Goal: Transaction & Acquisition: Purchase product/service

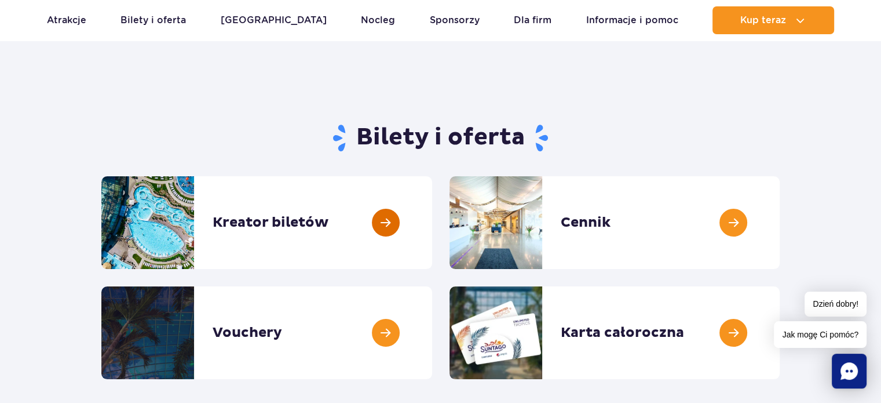
scroll to position [116, 0]
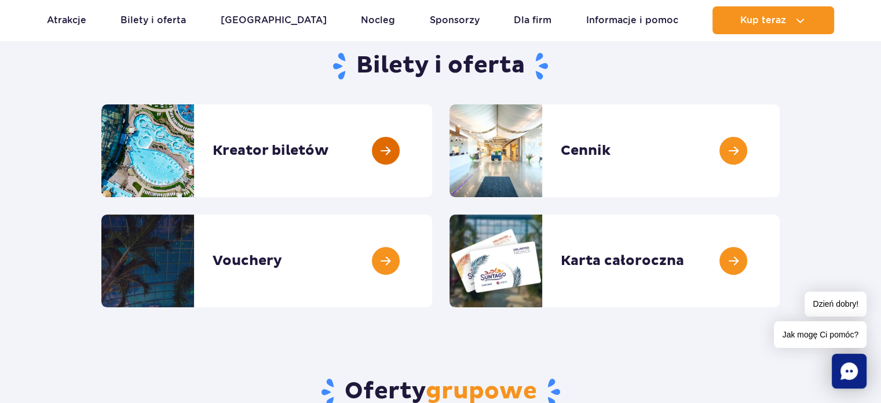
click at [432, 155] on link at bounding box center [432, 150] width 0 height 93
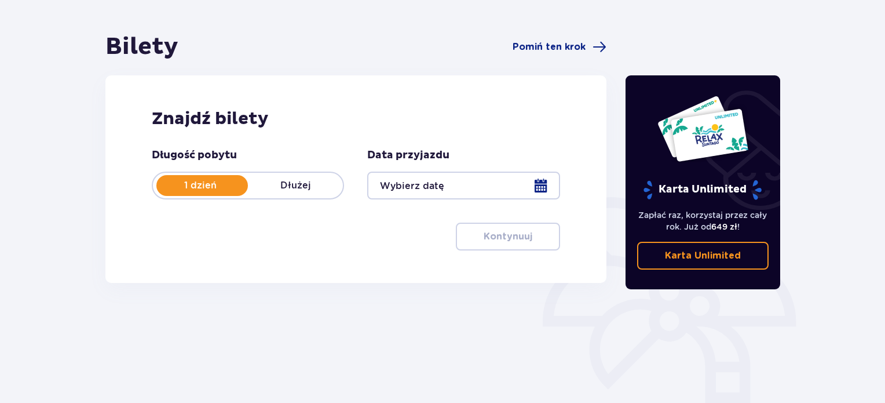
scroll to position [116, 0]
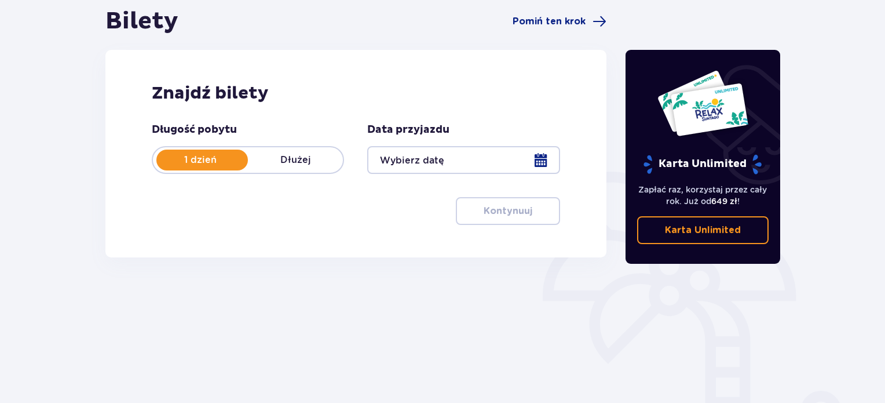
click at [435, 163] on div at bounding box center [463, 160] width 192 height 28
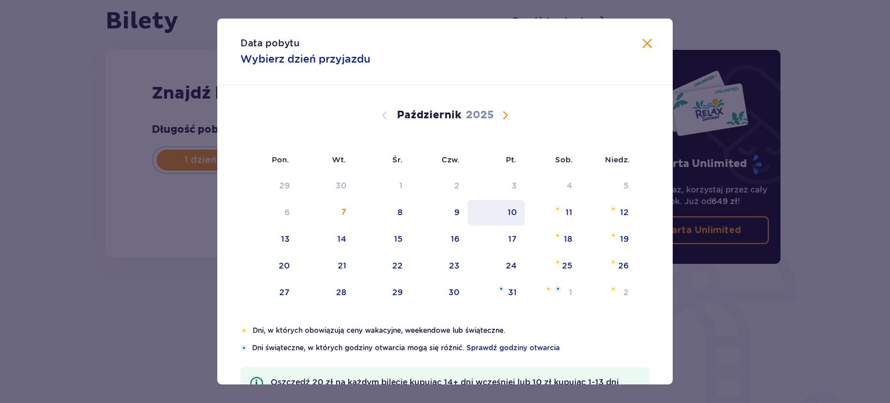
click at [496, 207] on div "10" at bounding box center [495, 212] width 57 height 25
type input "10.10.25"
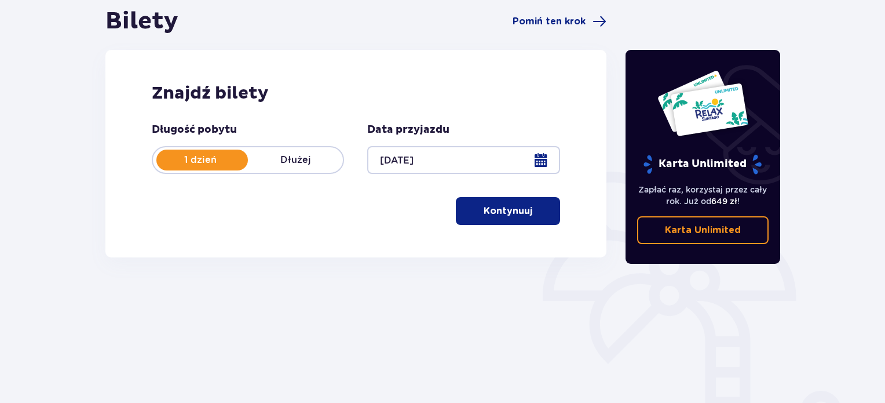
click at [393, 163] on div at bounding box center [463, 160] width 192 height 28
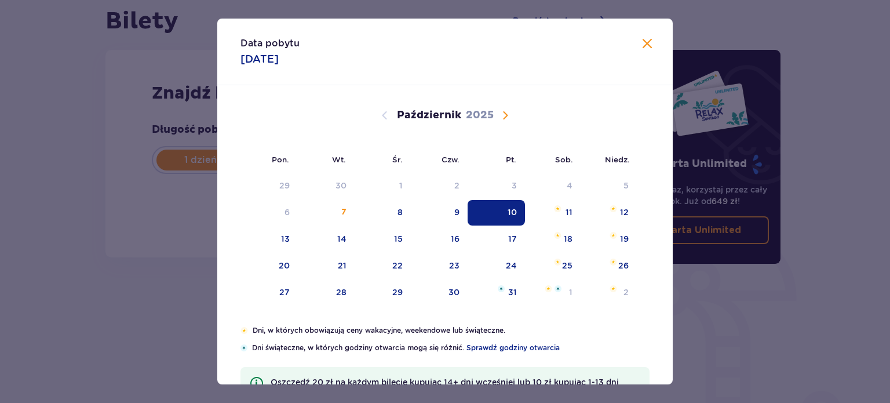
click at [649, 47] on span "Zamknij" at bounding box center [647, 44] width 14 height 14
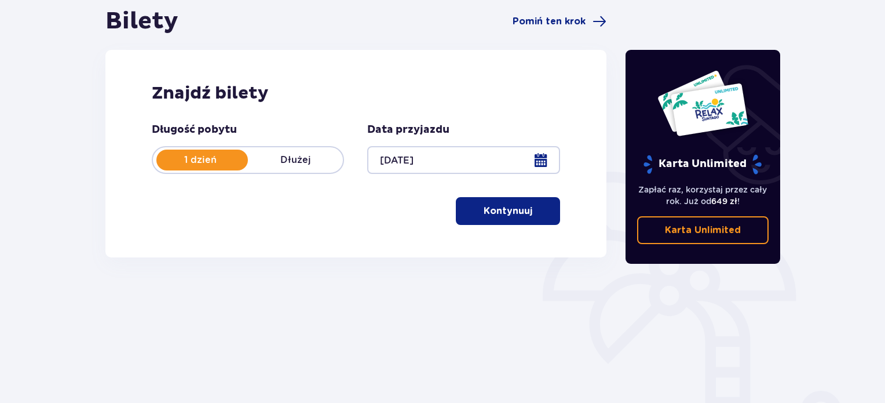
click at [484, 208] on p "Kontynuuj" at bounding box center [508, 210] width 49 height 13
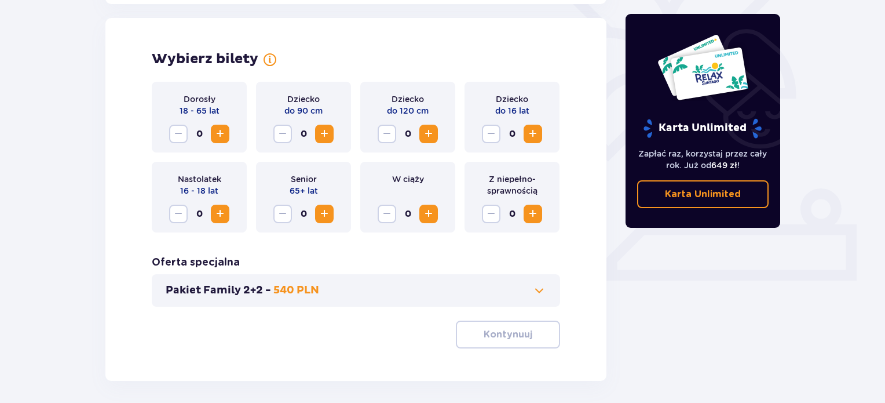
scroll to position [322, 0]
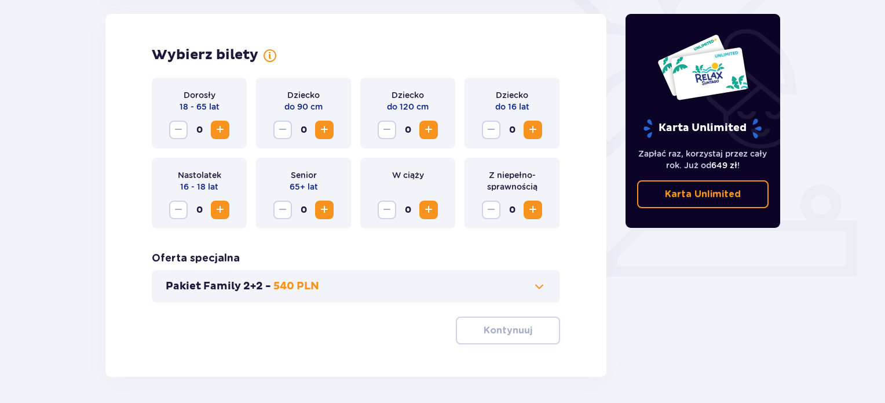
click at [422, 202] on button "Zwiększ" at bounding box center [428, 209] width 19 height 19
click at [226, 126] on span "Zwiększ" at bounding box center [220, 130] width 14 height 14
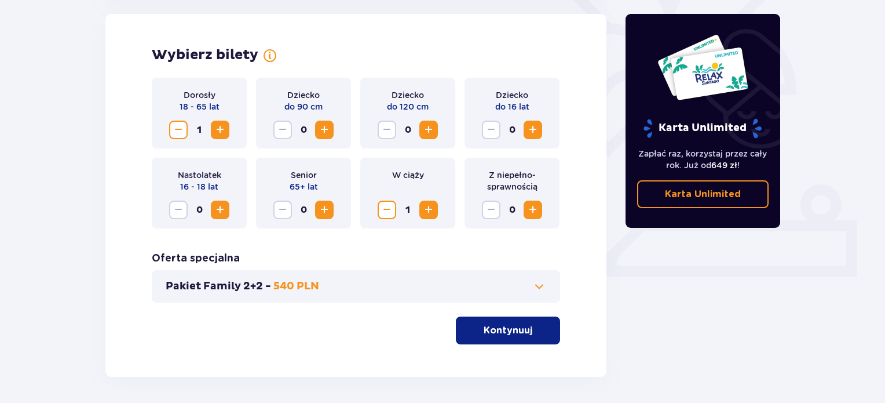
click at [116, 197] on div "Wybierz bilety Dorosły 18 - 65 lat 1 Dziecko do 90 cm 0 Dziecko do 120 cm 0 Dzi…" at bounding box center [355, 195] width 501 height 363
click at [522, 335] on p "Kontynuuj" at bounding box center [508, 330] width 49 height 13
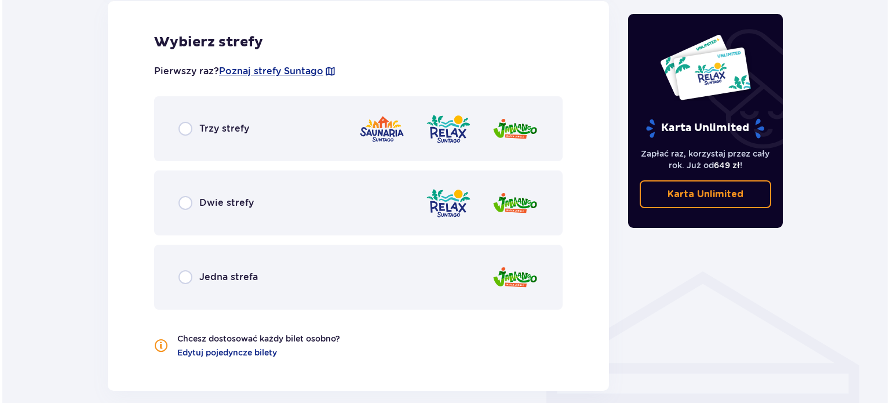
scroll to position [643, 0]
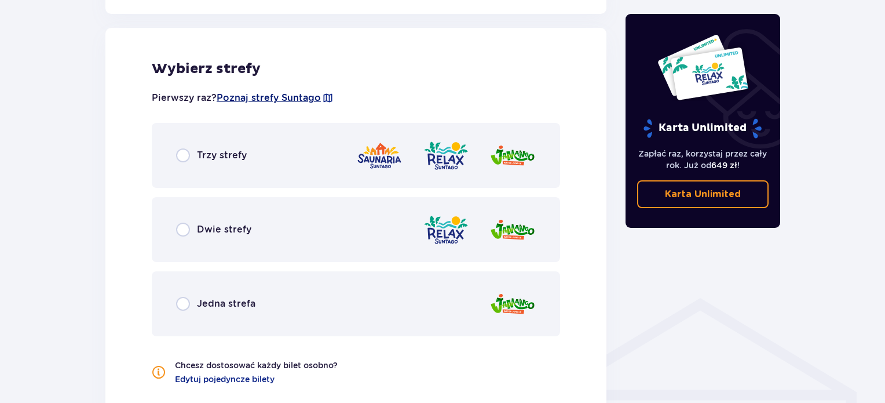
click at [292, 97] on span "Poznaj strefy Suntago" at bounding box center [269, 98] width 104 height 13
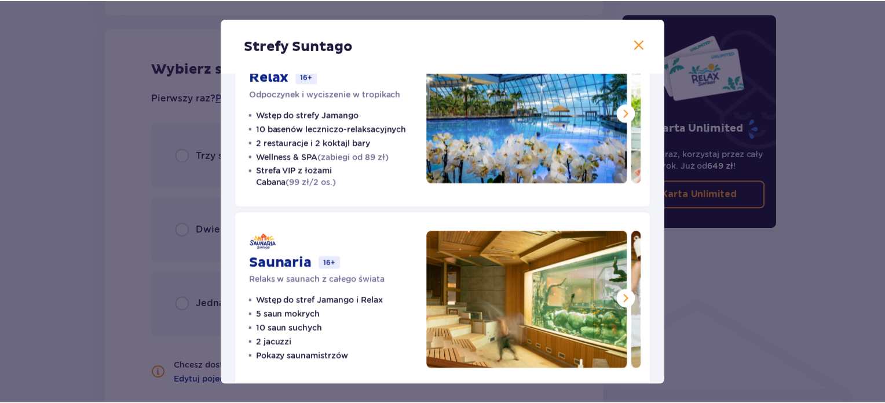
scroll to position [262, 0]
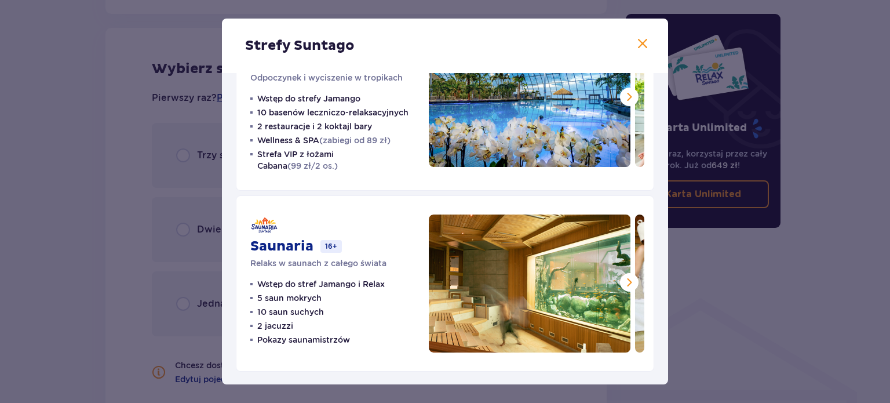
click at [646, 42] on span at bounding box center [642, 44] width 14 height 14
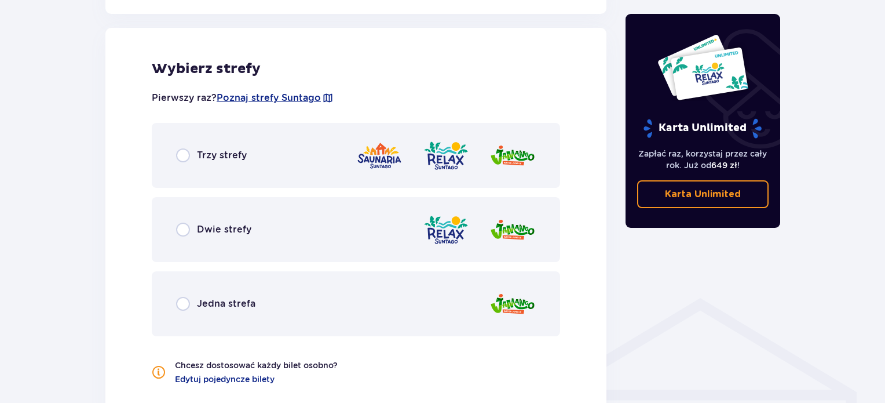
click at [174, 226] on div "Dwie strefy" at bounding box center [356, 229] width 408 height 65
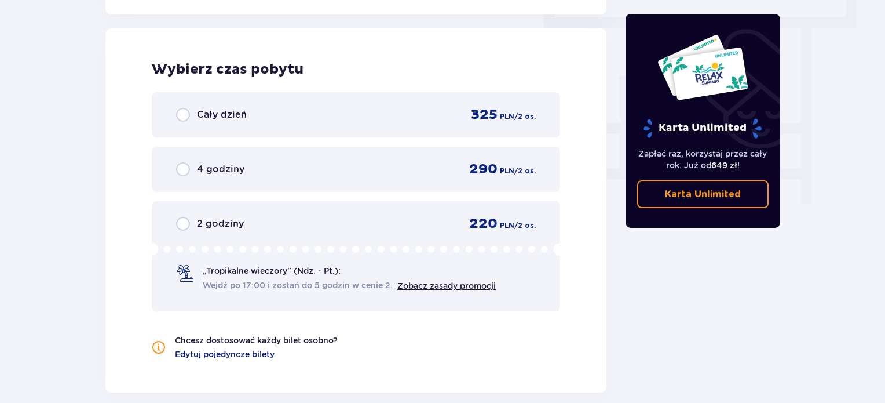
scroll to position [1046, 0]
click at [181, 114] on input "radio" at bounding box center [183, 114] width 14 height 14
radio input "true"
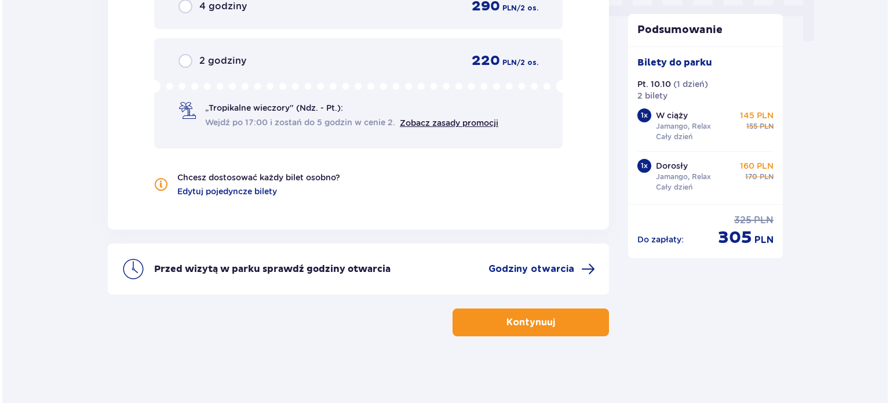
scroll to position [1209, 0]
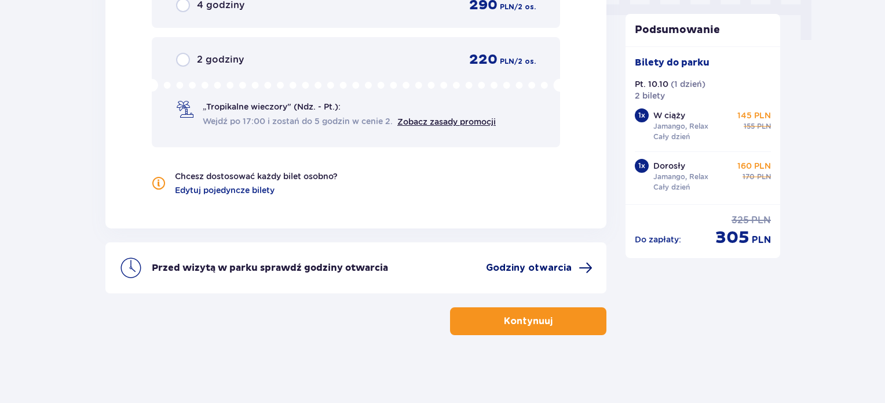
click at [544, 264] on span "Godziny otwarcia" at bounding box center [529, 267] width 86 height 13
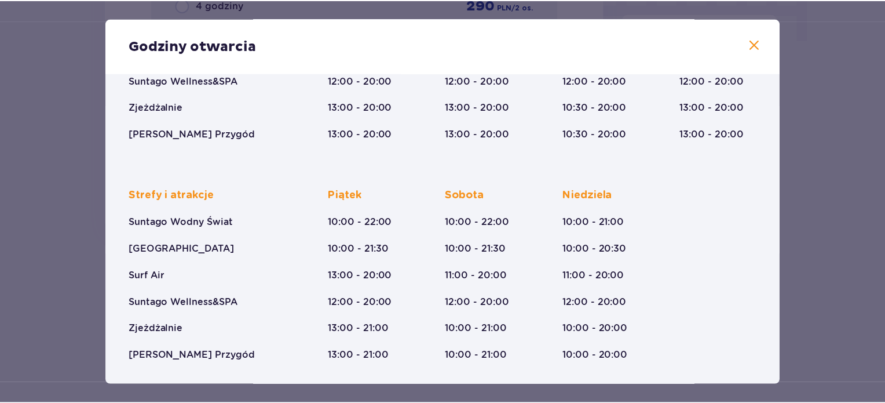
scroll to position [210, 0]
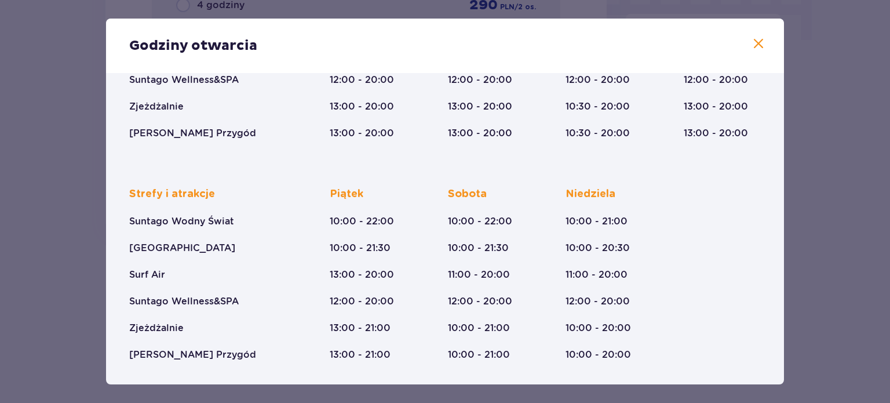
click at [753, 43] on span at bounding box center [758, 44] width 14 height 14
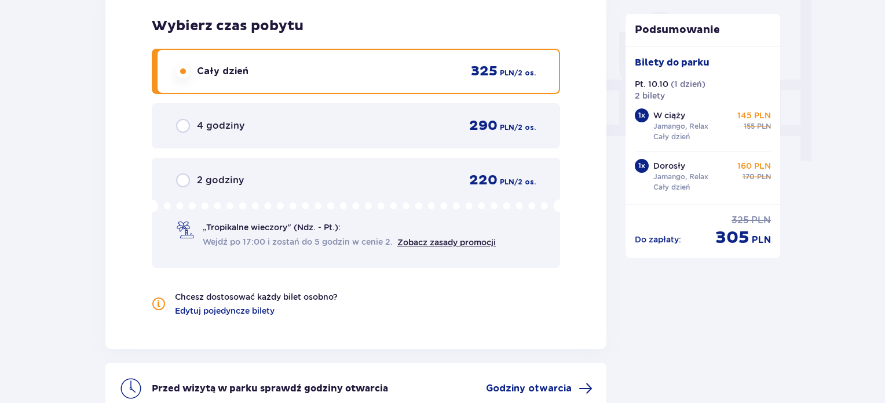
scroll to position [1035, 0]
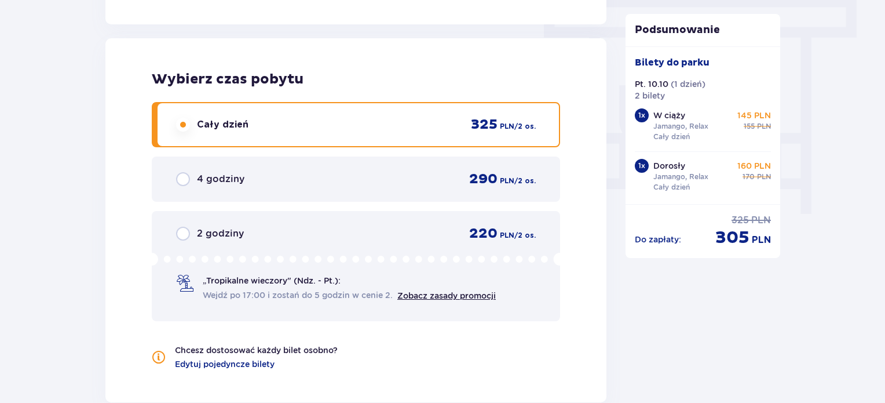
click at [182, 176] on input "radio" at bounding box center [183, 179] width 14 height 14
radio input "true"
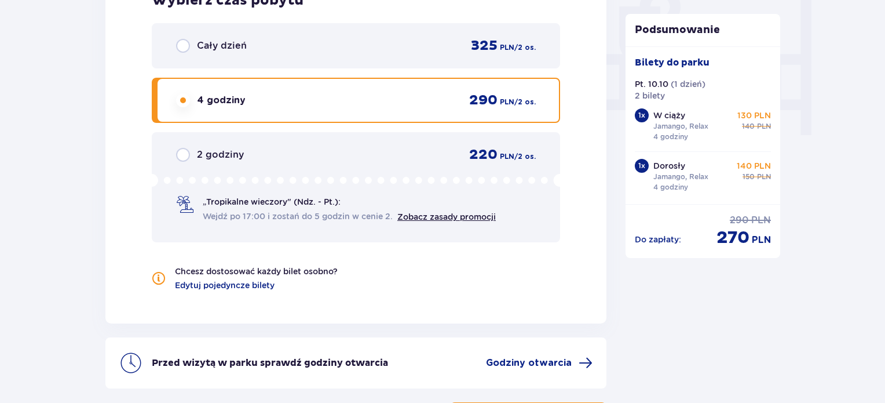
scroll to position [1093, 0]
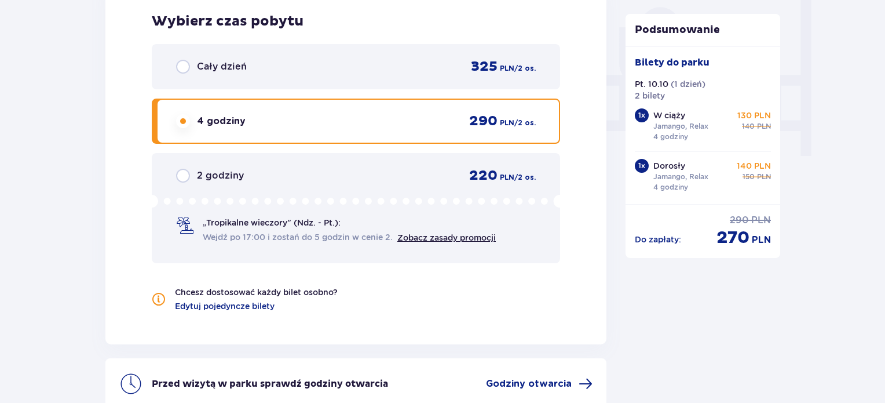
click at [185, 65] on input "radio" at bounding box center [183, 67] width 14 height 14
radio input "true"
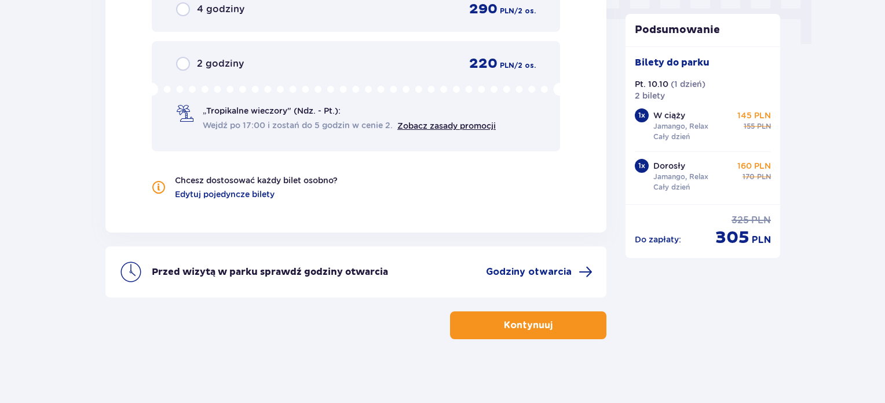
scroll to position [1209, 0]
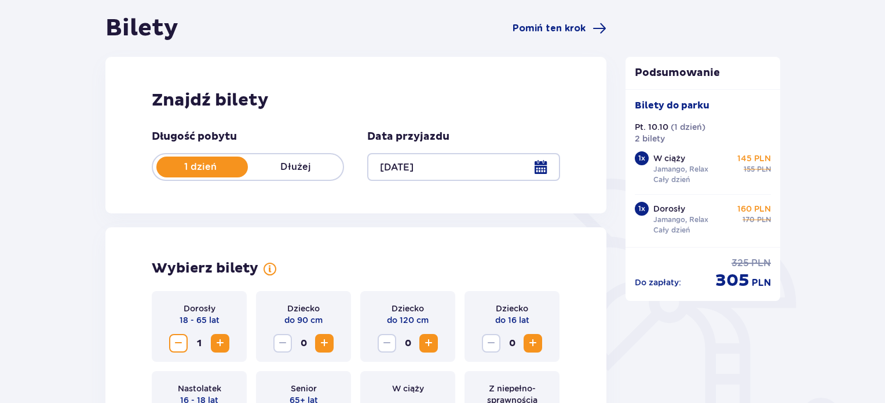
scroll to position [0, 0]
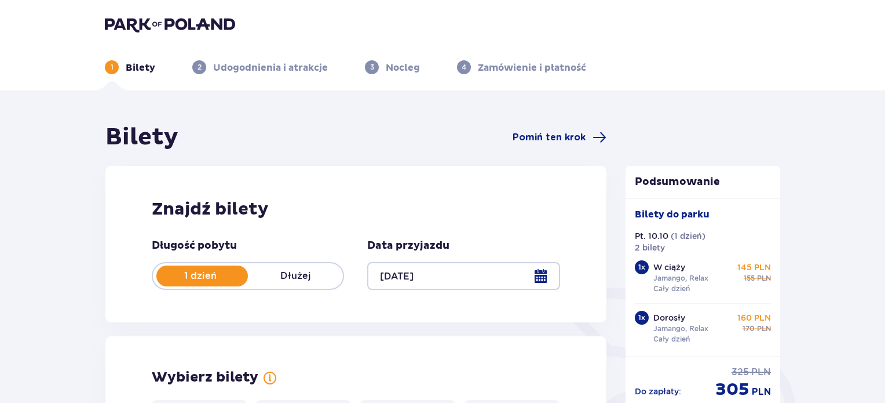
click at [191, 17] on img at bounding box center [170, 24] width 130 height 16
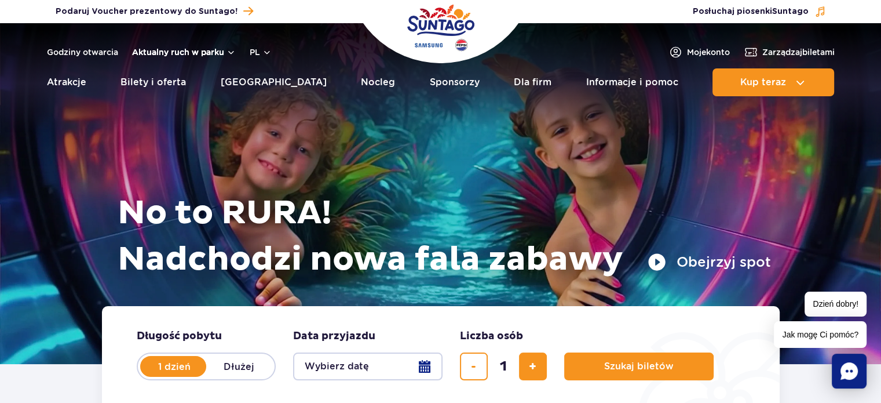
click at [146, 51] on button "Aktualny ruch w parku" at bounding box center [184, 51] width 104 height 9
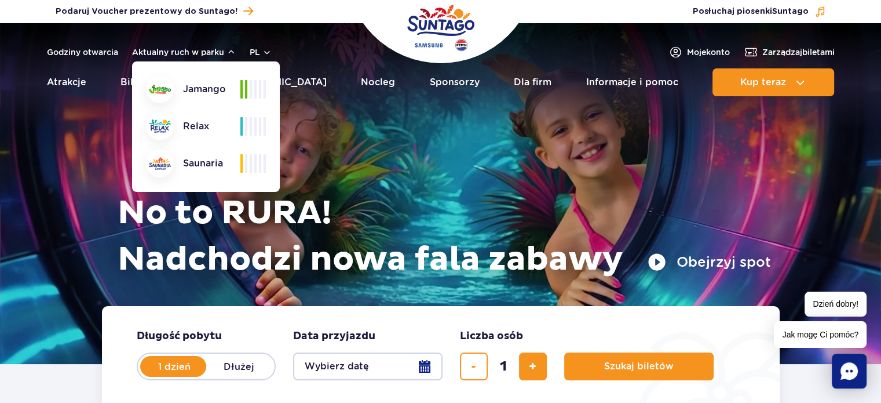
click at [192, 43] on header "Godziny otwarcia Aktualny ruch w parku Aktualny ruch w parku Jamango Relax Saun…" at bounding box center [440, 62] width 881 height 79
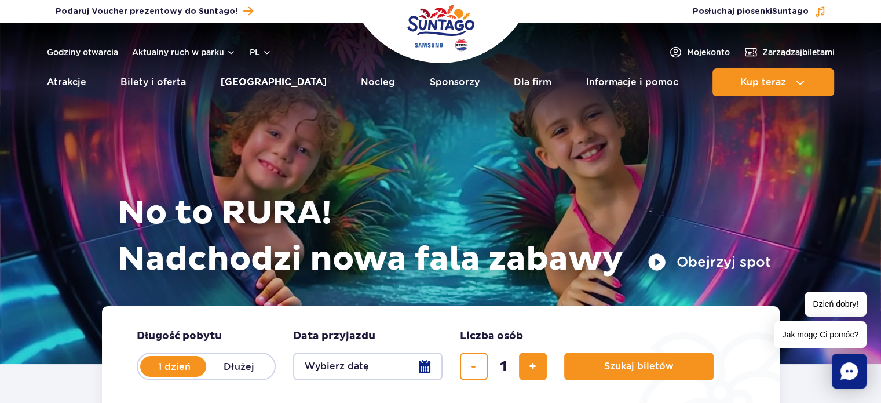
click at [264, 85] on link "[GEOGRAPHIC_DATA]" at bounding box center [274, 82] width 106 height 28
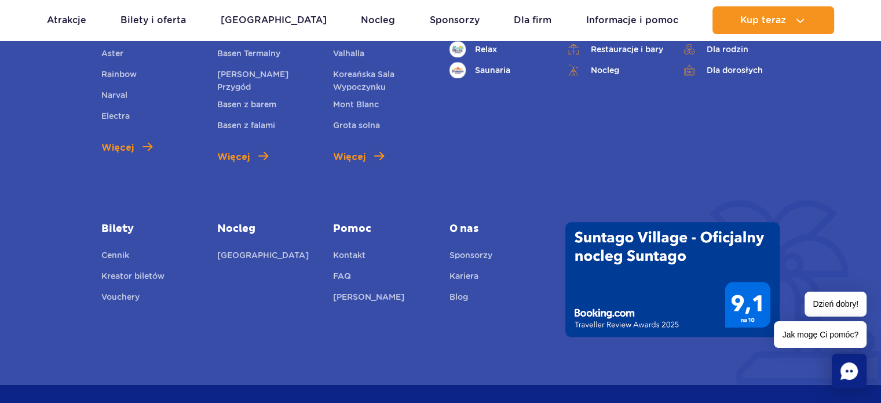
scroll to position [811, 0]
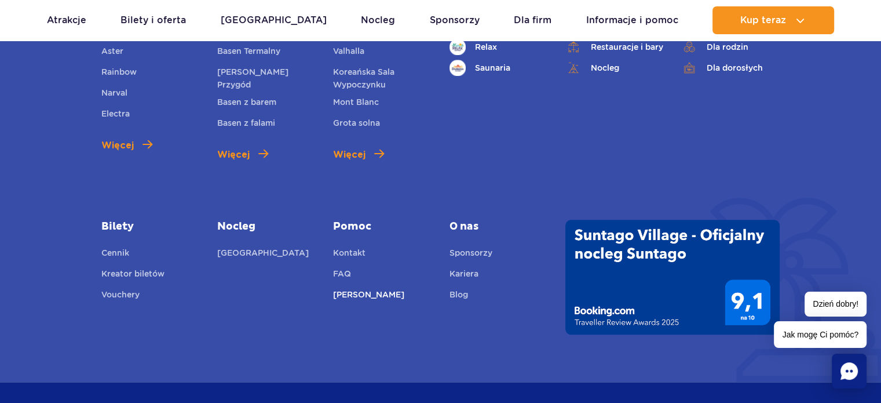
click at [338, 298] on link "[PERSON_NAME]" at bounding box center [368, 296] width 71 height 16
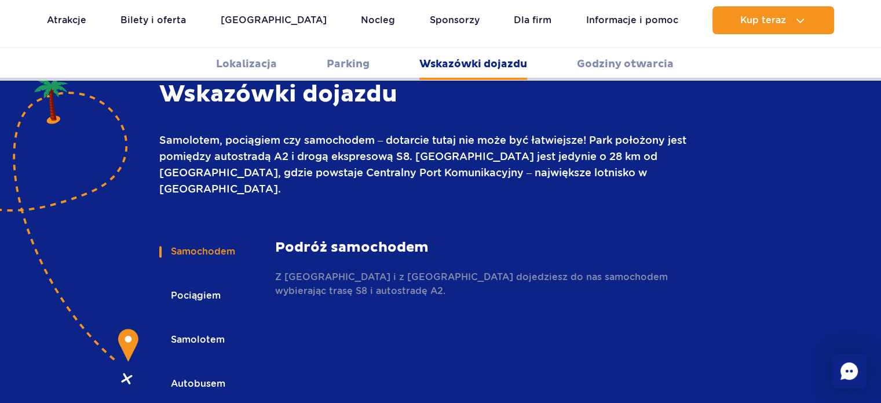
scroll to position [1622, 0]
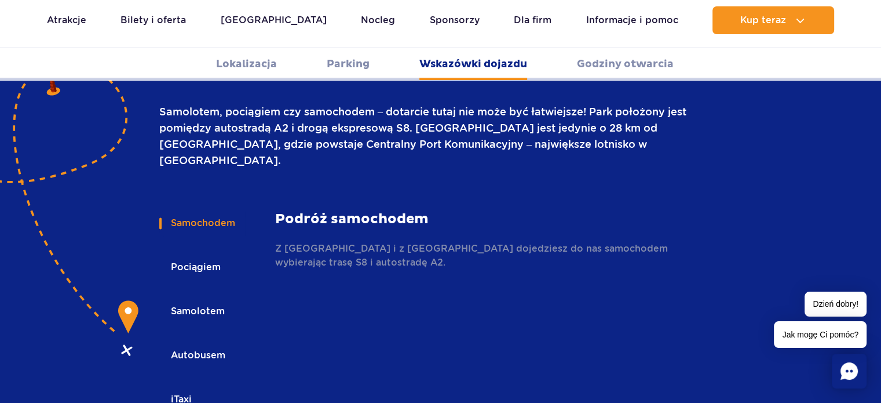
click at [204, 254] on button "Pociągiem" at bounding box center [194, 266] width 71 height 25
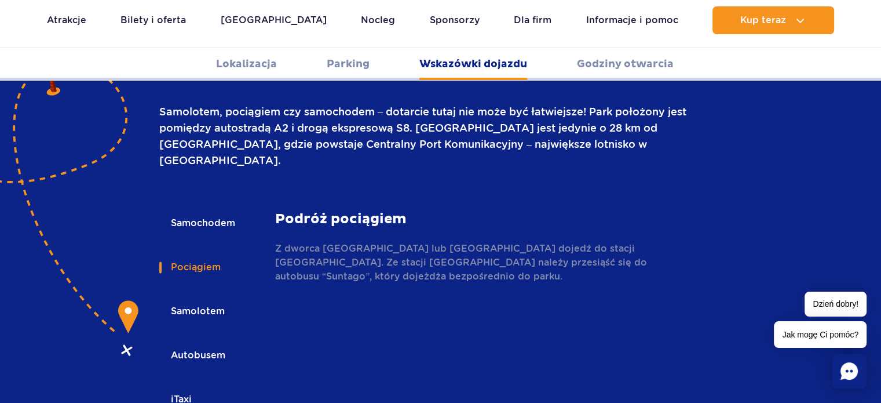
click at [202, 342] on button "Autobusem" at bounding box center [197, 354] width 76 height 25
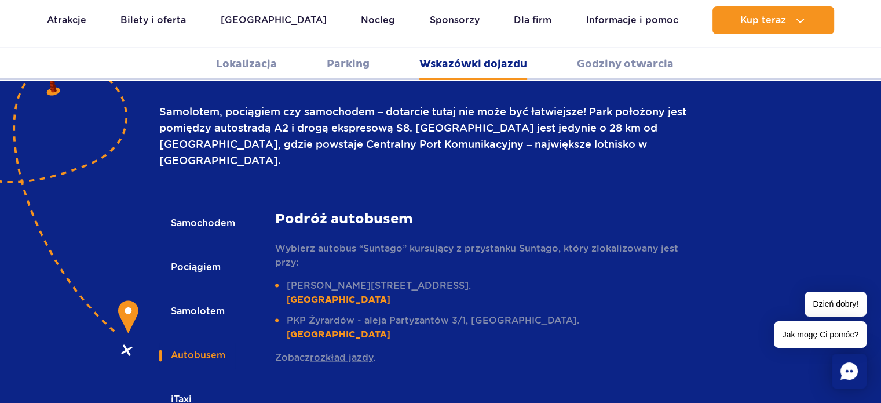
click at [353, 352] on link "rozkład jazdy" at bounding box center [341, 357] width 63 height 11
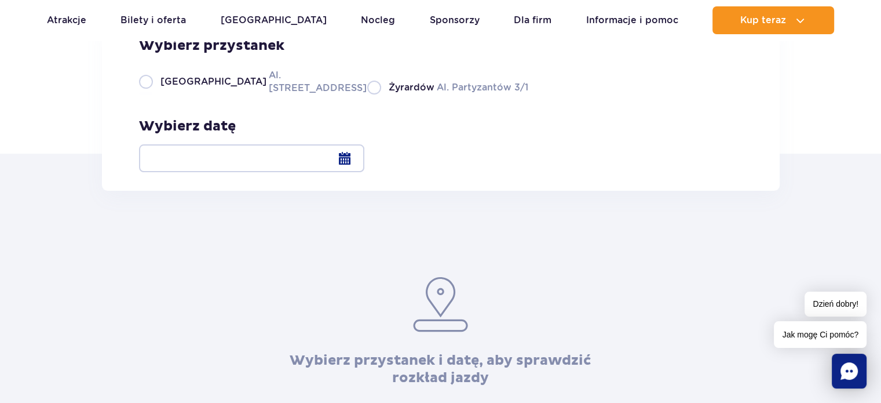
scroll to position [174, 0]
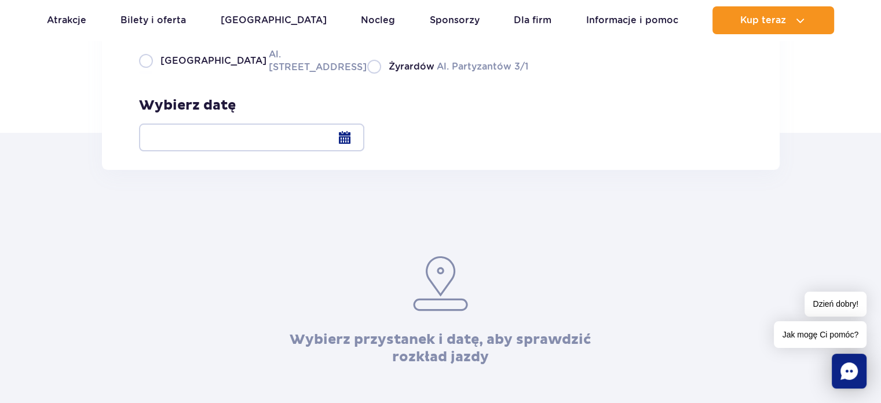
click at [139, 74] on label "Warszawa Al. [STREET_ADDRESS]" at bounding box center [246, 60] width 214 height 26
click at [139, 74] on input "Warszawa Al. [STREET_ADDRESS]" at bounding box center [145, 72] width 13 height 2
radio input "true"
click at [364, 133] on div at bounding box center [251, 137] width 225 height 28
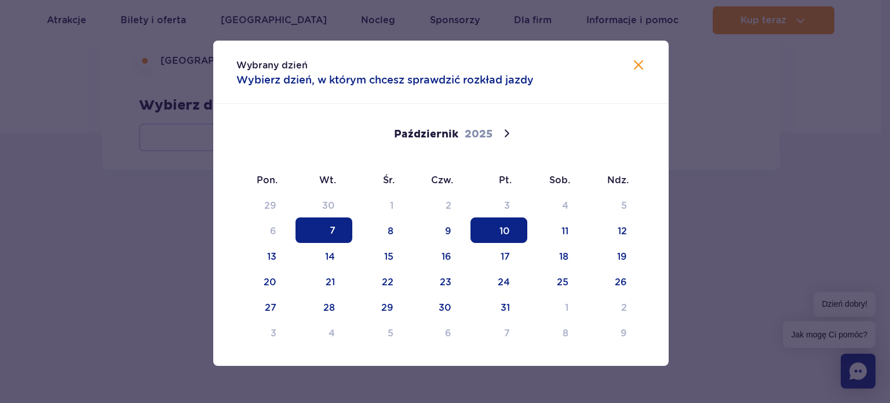
click at [509, 229] on span "10" at bounding box center [498, 229] width 57 height 25
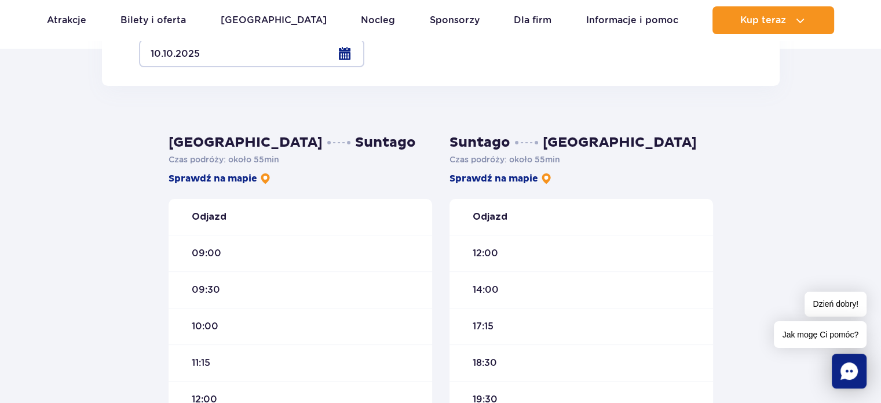
scroll to position [232, 0]
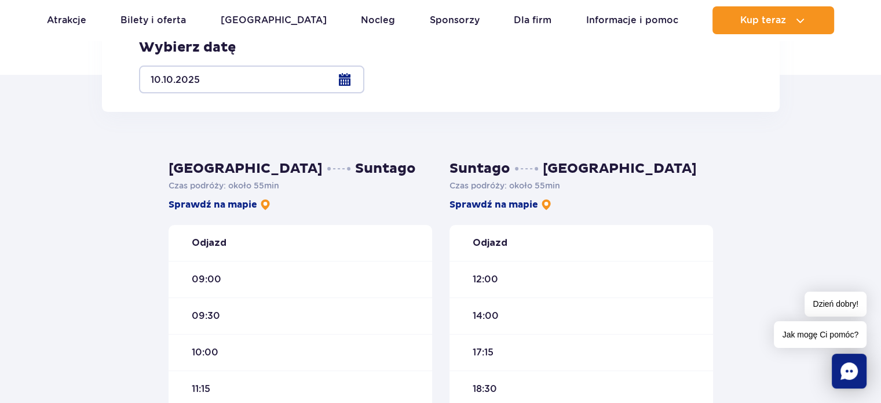
click at [367, 16] on label "Żyrardów Al. Partyzantów 3/1" at bounding box center [447, 8] width 161 height 14
click at [367, 16] on input "Żyrardów Al. Partyzantów 3/1" at bounding box center [373, 14] width 13 height 2
radio input "true"
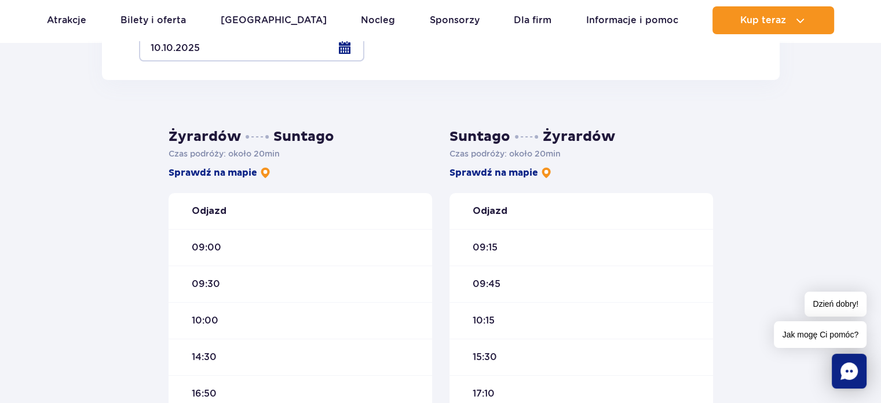
scroll to position [290, 0]
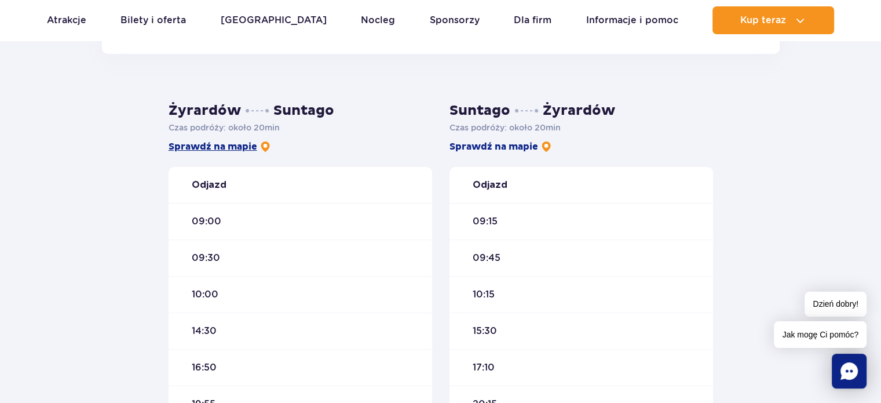
click at [262, 142] on img at bounding box center [265, 147] width 12 height 12
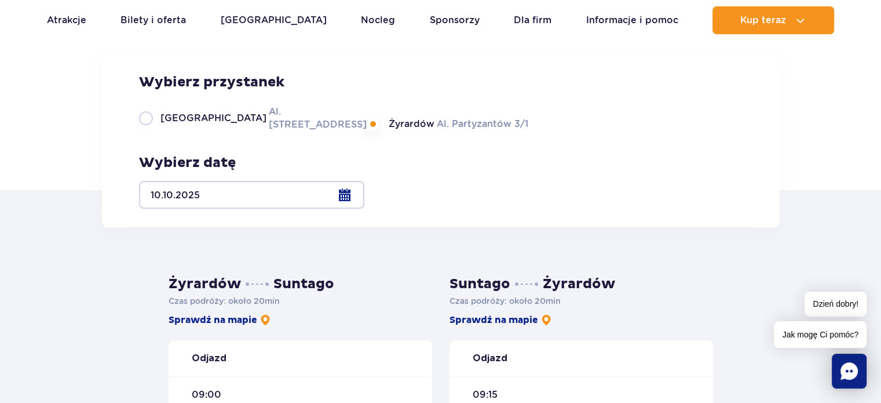
scroll to position [116, 0]
click at [207, 125] on span "Warszawa" at bounding box center [213, 118] width 106 height 13
click at [152, 131] on input "Warszawa Al. Jerozolimskie 56" at bounding box center [145, 130] width 13 height 2
radio input "true"
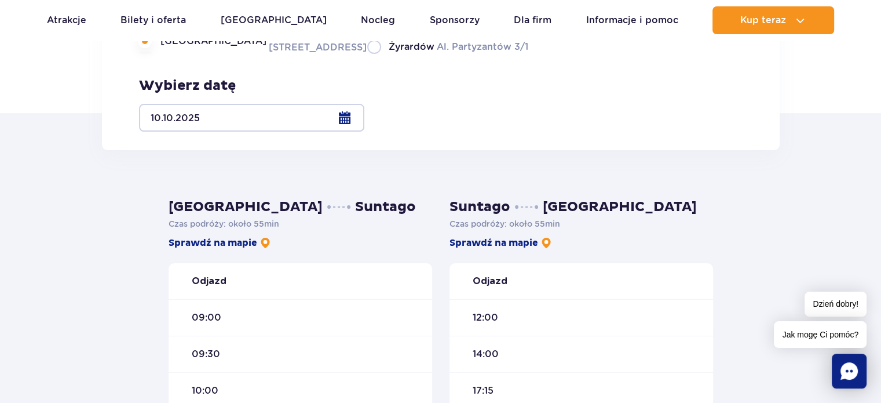
scroll to position [174, 0]
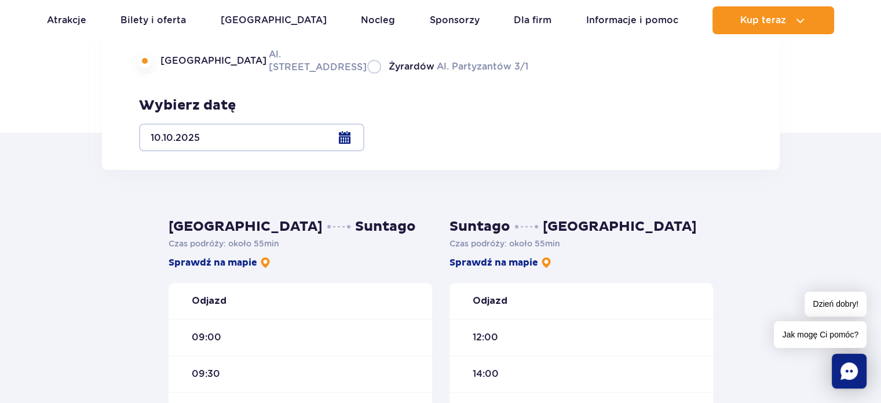
click at [367, 74] on label "Żyrardów Al. Partyzantów 3/1" at bounding box center [447, 66] width 161 height 14
click at [367, 74] on input "Żyrardów Al. Partyzantów 3/1" at bounding box center [373, 72] width 13 height 2
radio input "true"
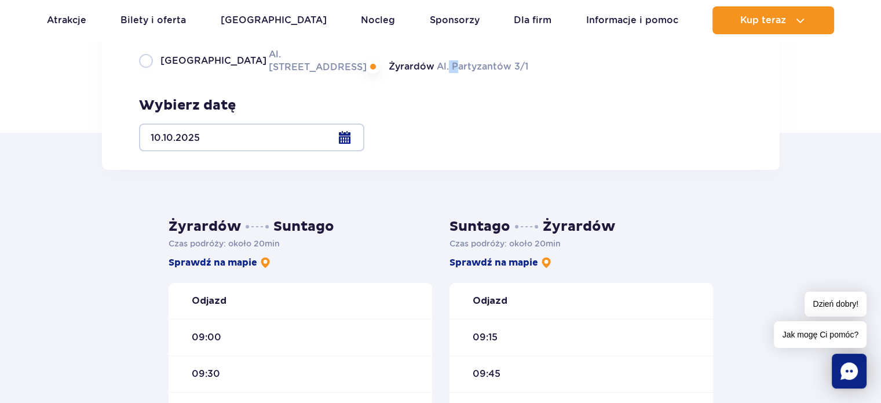
drag, startPoint x: 486, startPoint y: 138, endPoint x: 397, endPoint y: 140, distance: 89.2
click at [397, 140] on div "Wybierz przystanek Warszawa Al. Jerozolimskie 56 Żyrardów Al. Partyzantów 3/1 W…" at bounding box center [440, 83] width 603 height 135
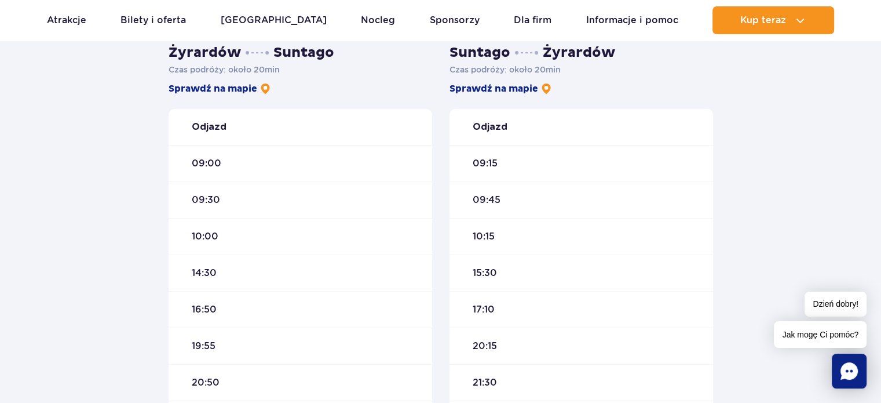
scroll to position [0, 0]
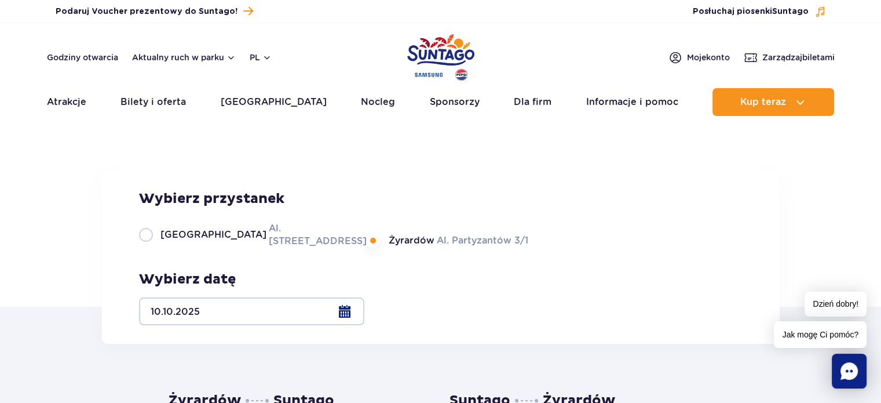
click at [455, 50] on img "Park of Poland" at bounding box center [440, 57] width 67 height 53
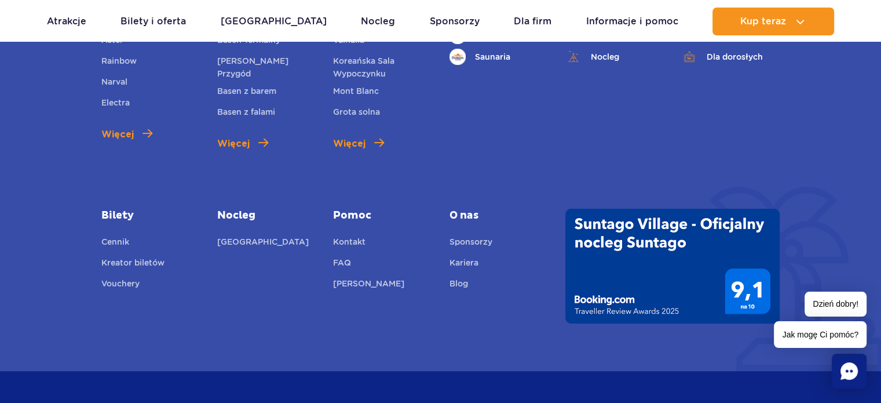
scroll to position [4221, 0]
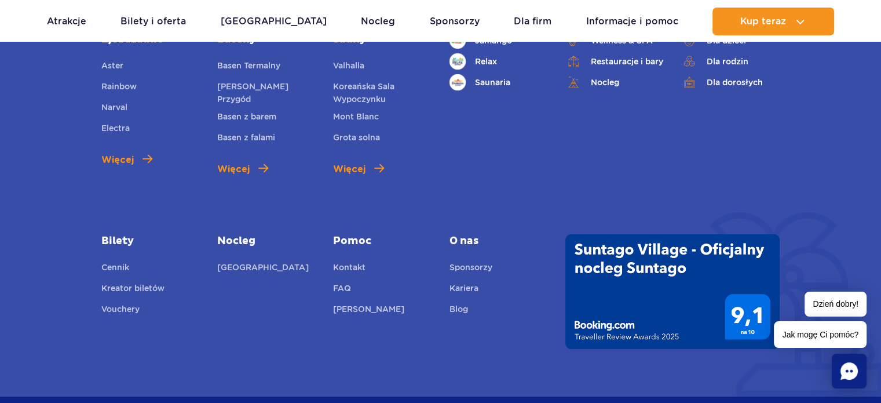
click at [350, 269] on ul "Kontakt FAQ Jak dotrzeć" at bounding box center [382, 290] width 98 height 58
click at [349, 302] on link "[PERSON_NAME]" at bounding box center [368, 310] width 71 height 16
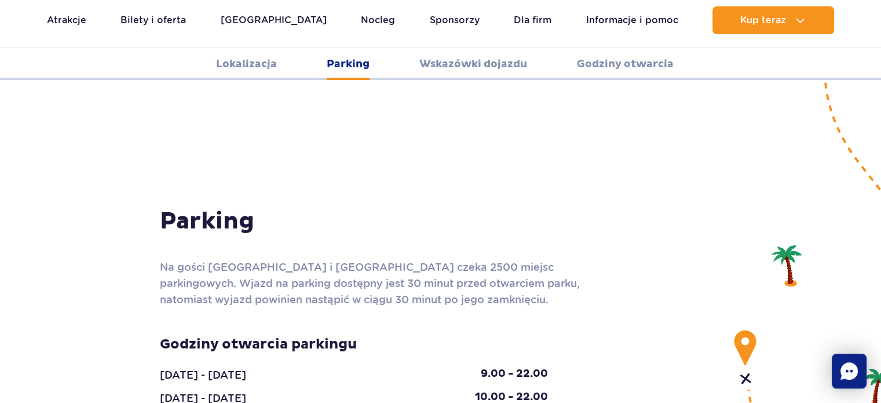
scroll to position [1100, 0]
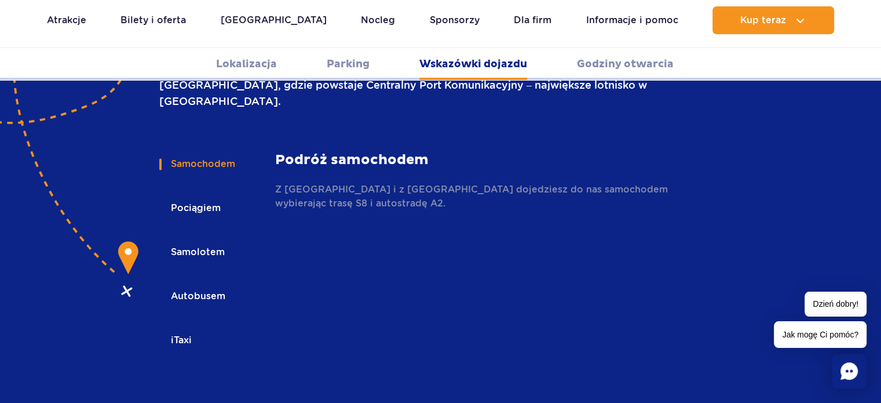
scroll to position [1679, 0]
click at [190, 328] on button "iTaxi" at bounding box center [180, 340] width 42 height 25
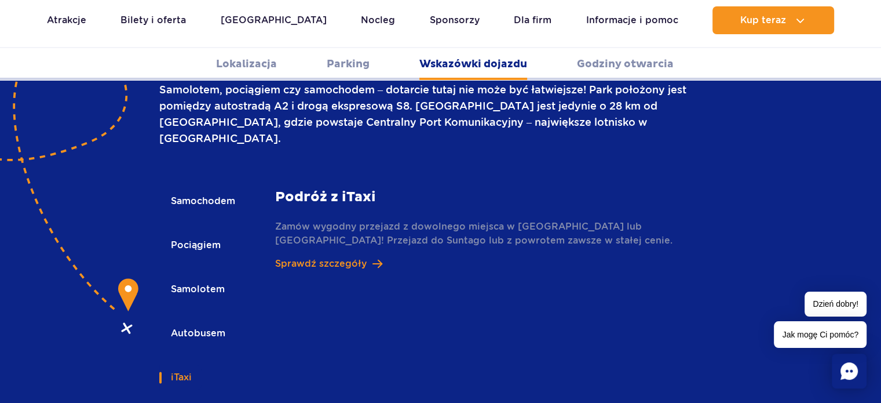
scroll to position [1622, 0]
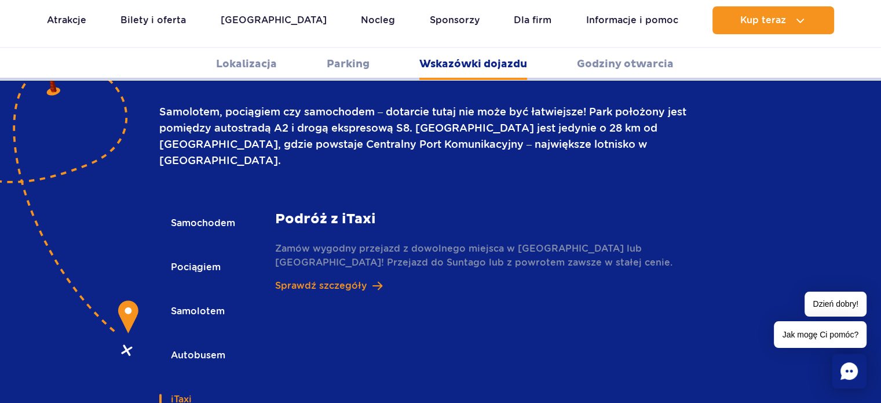
click at [208, 342] on button "Autobusem" at bounding box center [197, 354] width 76 height 25
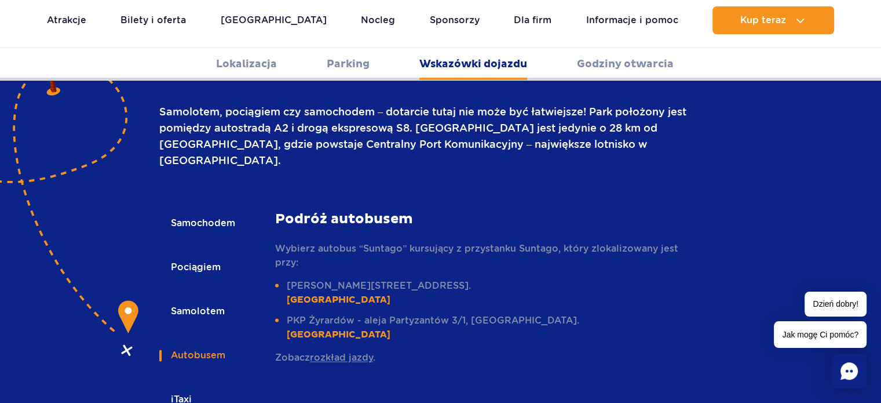
click at [219, 298] on button "Samolotem" at bounding box center [196, 310] width 75 height 25
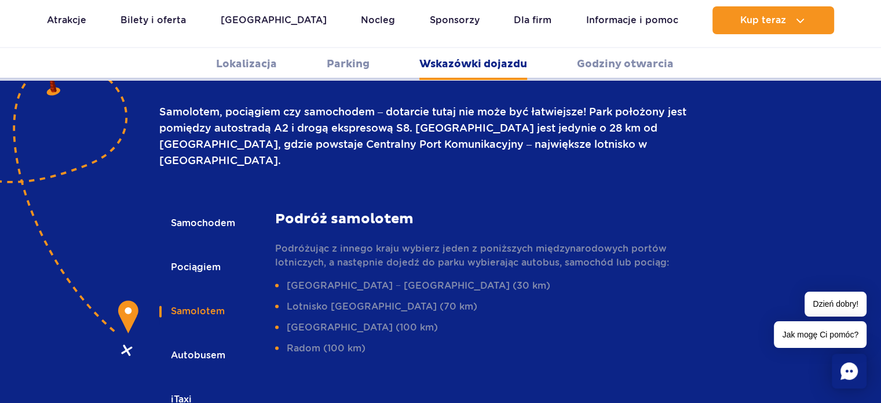
click at [219, 254] on button "Pociągiem" at bounding box center [194, 266] width 71 height 25
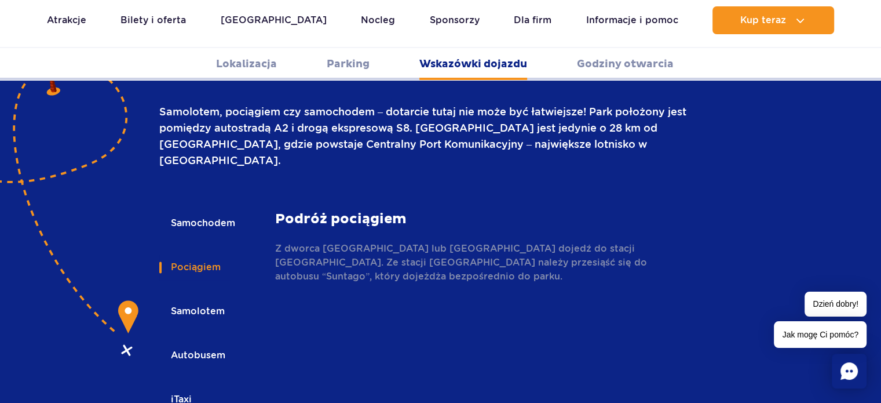
click at [217, 210] on button "Samochodem" at bounding box center [202, 222] width 86 height 25
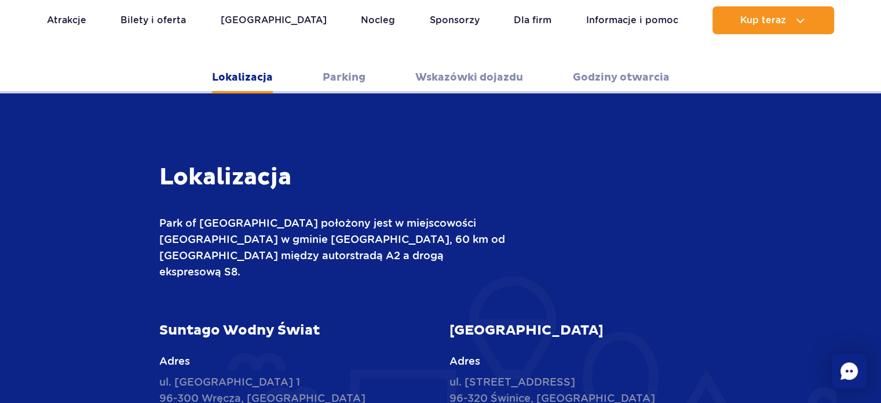
scroll to position [133, 0]
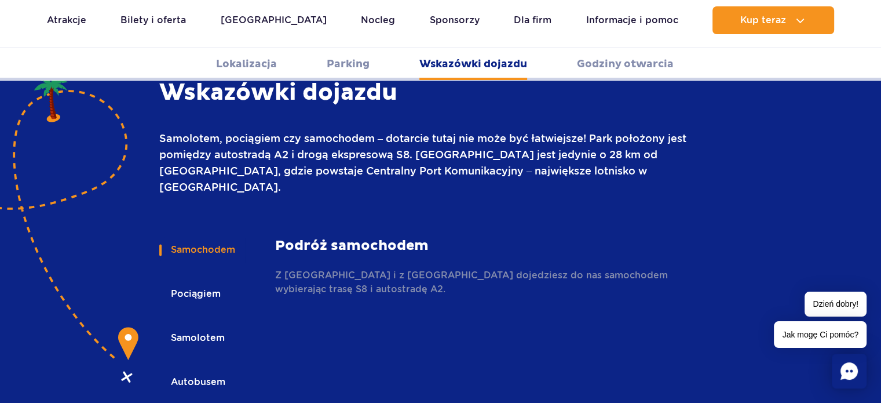
scroll to position [1737, 0]
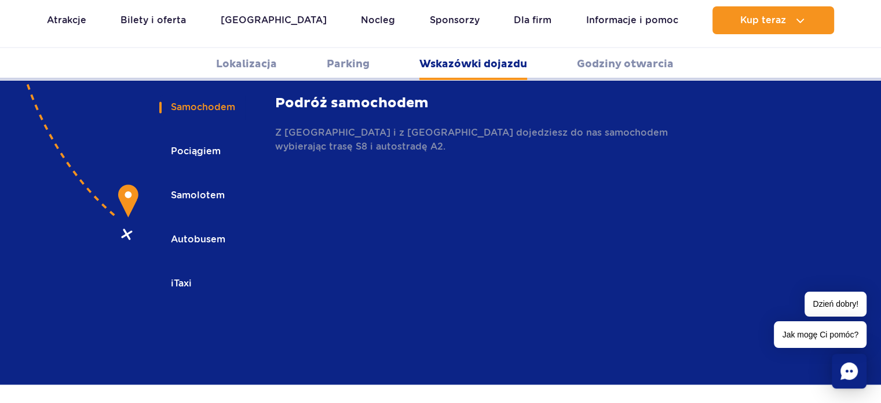
click at [207, 226] on button "Autobusem" at bounding box center [197, 238] width 76 height 25
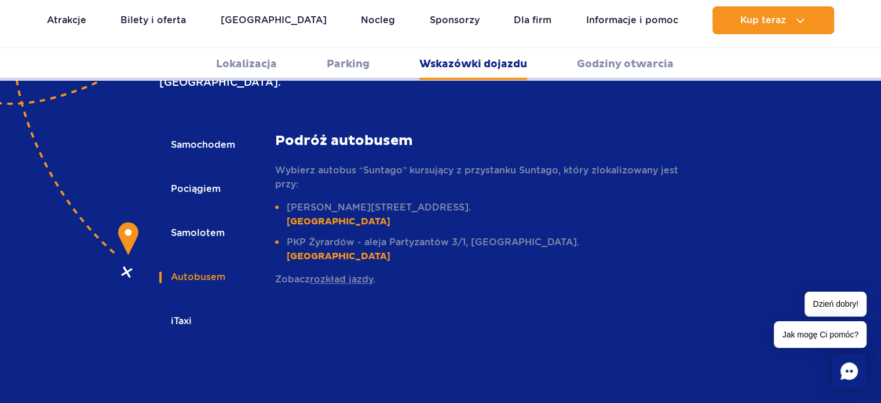
scroll to position [1679, 0]
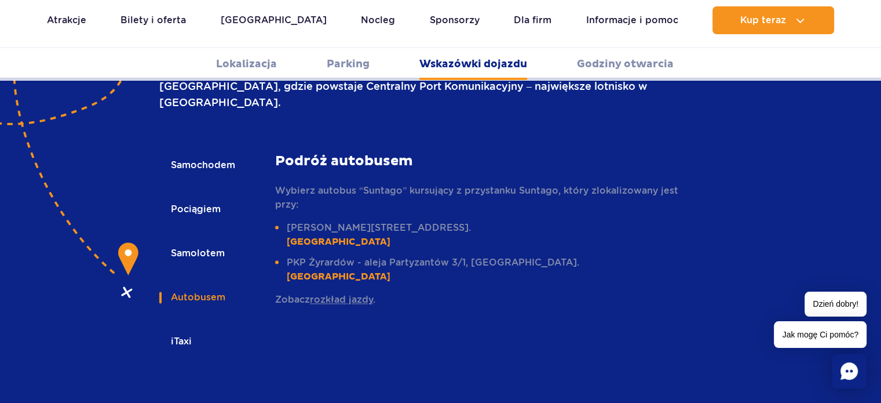
click at [352, 294] on link "rozkład jazdy" at bounding box center [341, 299] width 63 height 11
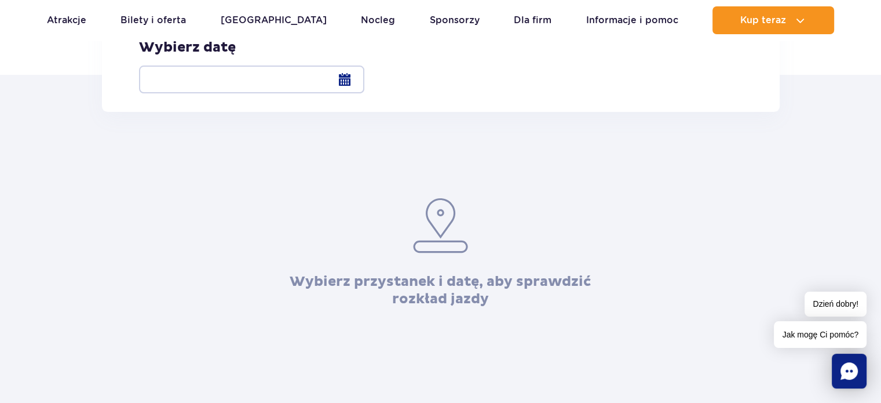
click at [367, 16] on label "Żyrardów Al. Partyzantów 3/1" at bounding box center [447, 8] width 161 height 14
click at [367, 16] on input "Żyrardów Al. Partyzantów 3/1" at bounding box center [373, 14] width 13 height 2
radio input "true"
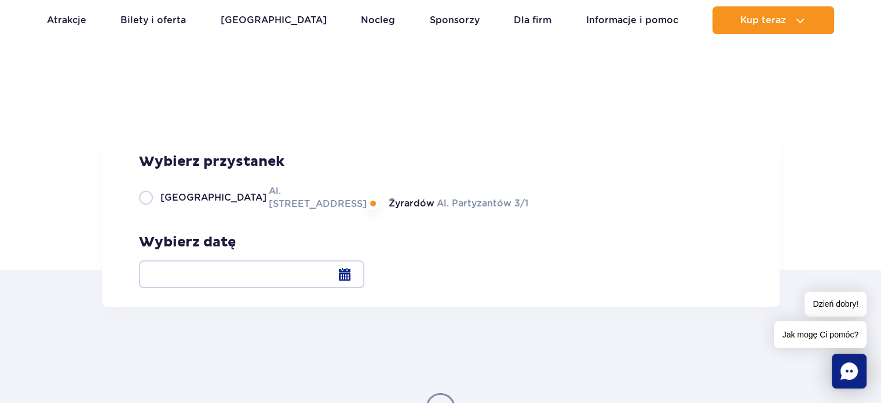
scroll to position [58, 0]
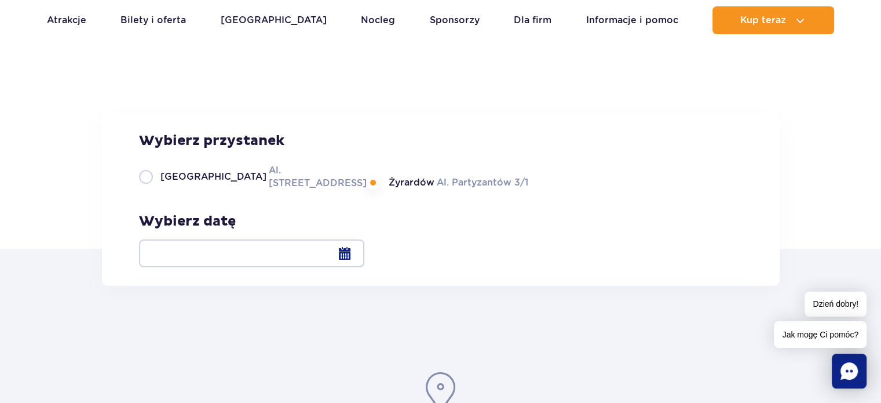
click at [364, 250] on div at bounding box center [251, 253] width 225 height 28
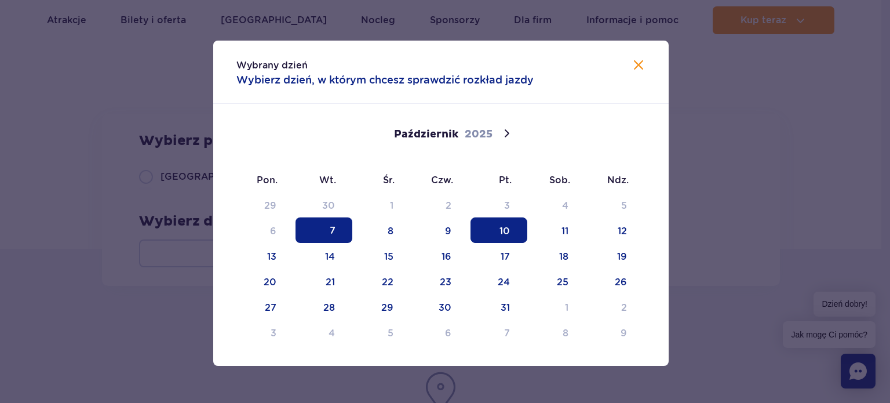
click at [502, 226] on span "10" at bounding box center [498, 229] width 57 height 25
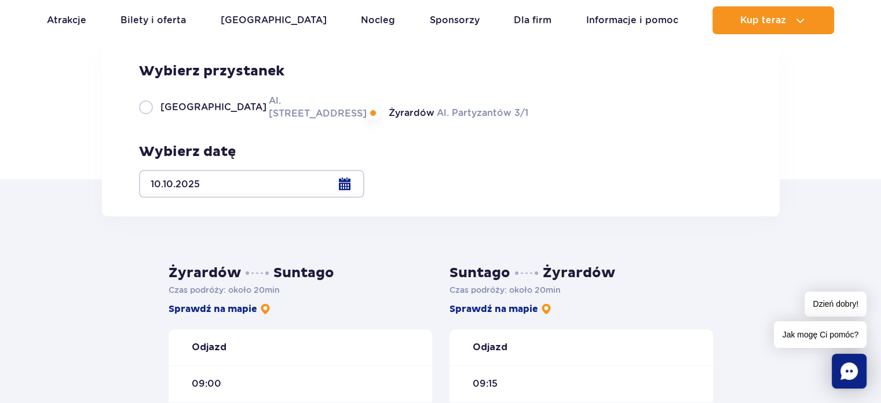
scroll to position [174, 0]
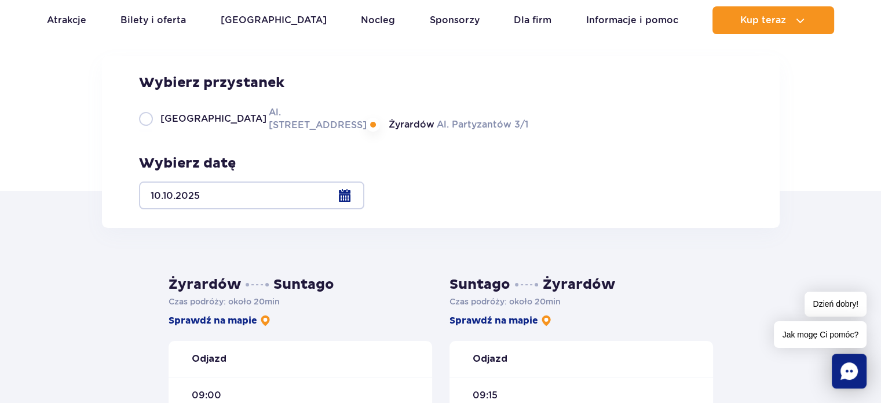
scroll to position [0, 0]
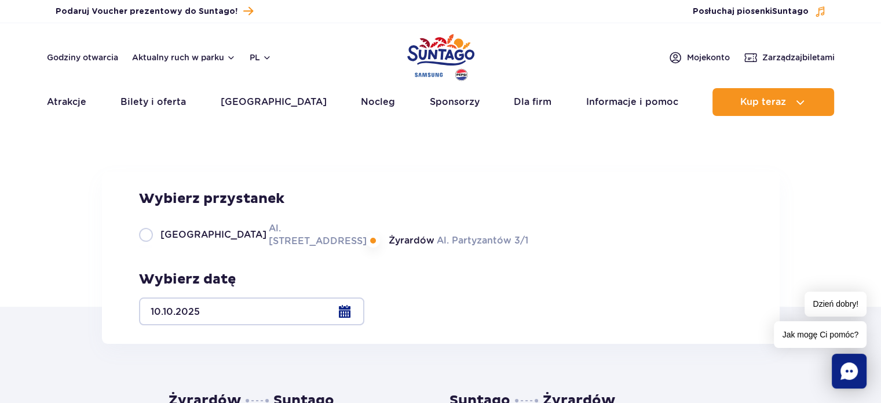
click at [436, 56] on img "Park of Poland" at bounding box center [440, 57] width 67 height 53
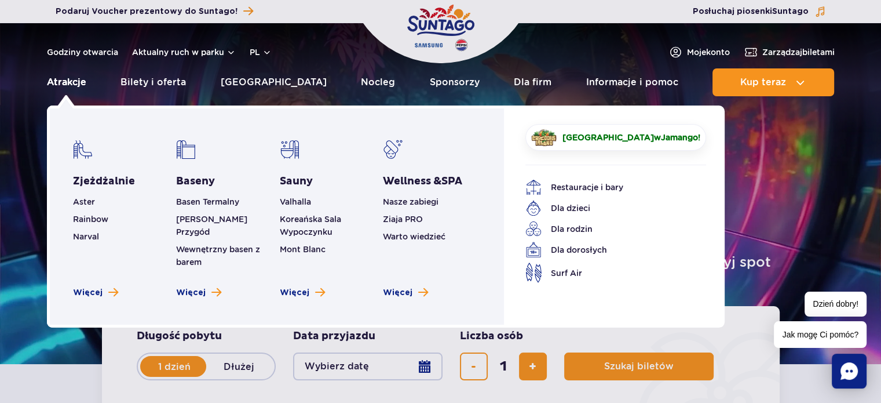
click at [69, 90] on link "Atrakcje" at bounding box center [66, 82] width 39 height 28
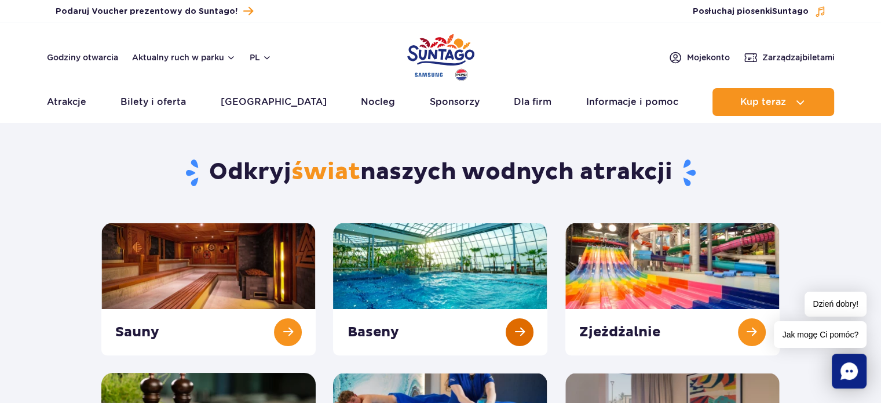
click at [511, 330] on link at bounding box center [440, 288] width 214 height 133
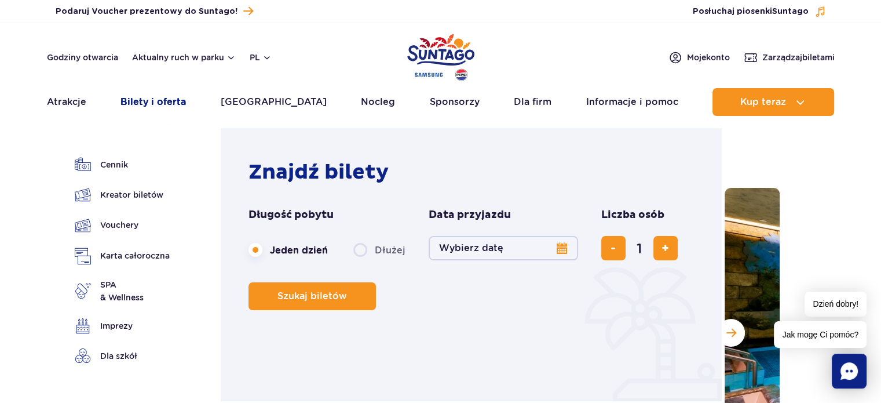
click at [150, 96] on link "Bilety i oferta" at bounding box center [152, 102] width 65 height 28
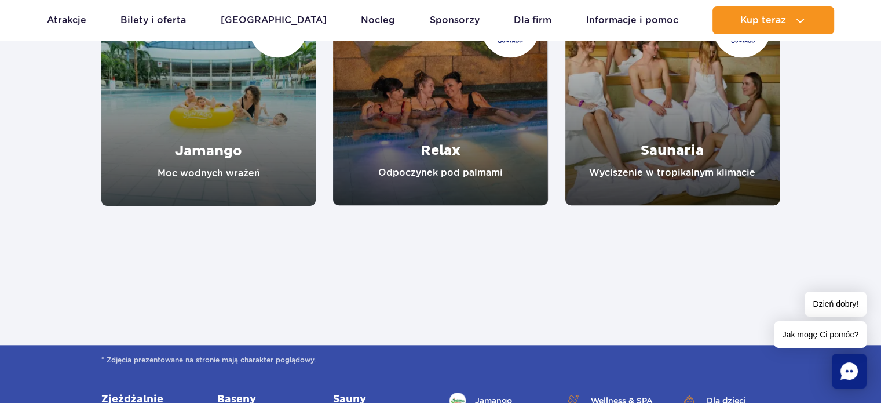
scroll to position [927, 0]
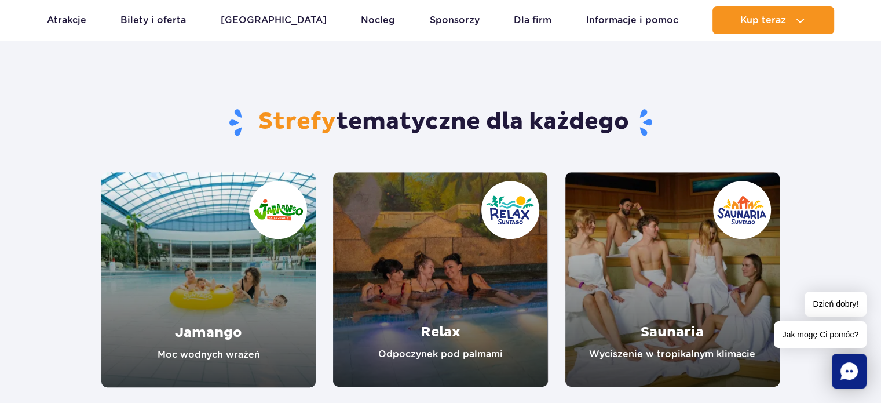
click at [218, 340] on link "Jamango" at bounding box center [208, 279] width 214 height 215
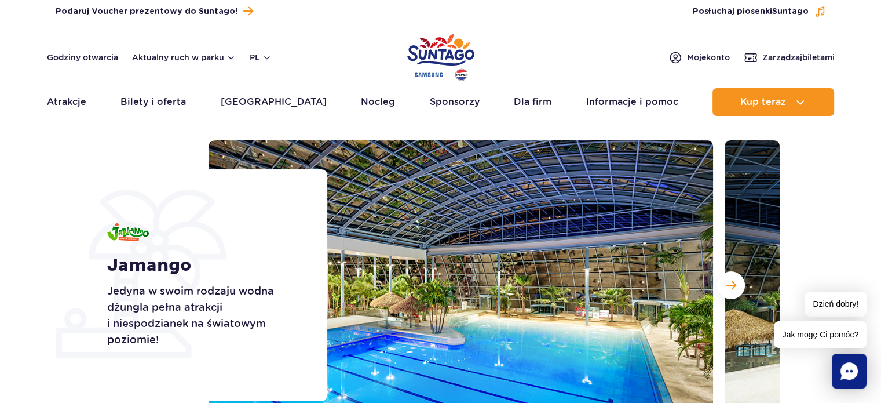
scroll to position [116, 0]
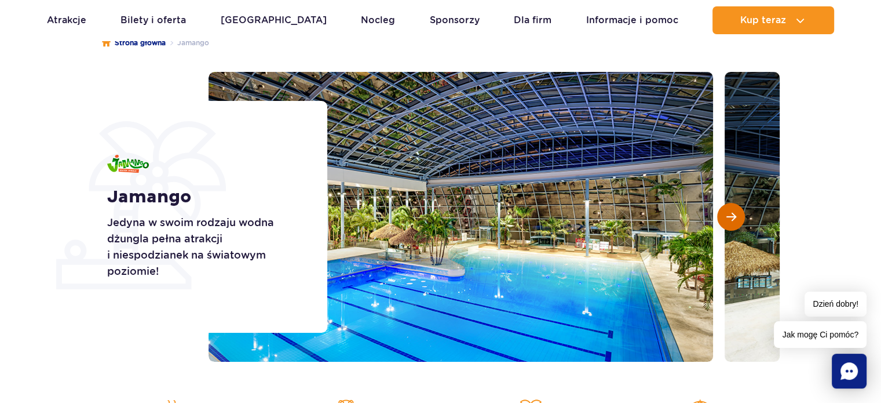
click at [729, 213] on span "Następny slajd" at bounding box center [731, 216] width 10 height 10
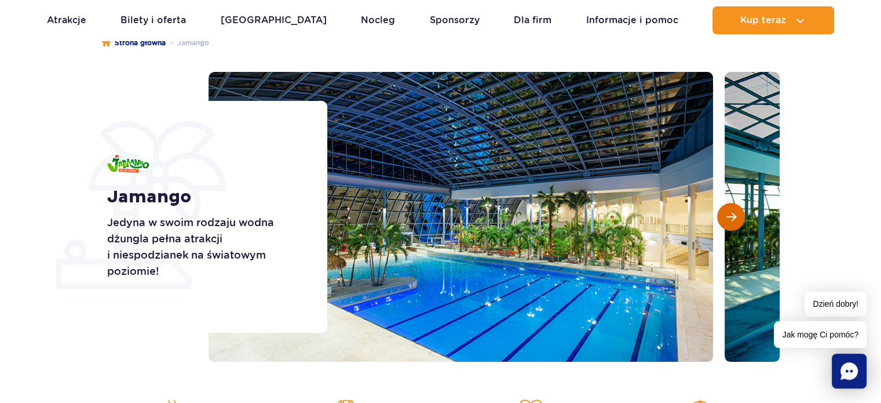
click at [729, 213] on span "Następny slajd" at bounding box center [731, 216] width 10 height 10
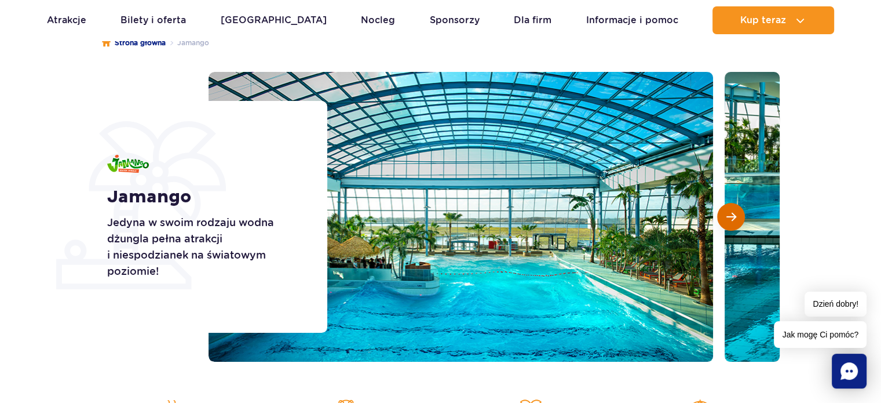
click at [729, 213] on span "Następny slajd" at bounding box center [731, 216] width 10 height 10
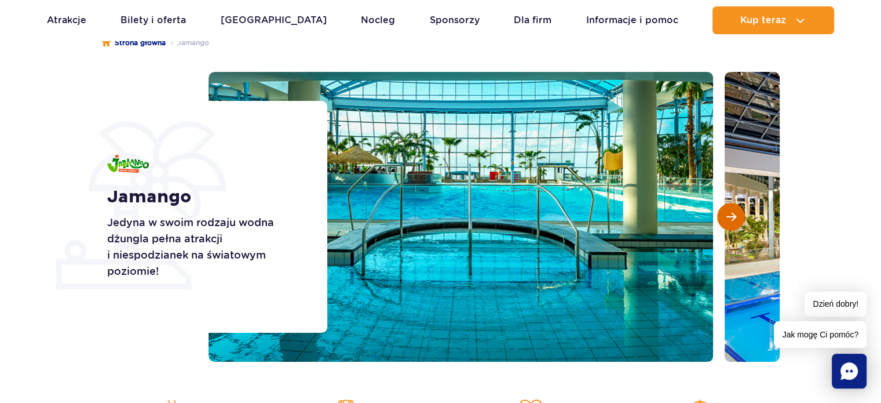
click at [729, 213] on span "Następny slajd" at bounding box center [731, 216] width 10 height 10
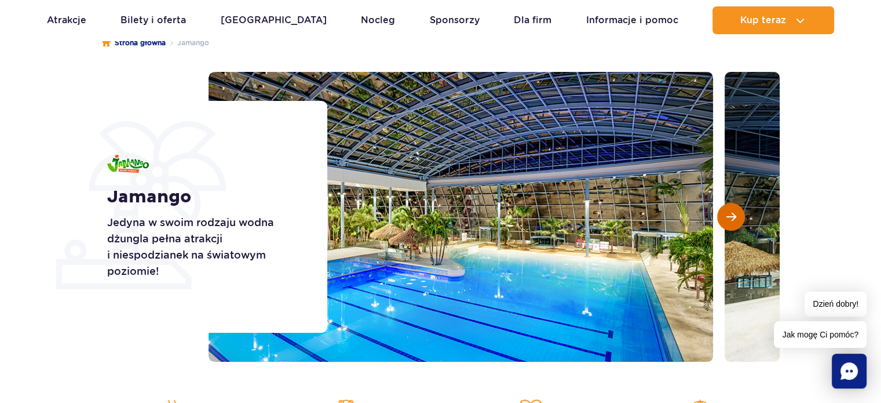
click at [729, 213] on span "Następny slajd" at bounding box center [731, 216] width 10 height 10
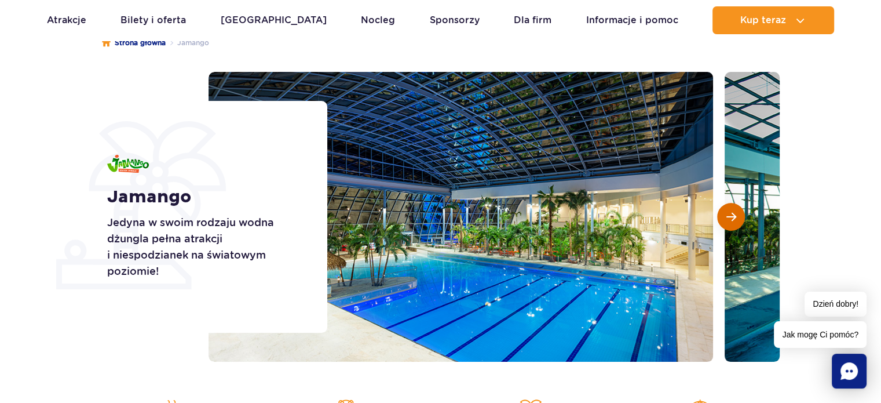
click at [729, 213] on span "Następny slajd" at bounding box center [731, 216] width 10 height 10
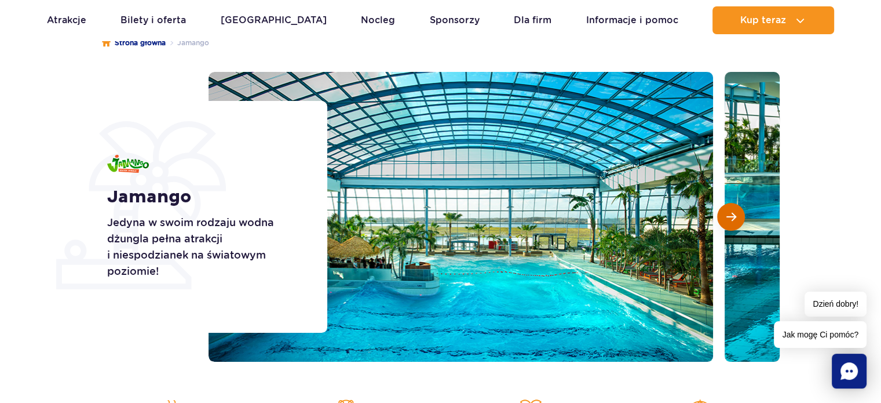
click at [729, 213] on span "Następny slajd" at bounding box center [731, 216] width 10 height 10
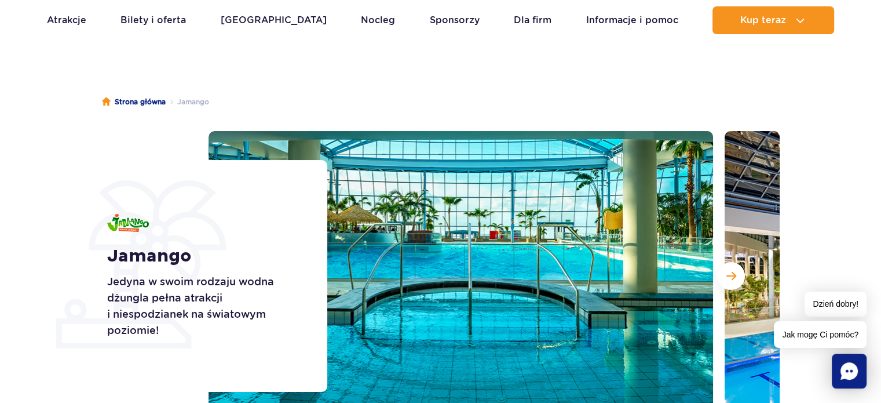
scroll to position [0, 0]
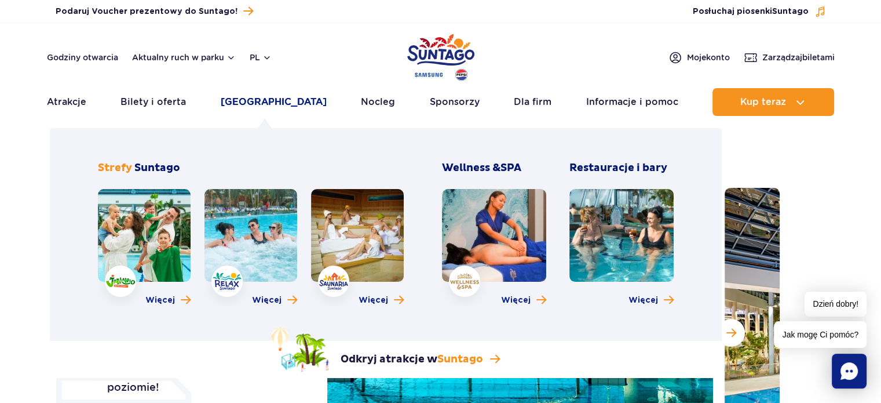
click at [261, 101] on link "[GEOGRAPHIC_DATA]" at bounding box center [274, 102] width 106 height 28
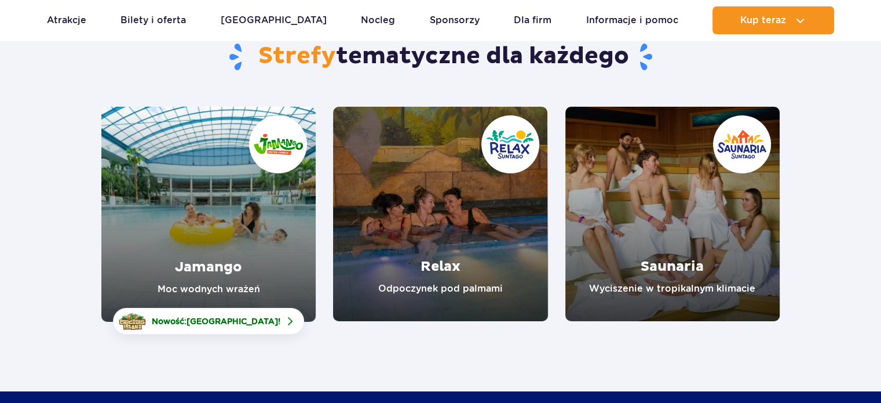
click at [458, 295] on link "Relax" at bounding box center [440, 214] width 214 height 214
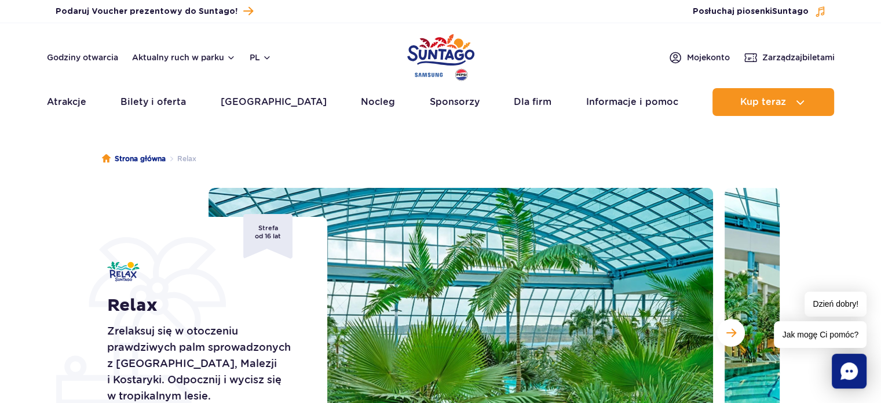
click at [422, 64] on img "Park of Poland" at bounding box center [440, 57] width 67 height 53
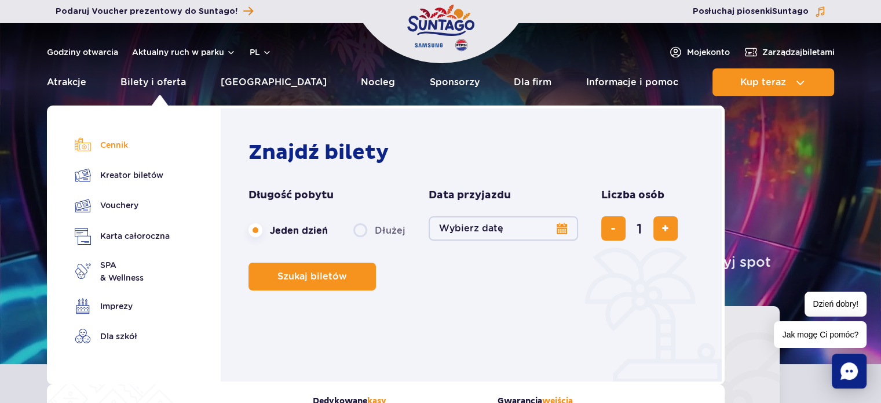
click at [115, 145] on link "Cennik" at bounding box center [122, 145] width 95 height 16
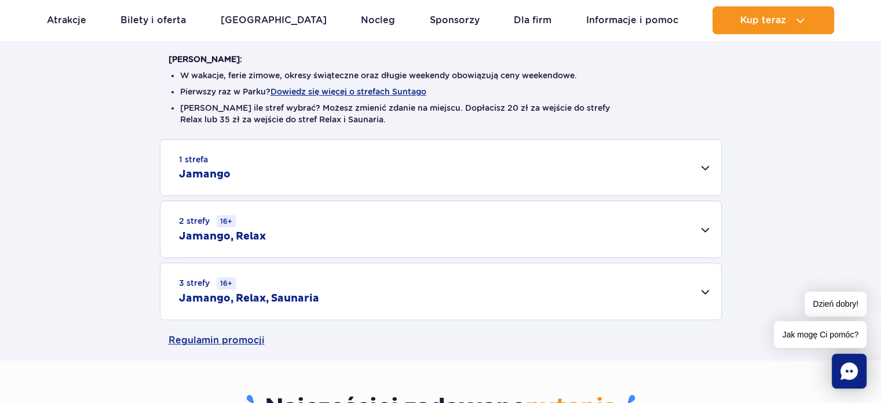
scroll to position [347, 0]
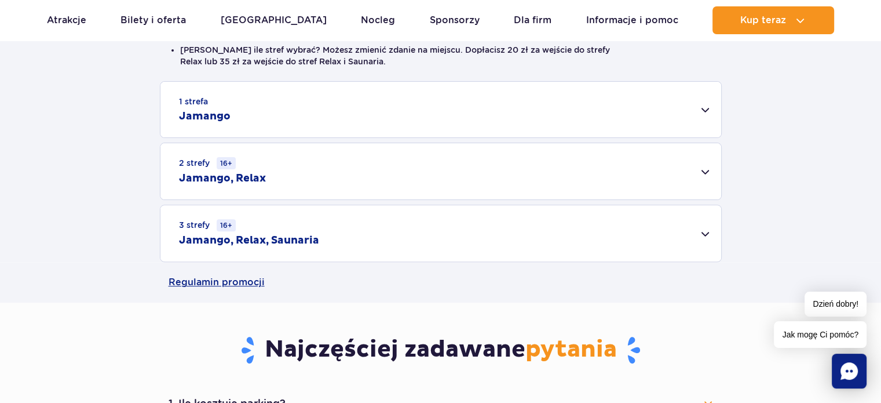
click at [702, 166] on div "2 strefy 16+ Jamango, Relax" at bounding box center [440, 171] width 561 height 56
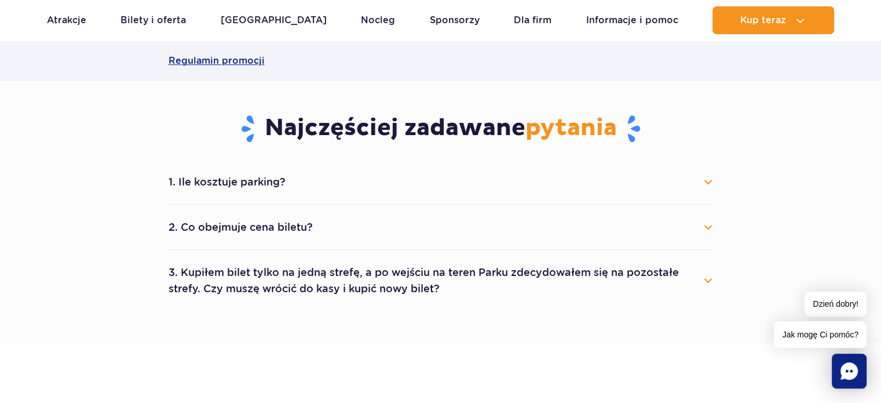
scroll to position [753, 0]
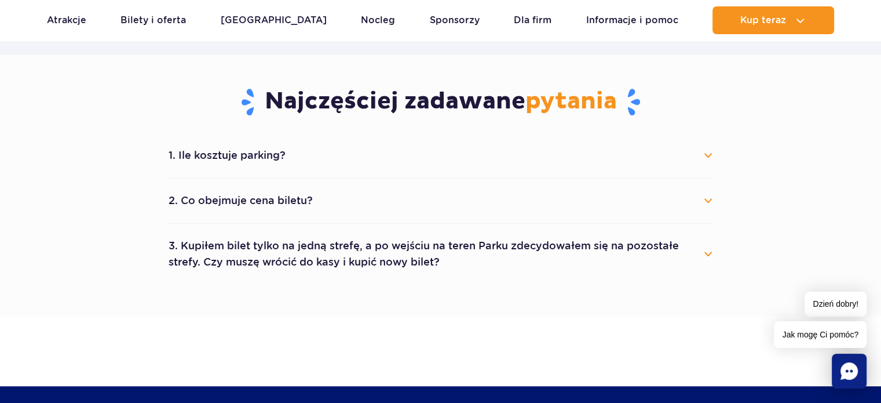
click at [709, 204] on button "2. Co obejmuje cena biletu?" at bounding box center [441, 200] width 544 height 25
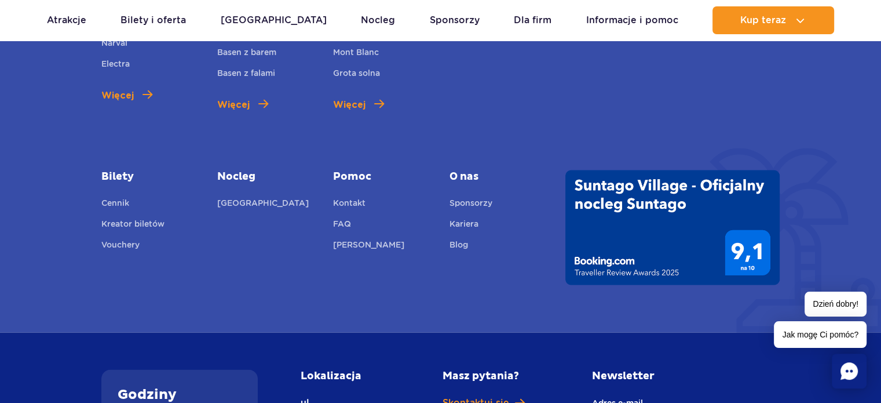
scroll to position [1911, 0]
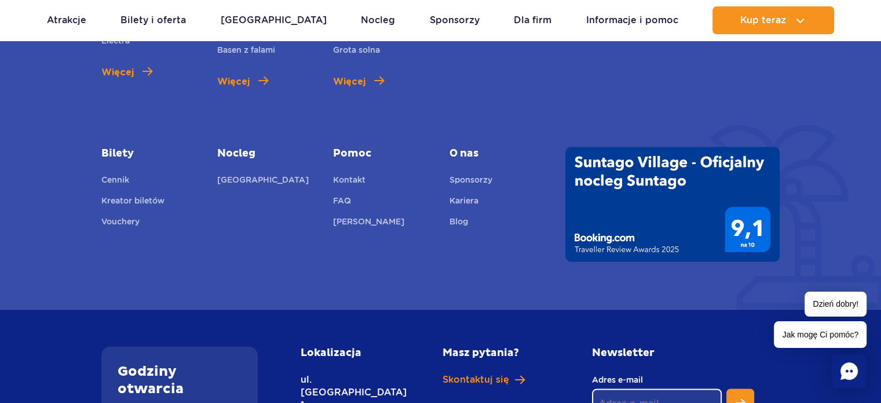
click at [350, 147] on link "Pomoc" at bounding box center [382, 154] width 98 height 14
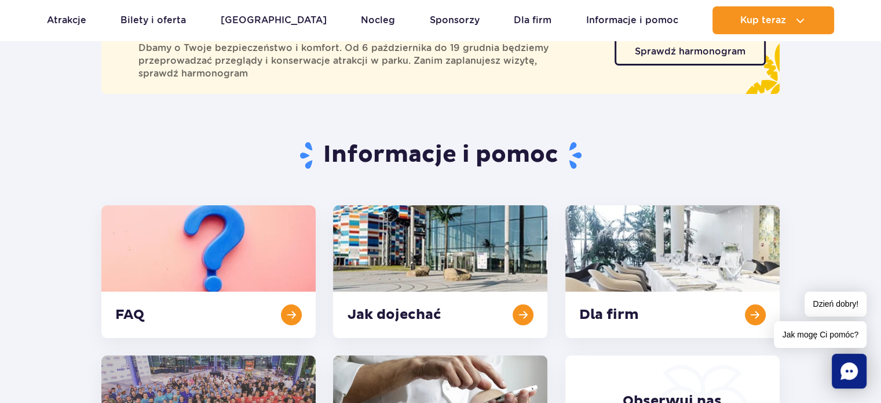
scroll to position [174, 0]
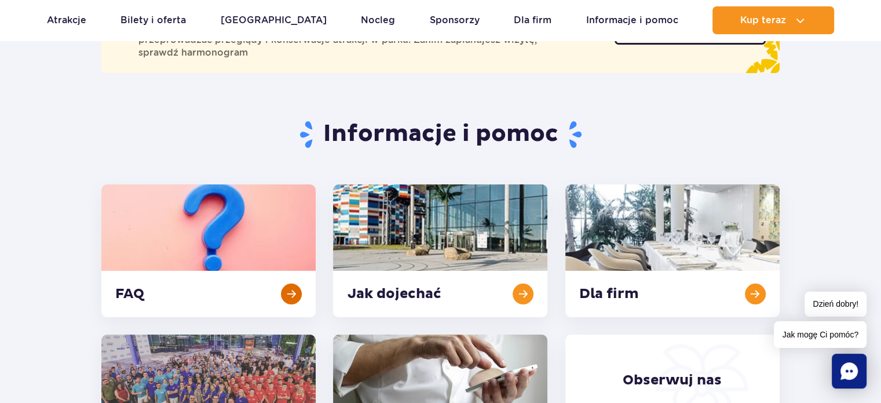
click at [290, 297] on link at bounding box center [208, 250] width 214 height 133
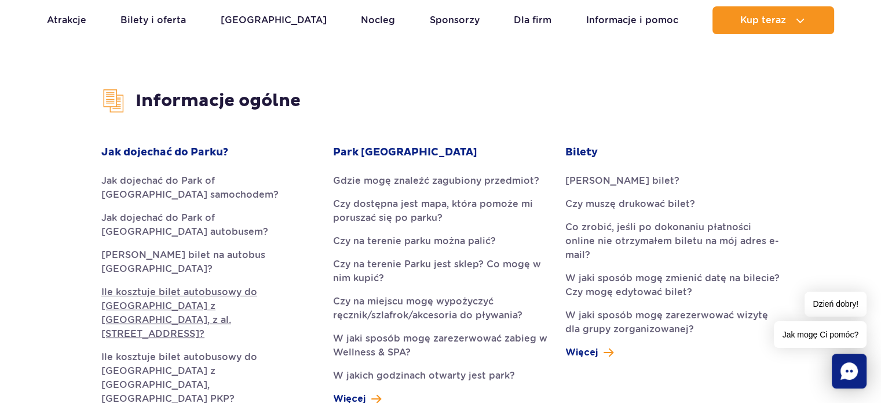
scroll to position [290, 0]
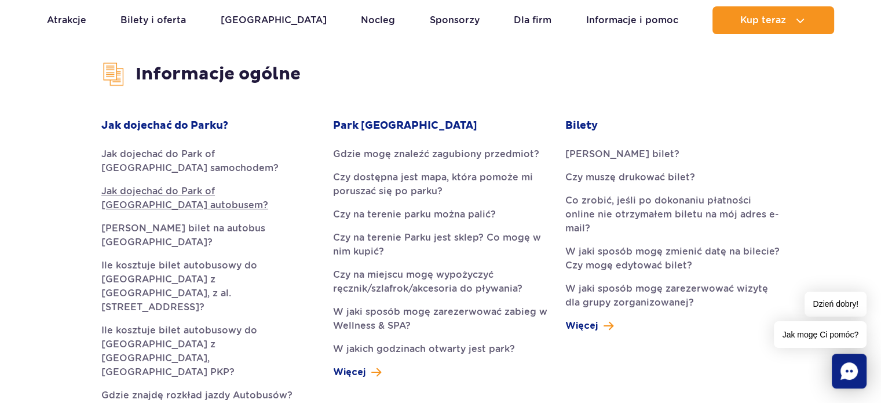
click at [158, 188] on link "Jak dojechać do Park of Poland autobusem?" at bounding box center [208, 198] width 214 height 28
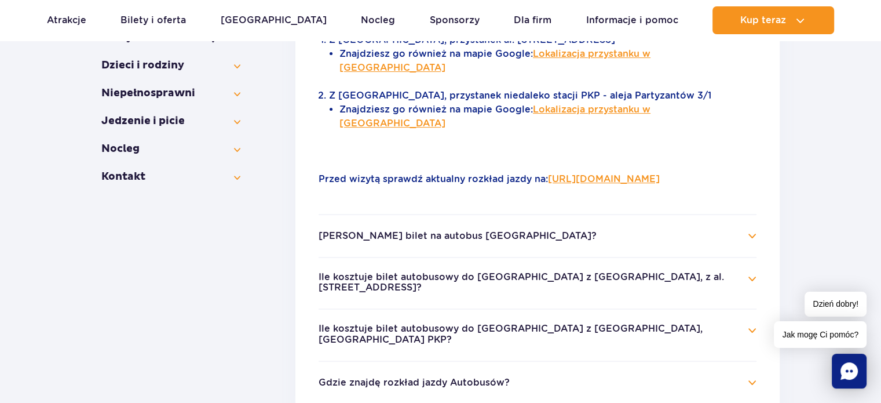
scroll to position [418, 0]
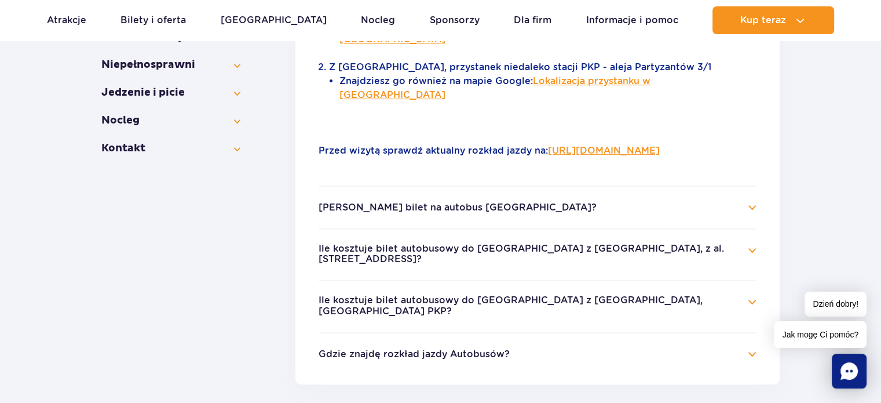
click at [754, 200] on h4 "Jak kupić bilet na autobus Suntago?" at bounding box center [538, 207] width 438 height 14
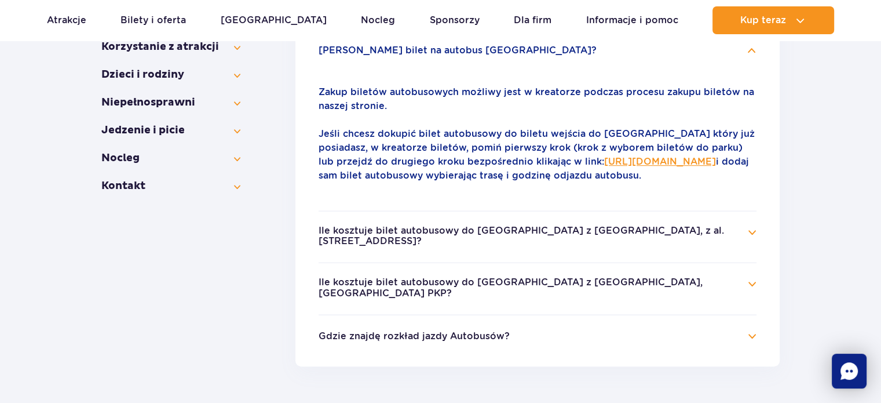
scroll to position [360, 0]
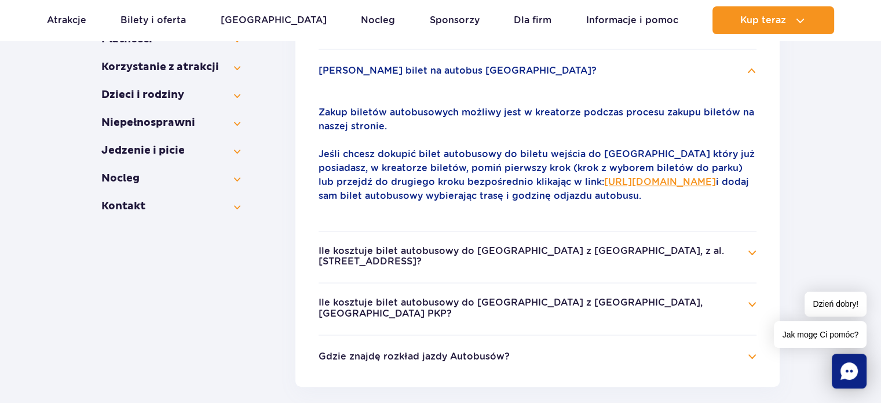
click at [236, 250] on section "Informacje ogólne Jak dojechać do Parku? Park Wodny Suntago Bilety Parking Płat…" at bounding box center [440, 177] width 678 height 621
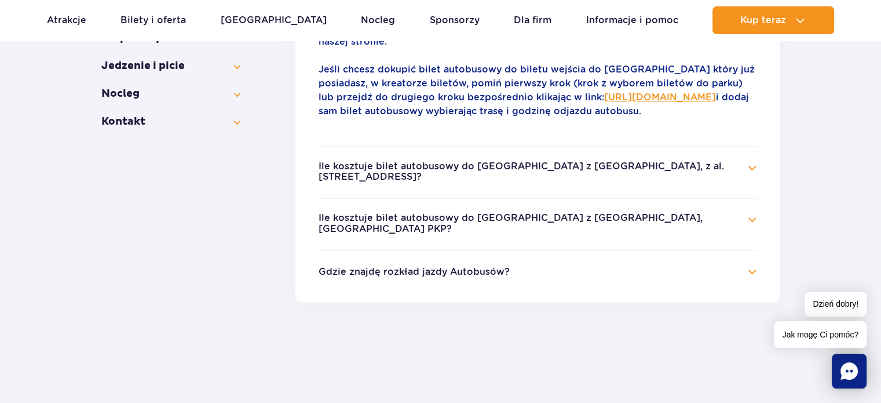
scroll to position [476, 0]
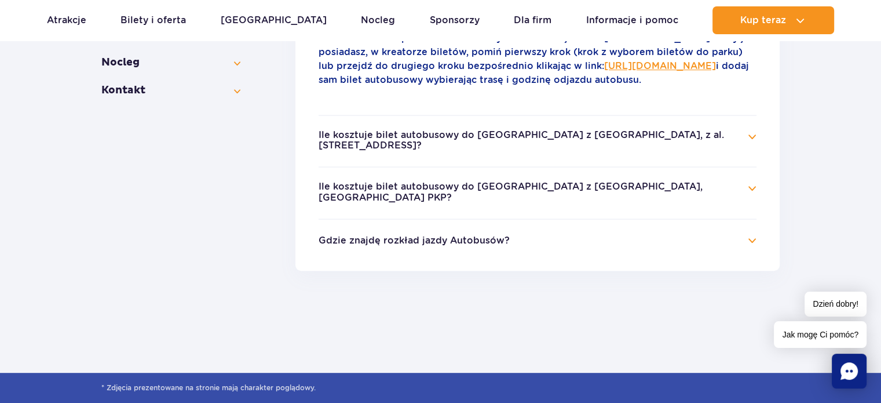
click at [755, 193] on h4 "Ile kosztuje bilet autobusowy do Suntago z Żyrardowa, Żyrardów PKP?" at bounding box center [538, 192] width 438 height 23
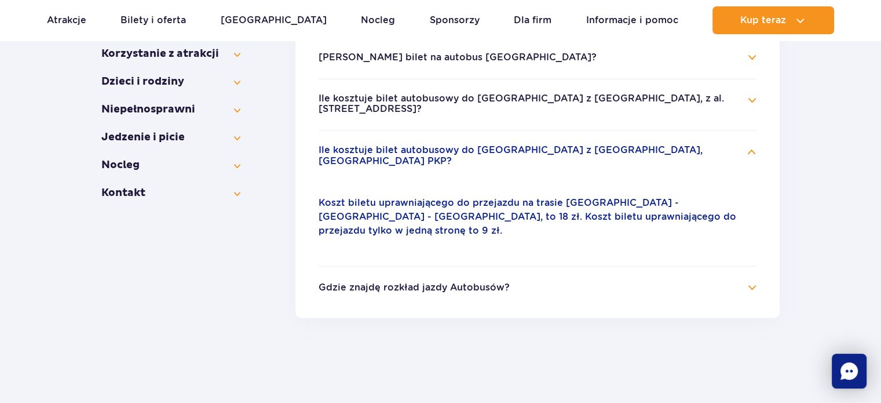
scroll to position [360, 0]
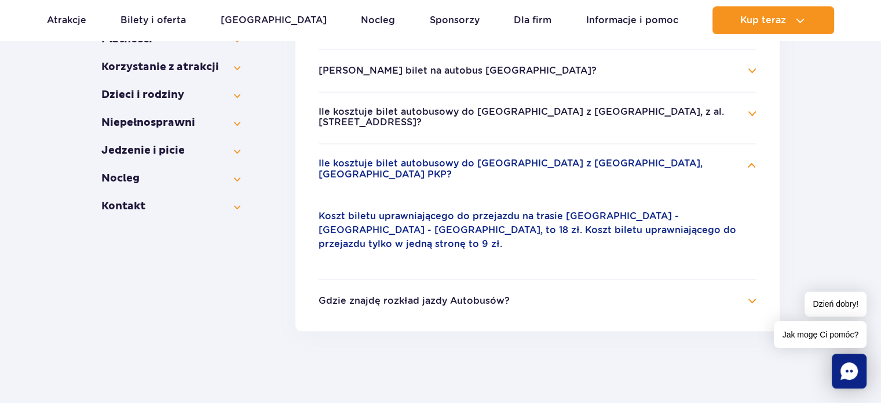
click at [744, 294] on h4 "Gdzie znajdę rozkład jazdy Autobusów?" at bounding box center [538, 301] width 438 height 14
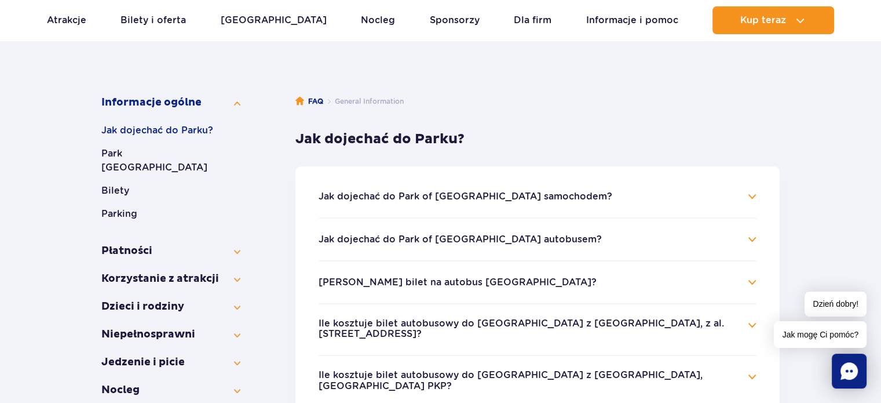
scroll to position [129, 0]
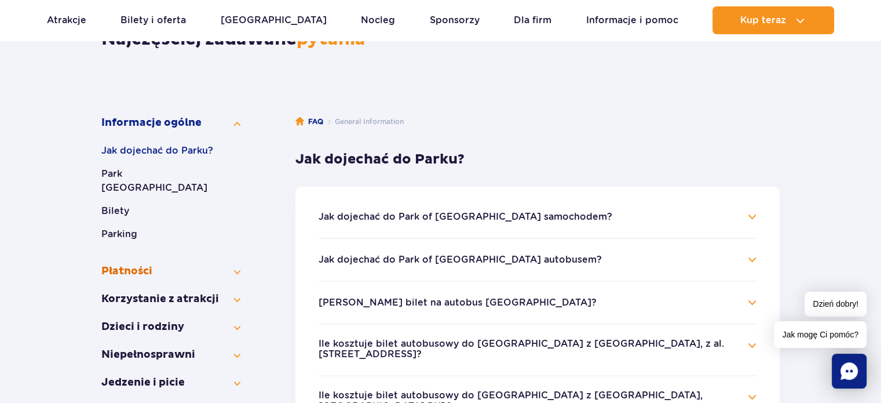
click at [236, 264] on button "Płatności" at bounding box center [170, 271] width 139 height 14
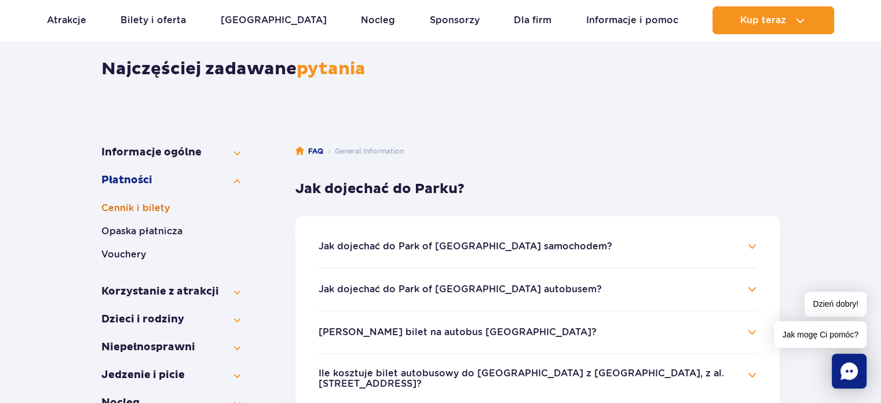
scroll to position [71, 0]
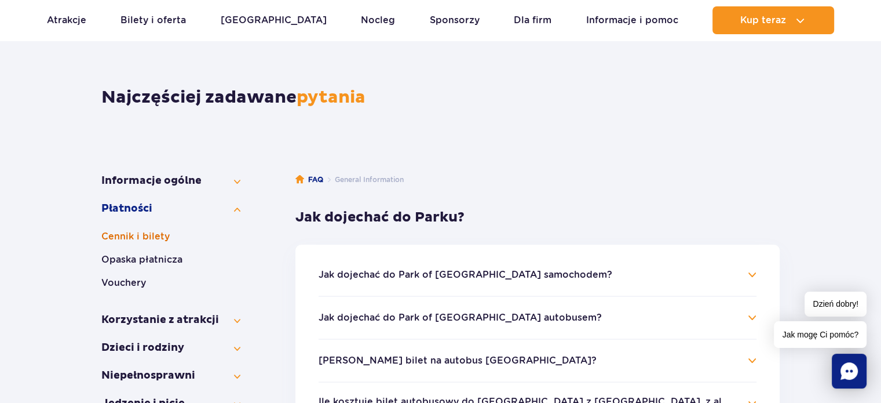
click at [147, 239] on button "Cennik i bilety" at bounding box center [170, 236] width 139 height 14
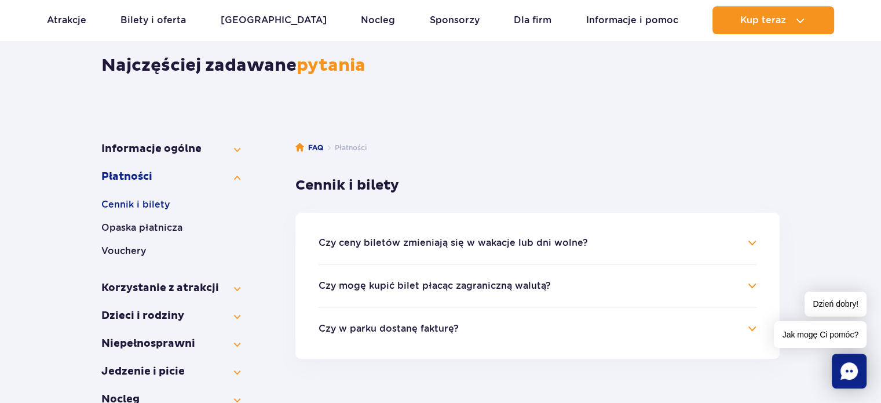
scroll to position [129, 0]
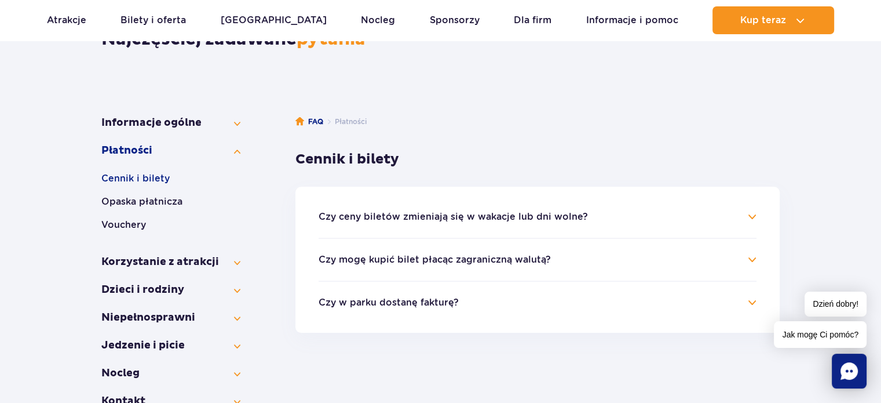
click at [748, 222] on h4 "Czy ceny biletów zmieniają się w wakacje lub dni wolne?" at bounding box center [538, 217] width 438 height 14
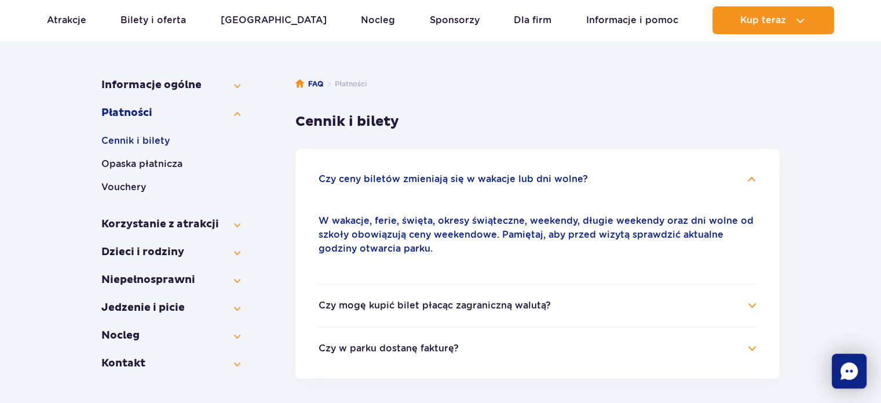
scroll to position [186, 0]
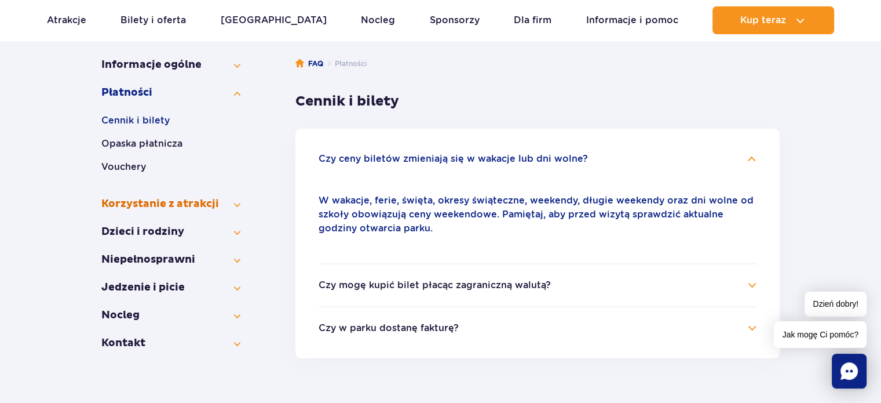
click at [227, 203] on button "Korzystanie z atrakcji" at bounding box center [170, 204] width 139 height 14
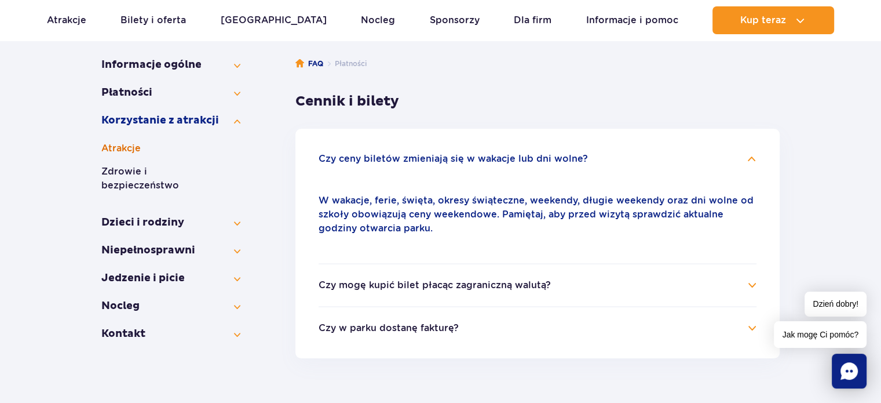
click at [132, 148] on button "Atrakcje" at bounding box center [170, 148] width 139 height 14
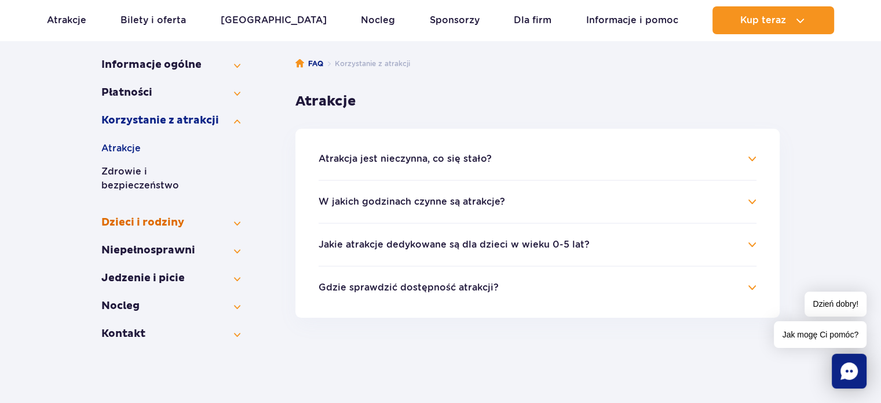
click at [228, 215] on button "Dzieci i rodziny" at bounding box center [170, 222] width 139 height 14
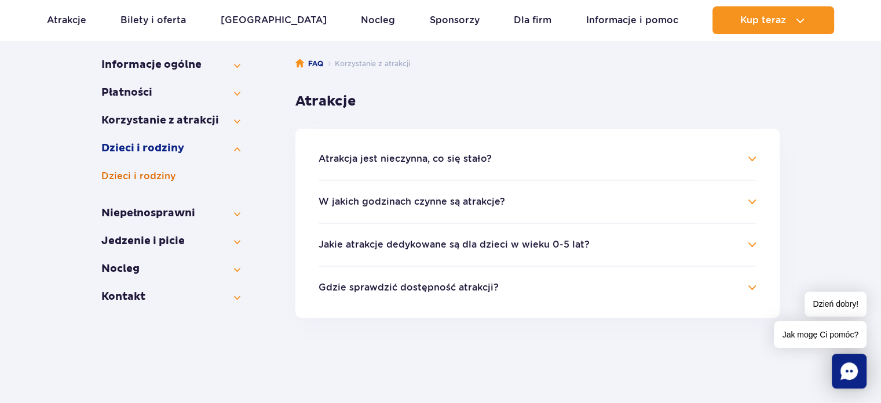
click at [144, 175] on button "Dzieci i rodziny" at bounding box center [170, 176] width 139 height 14
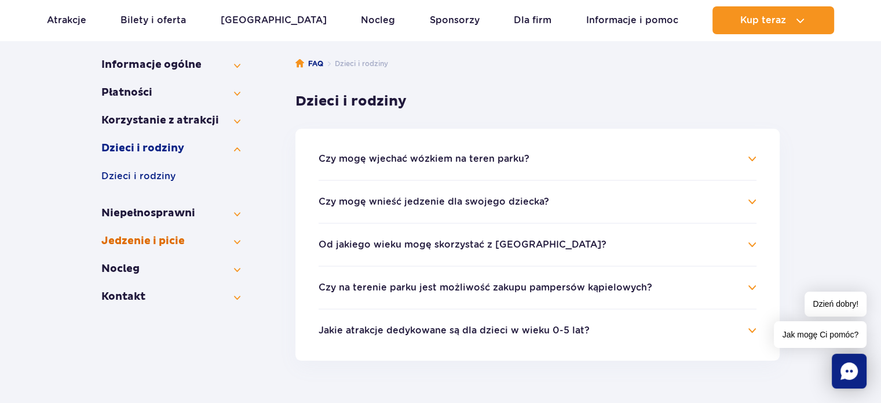
click at [235, 240] on button "Jedzenie i picie" at bounding box center [170, 241] width 139 height 14
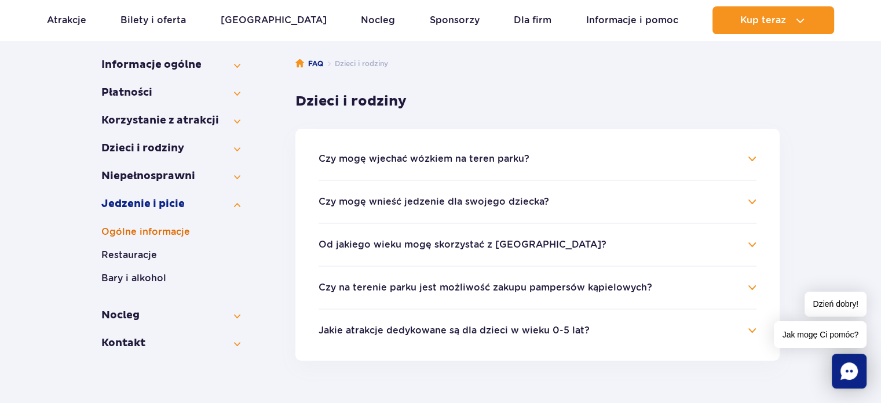
click at [164, 229] on button "Ogólne informacje" at bounding box center [170, 232] width 139 height 14
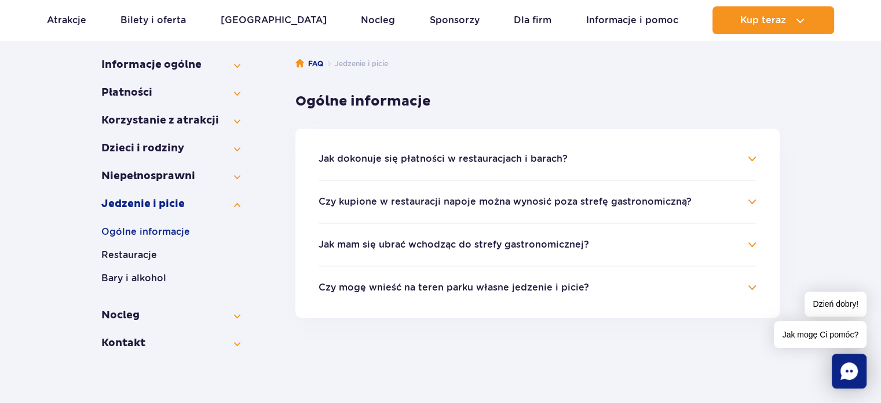
click at [743, 245] on h4 "Jak mam się ubrać wchodząc do strefy gastronomicznej?" at bounding box center [538, 244] width 438 height 14
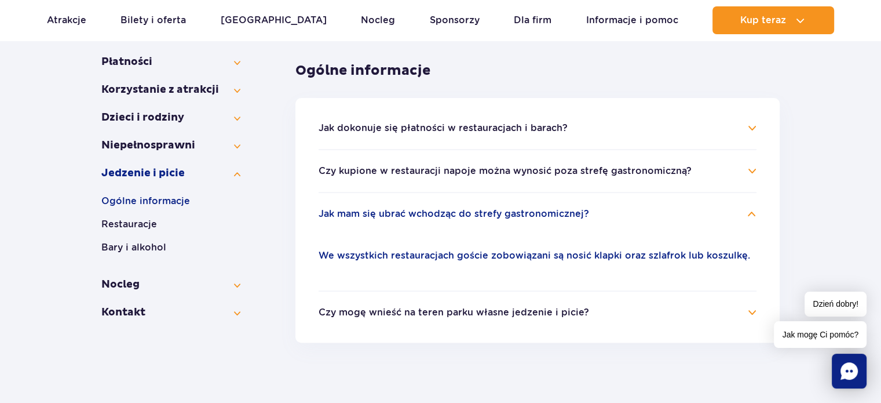
scroll to position [244, 0]
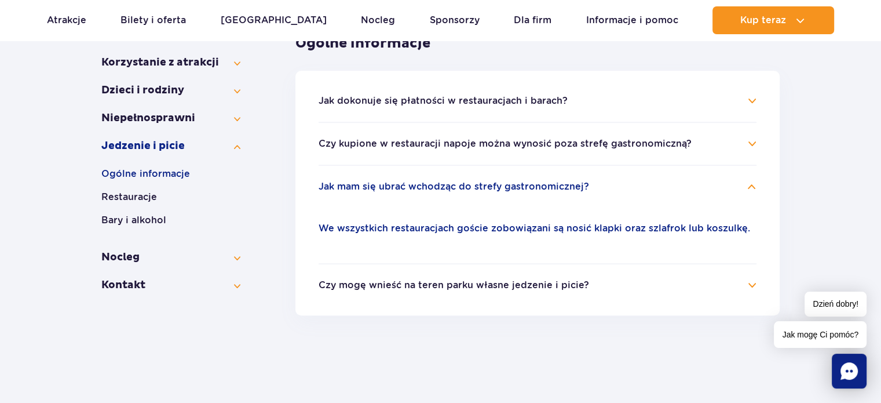
click at [764, 287] on ul "Jak dokonuje się płatności w restauracjach i barach? Za posiłki i napoje w punk…" at bounding box center [537, 193] width 484 height 244
click at [758, 284] on ul "Jak dokonuje się płatności w restauracjach i barach? Za posiłki i napoje w punk…" at bounding box center [537, 193] width 484 height 244
click at [742, 281] on h4 "Czy mogę wnieść na teren parku własne jedzenie i picie?" at bounding box center [538, 285] width 438 height 14
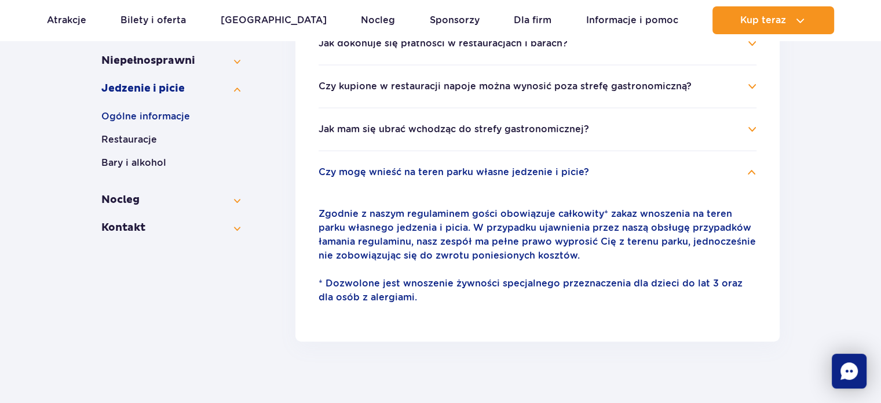
scroll to position [302, 0]
click at [235, 196] on button "Nocleg" at bounding box center [170, 199] width 139 height 14
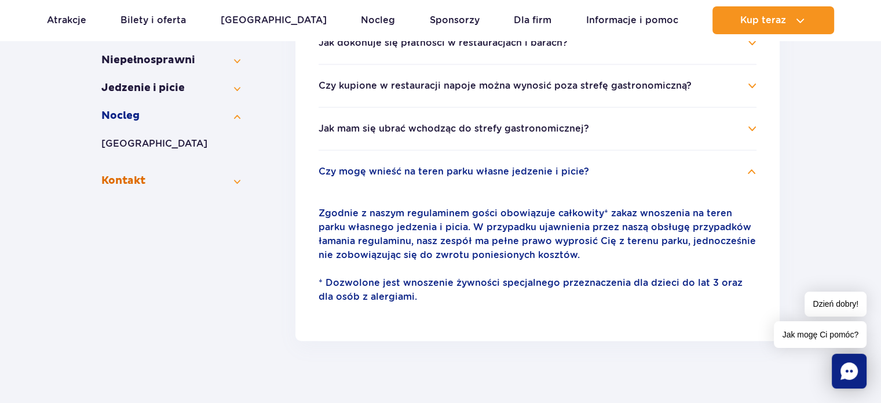
click at [238, 179] on button "Kontakt" at bounding box center [170, 181] width 139 height 14
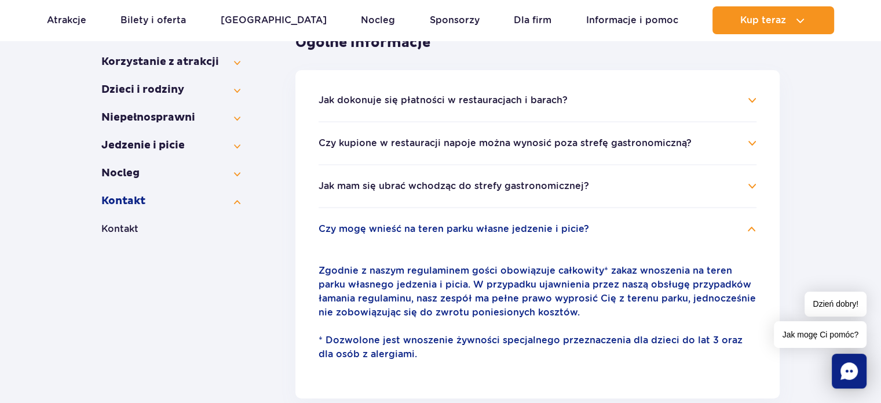
scroll to position [244, 0]
click at [230, 146] on button "Jedzenie i picie" at bounding box center [170, 146] width 139 height 14
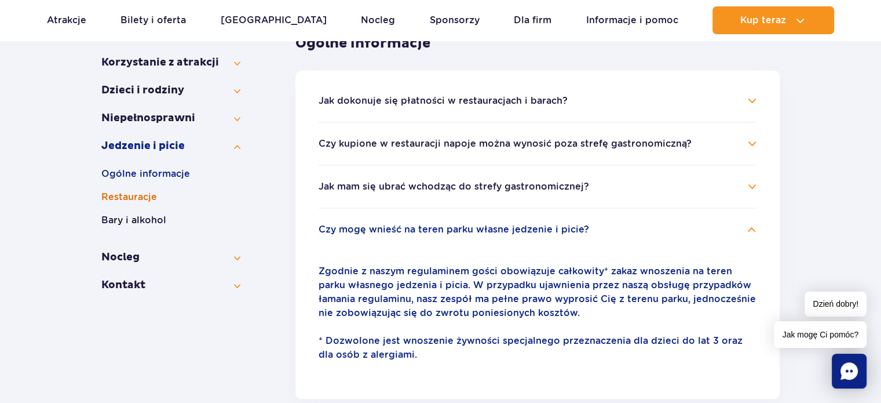
click at [125, 196] on button "Restauracje" at bounding box center [170, 197] width 139 height 14
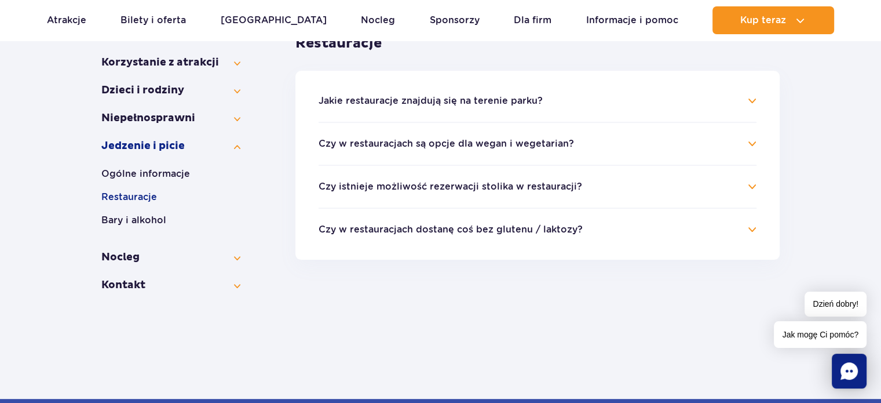
click at [753, 94] on h4 "Jakie restauracje znajdują się na terenie parku?" at bounding box center [538, 101] width 438 height 14
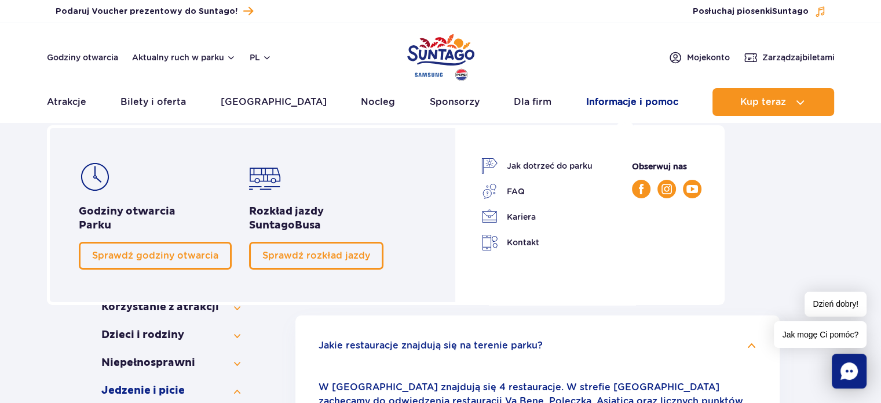
click at [614, 105] on link "Informacje i pomoc" at bounding box center [632, 102] width 92 height 28
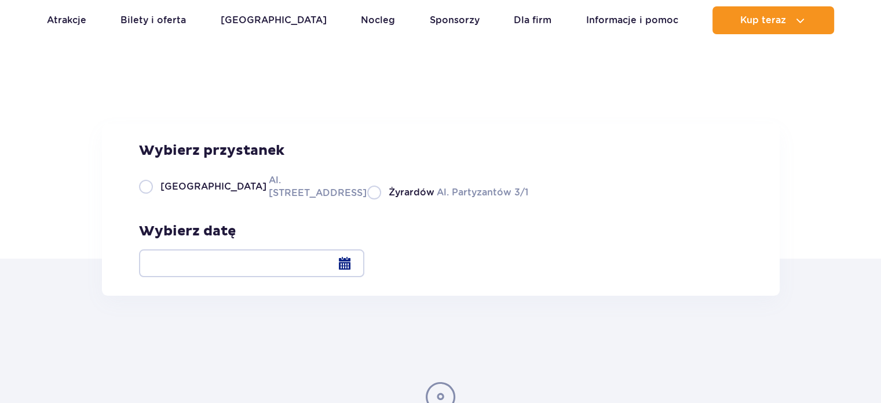
scroll to position [116, 0]
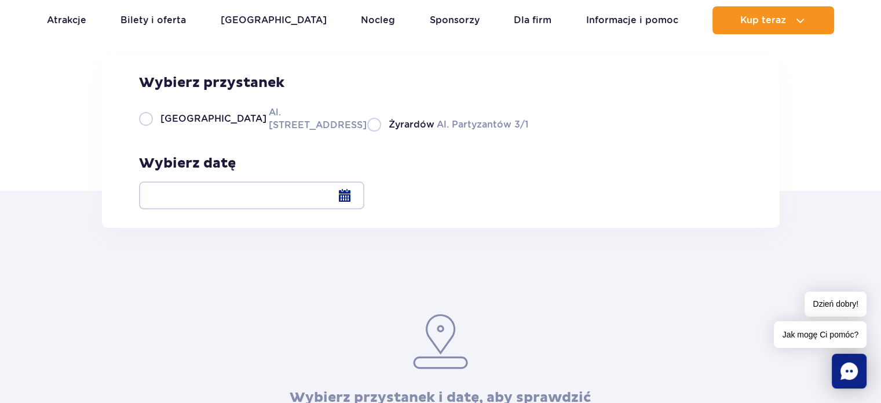
click at [389, 131] on span "Żyrardów" at bounding box center [412, 124] width 46 height 13
click at [376, 131] on input "Żyrardów Al. Partyzantów 3/1" at bounding box center [373, 130] width 13 height 2
radio input "true"
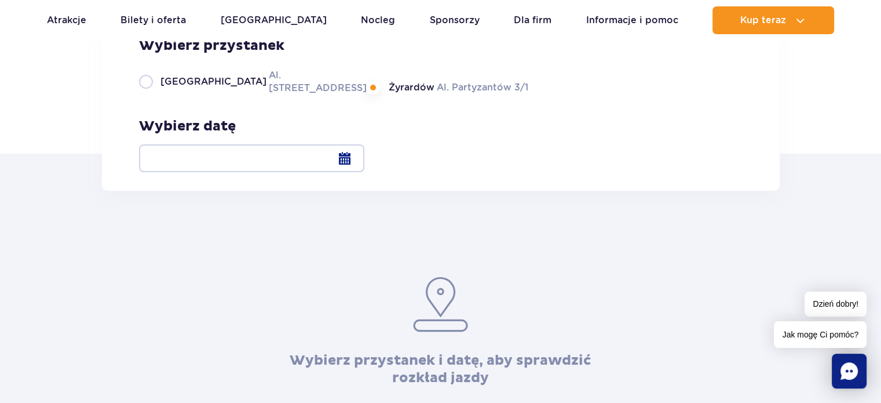
scroll to position [174, 0]
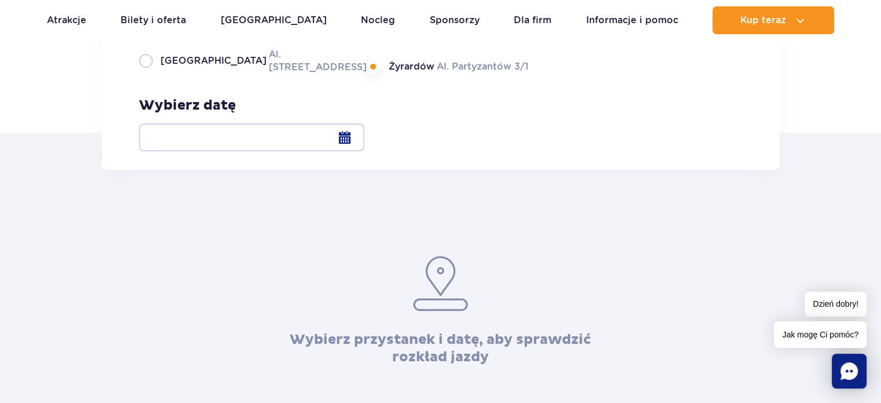
click at [364, 135] on div at bounding box center [251, 137] width 225 height 28
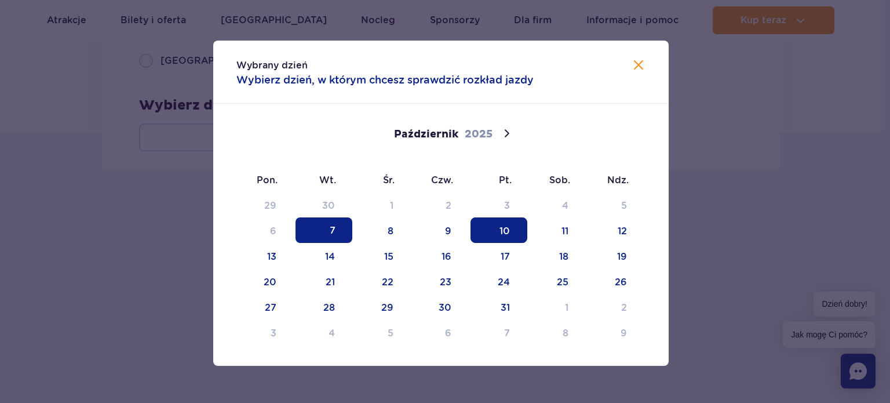
click at [501, 222] on span "10" at bounding box center [498, 229] width 57 height 25
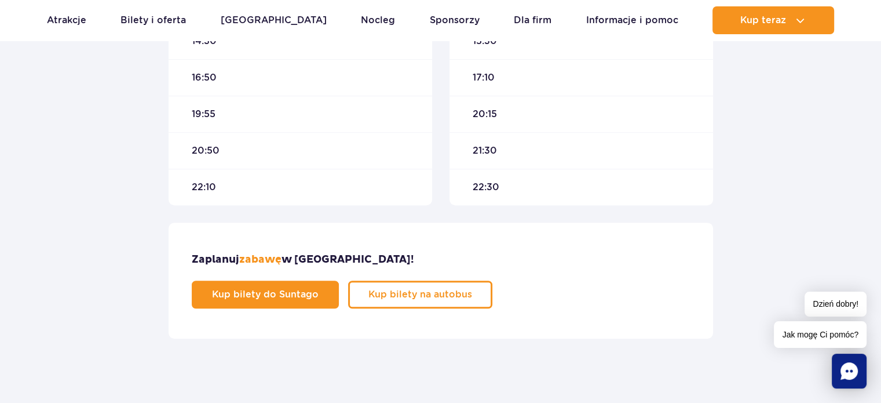
scroll to position [695, 0]
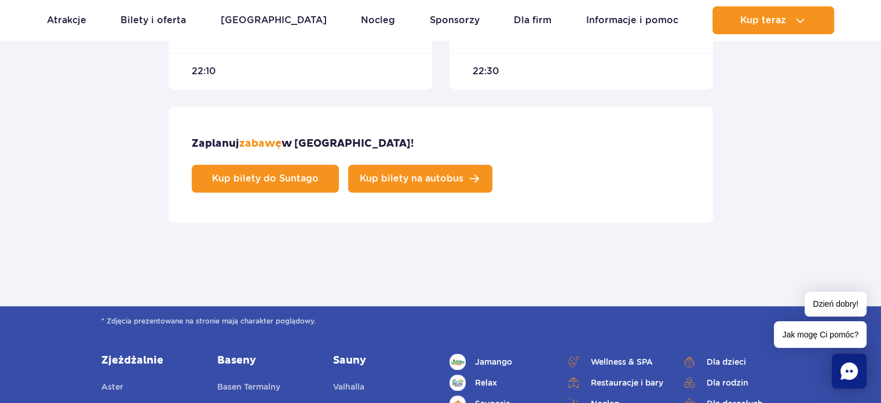
click at [492, 164] on link "Kup bilety na autobus" at bounding box center [420, 178] width 144 height 28
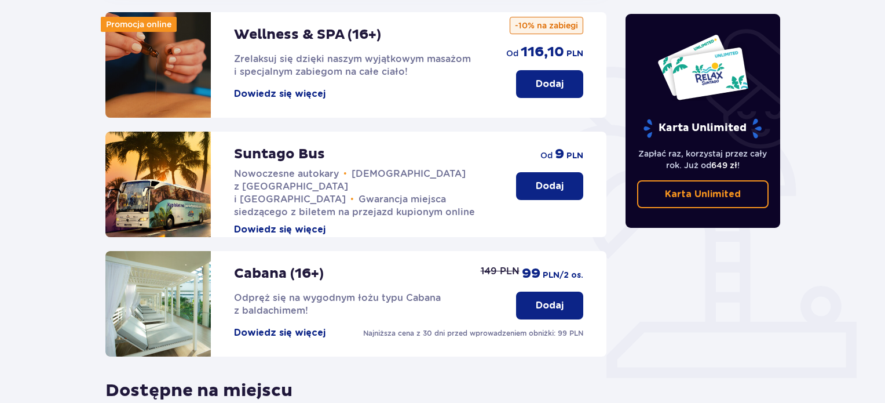
scroll to position [290, 0]
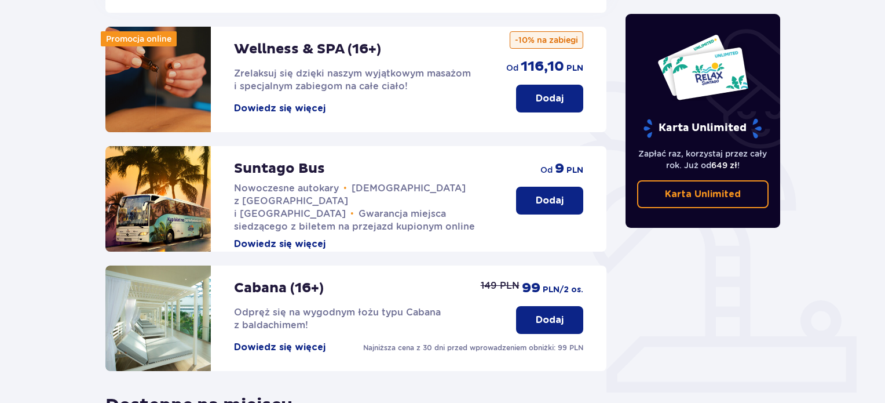
click at [554, 194] on p "Dodaj" at bounding box center [550, 200] width 28 height 13
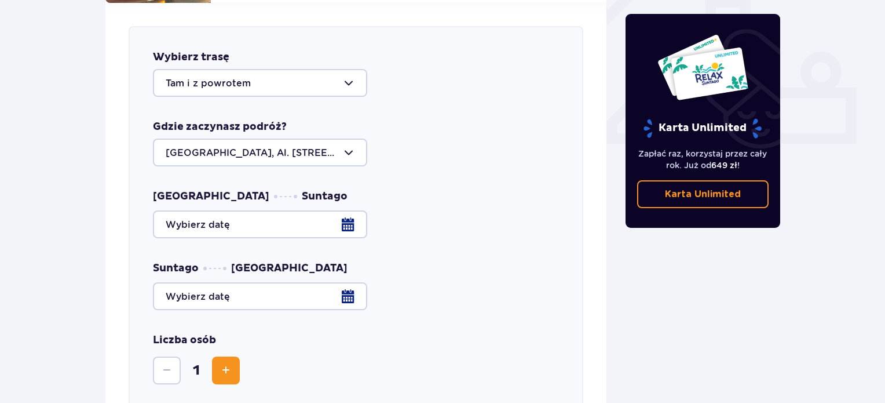
scroll to position [455, 0]
click at [232, 138] on div at bounding box center [260, 152] width 214 height 28
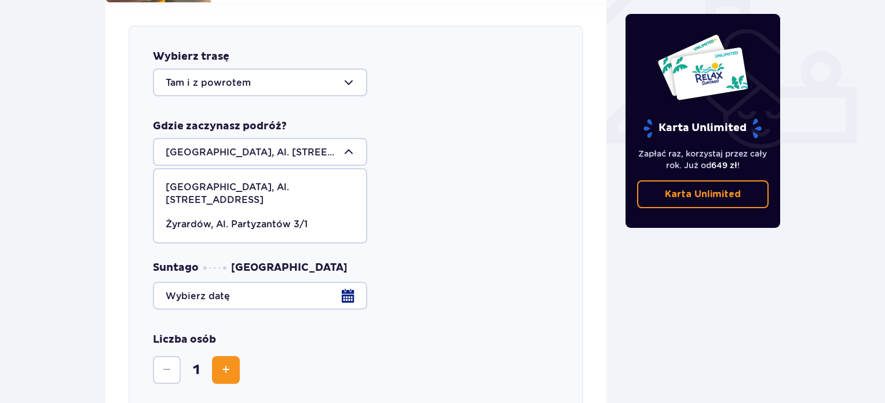
click at [222, 218] on p "Żyrardów, Al. Partyzantów 3/1" at bounding box center [237, 224] width 142 height 13
type input "Żyrardów, Al. Partyzantów 3/1"
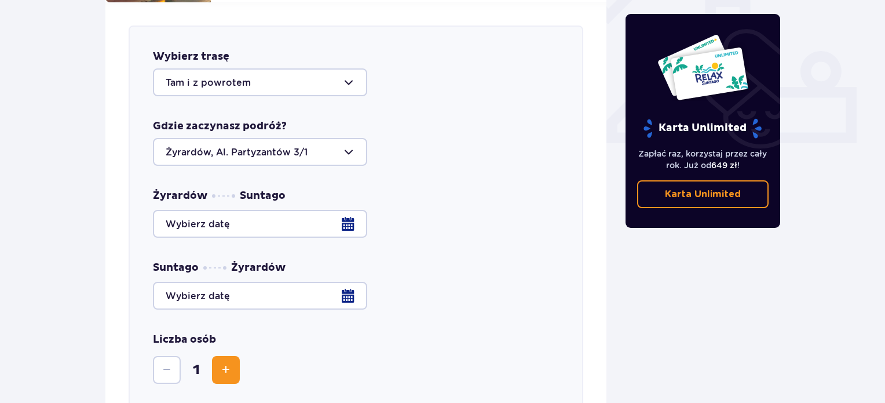
click at [247, 217] on div at bounding box center [356, 224] width 406 height 28
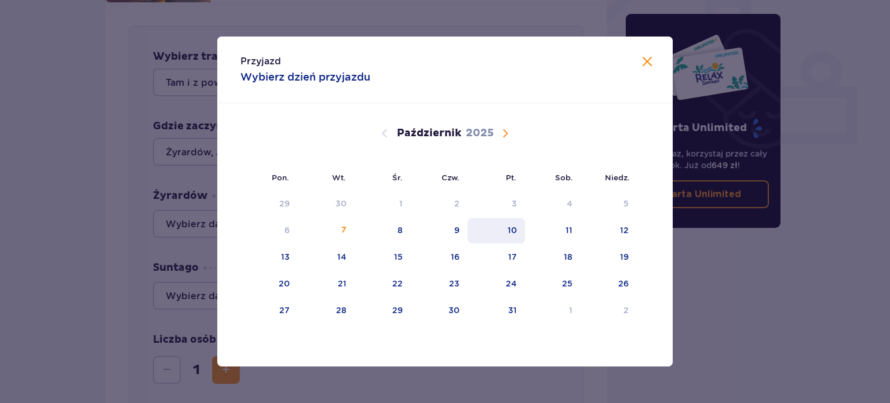
click at [507, 232] on div "10" at bounding box center [511, 230] width 9 height 12
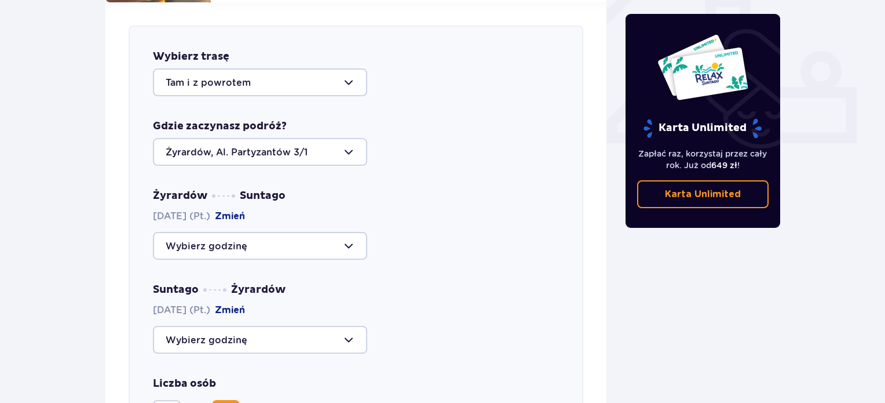
click at [451, 283] on div "Suntago Żyrardów 10.10.2025 (Pt.) Zmień" at bounding box center [356, 318] width 406 height 71
click at [306, 235] on div at bounding box center [260, 246] width 214 height 28
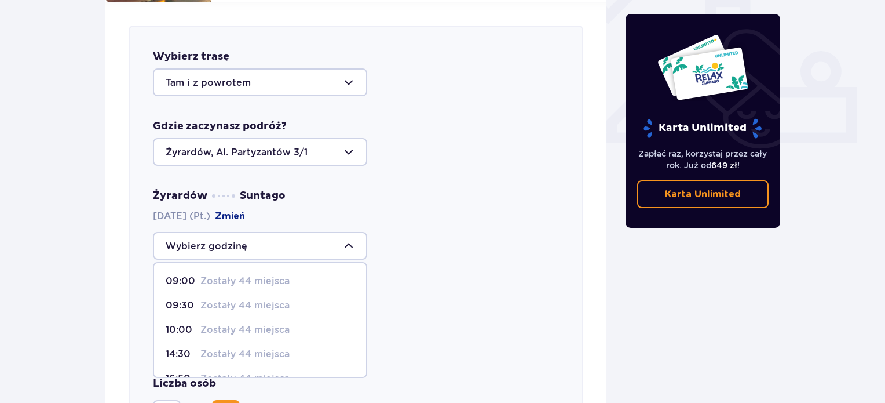
click at [281, 299] on p "Zostały 44 miejsca" at bounding box center [244, 305] width 89 height 13
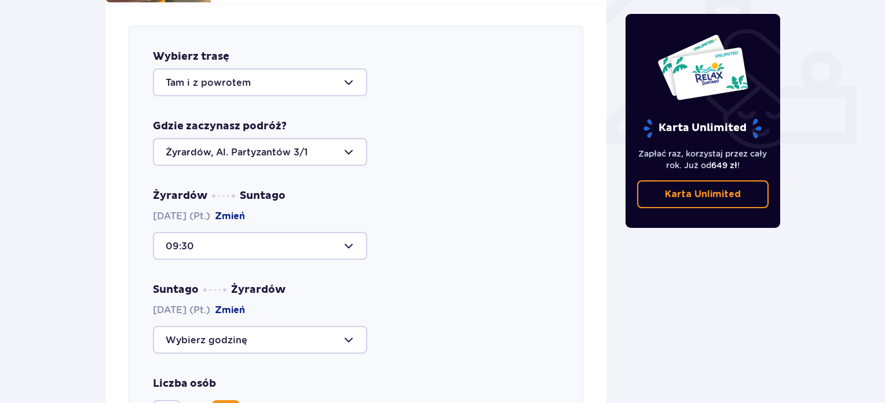
type input "09:30"
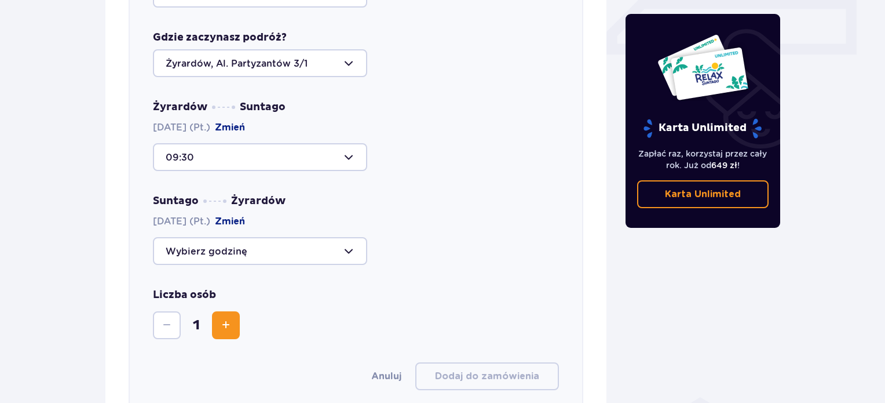
scroll to position [571, 0]
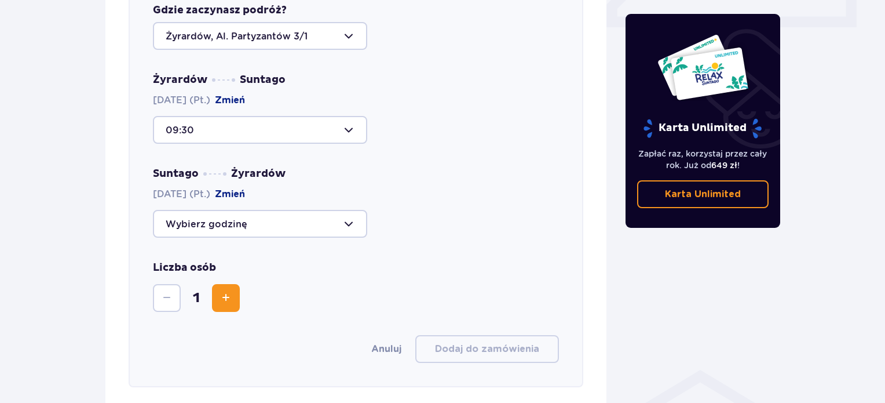
click at [311, 210] on div at bounding box center [260, 224] width 214 height 28
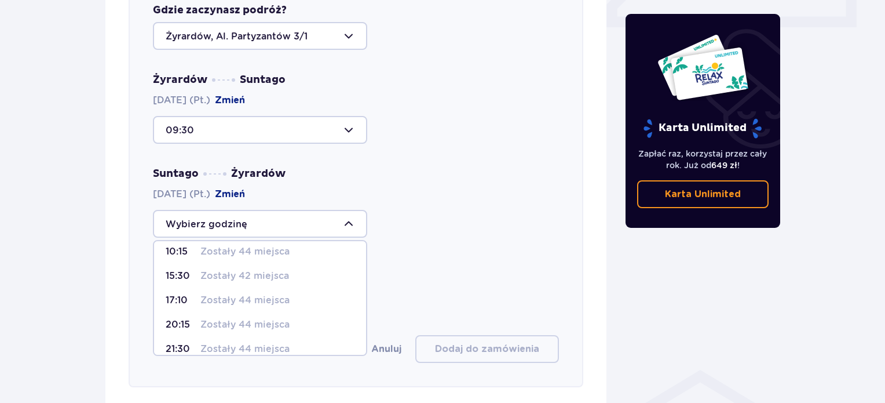
scroll to position [58, 0]
click at [268, 268] on p "Zostały 44 miejsca" at bounding box center [244, 274] width 89 height 13
type input "17:10"
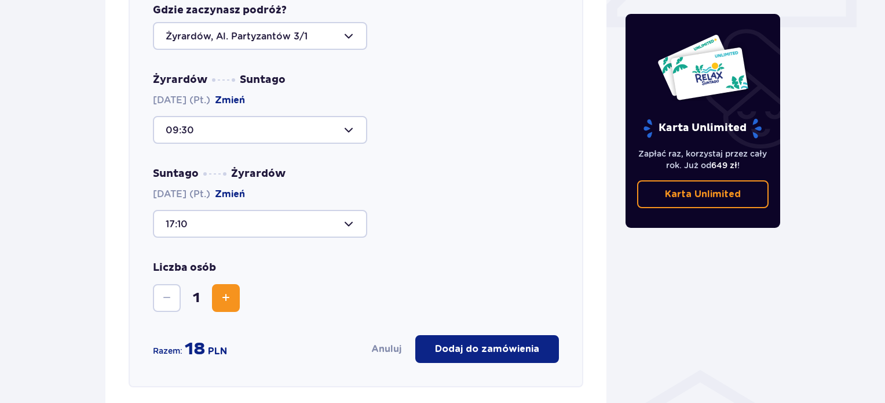
click at [354, 261] on div "Liczba osób 1" at bounding box center [356, 286] width 406 height 51
click at [224, 291] on span "Zwiększ" at bounding box center [226, 298] width 14 height 14
click at [320, 308] on div "Wybierz trasę Tam i z powrotem Gdzie zaczynasz podróż? Żyrardów, Al. Partyzantó…" at bounding box center [356, 148] width 455 height 477
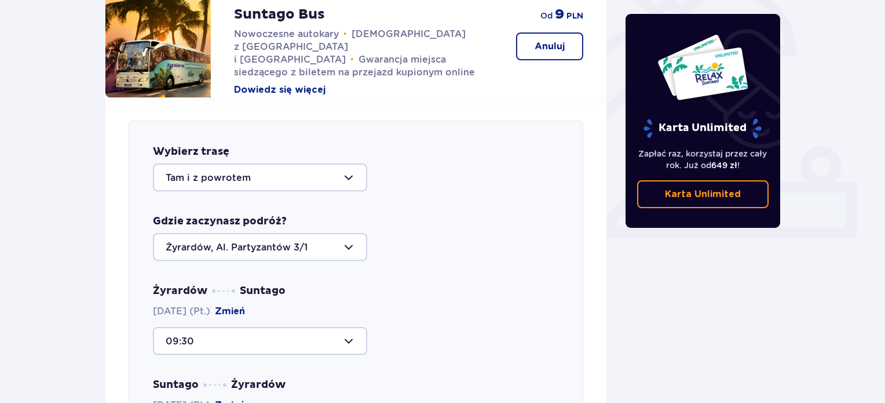
scroll to position [0, 0]
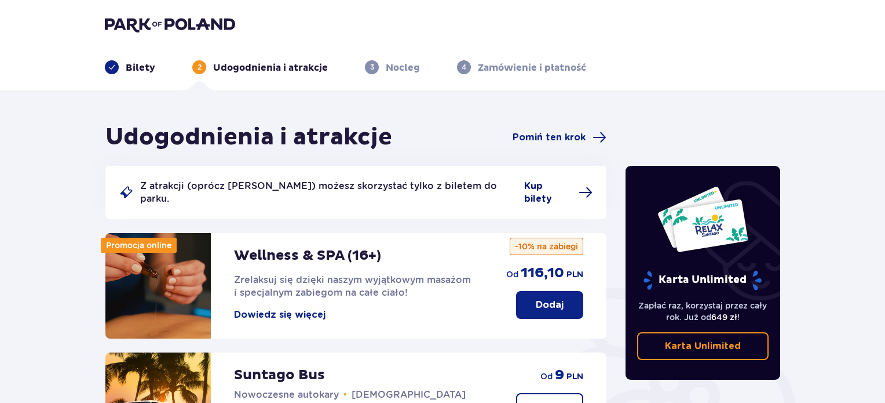
click at [543, 187] on span "Kup bilety" at bounding box center [547, 192] width 47 height 25
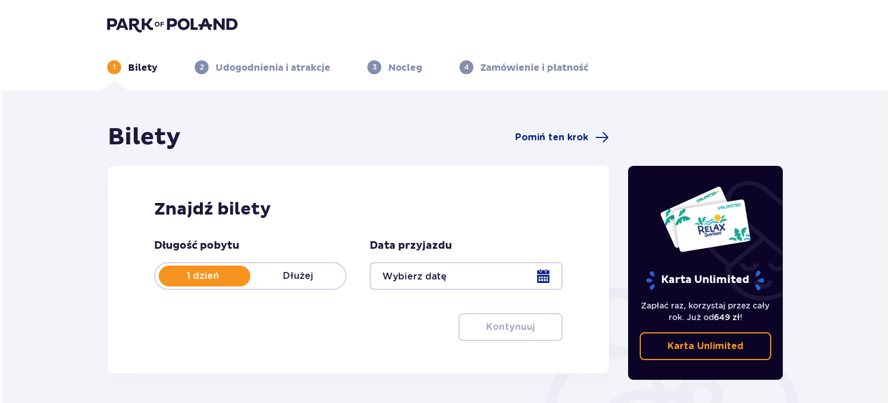
scroll to position [116, 0]
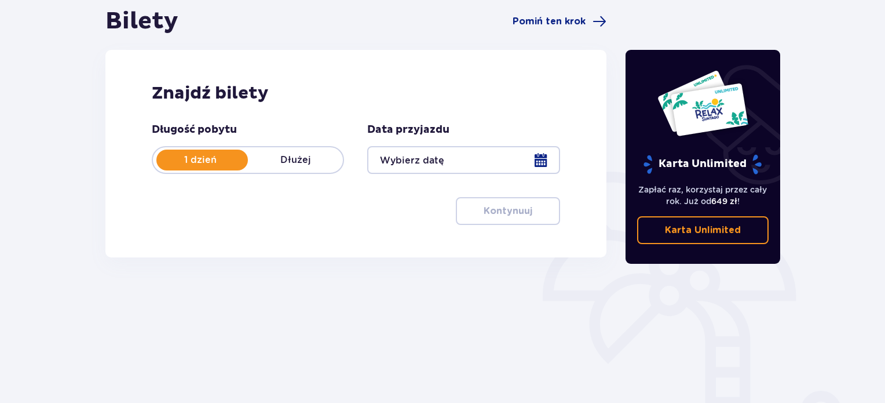
click at [442, 168] on div at bounding box center [463, 160] width 192 height 28
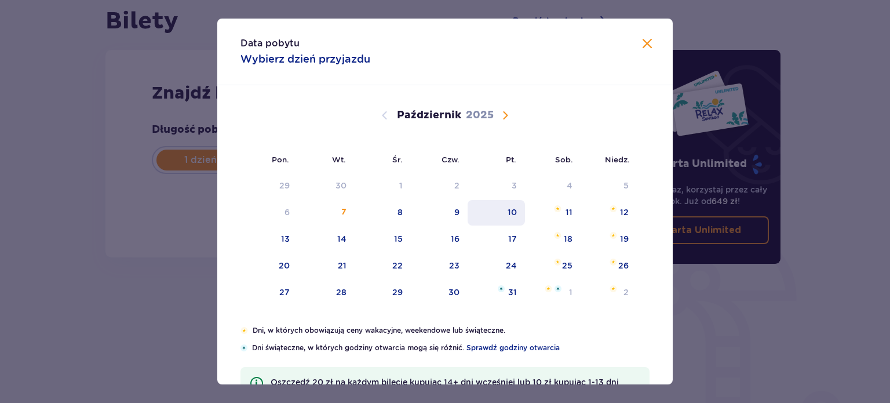
click at [505, 201] on div "10" at bounding box center [495, 212] width 57 height 25
type input "10.10.25"
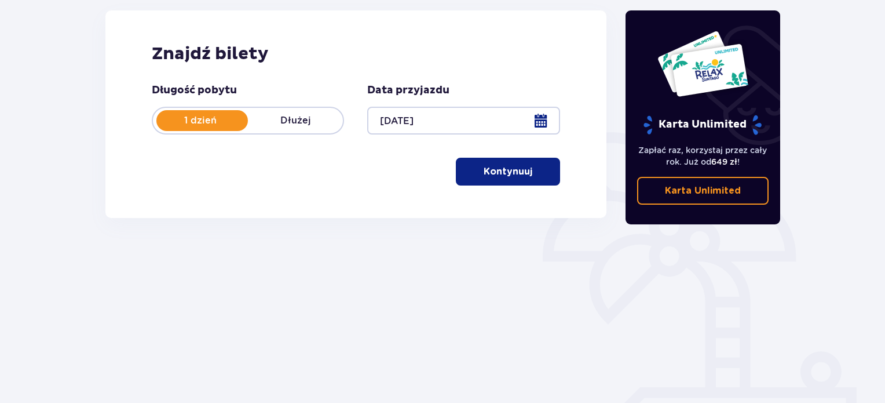
scroll to position [188, 0]
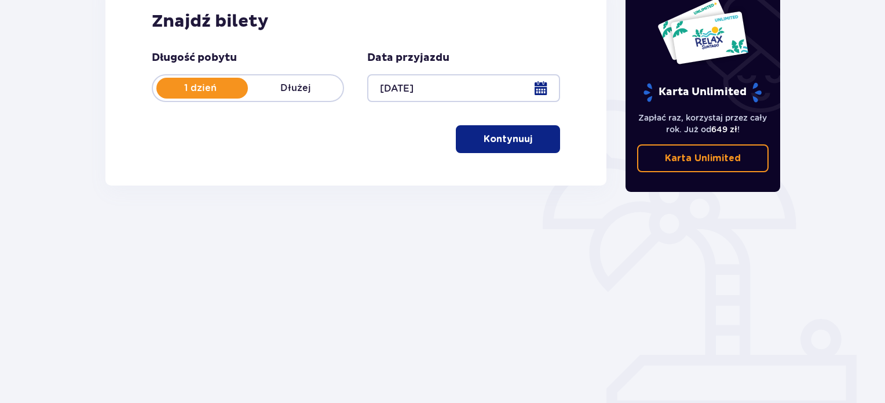
click at [489, 142] on p "Kontynuuj" at bounding box center [508, 139] width 49 height 13
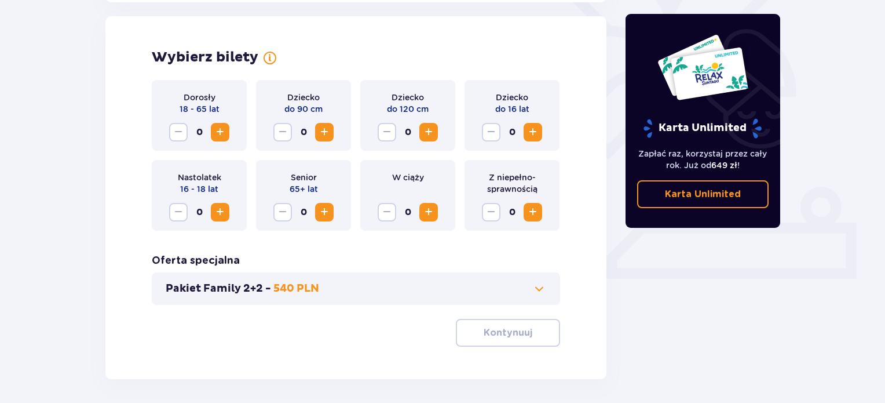
scroll to position [322, 0]
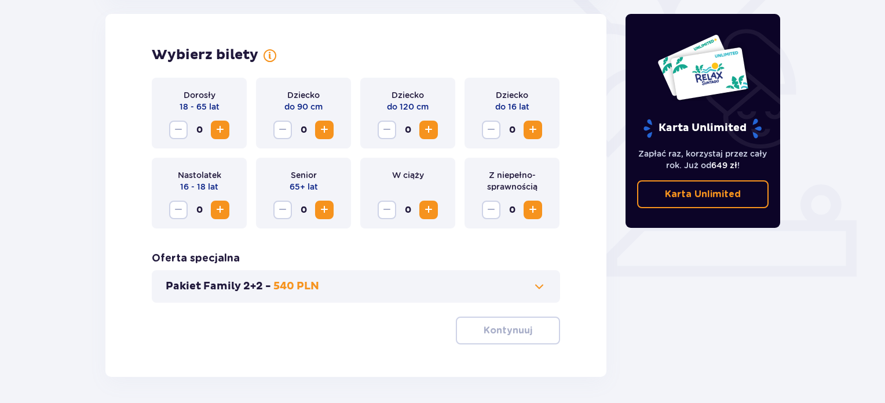
click at [431, 213] on span "Zwiększ" at bounding box center [429, 210] width 14 height 14
click at [209, 129] on div "0" at bounding box center [199, 129] width 60 height 19
click at [211, 122] on div "0" at bounding box center [199, 129] width 60 height 19
click at [218, 126] on span "Zwiększ" at bounding box center [220, 130] width 14 height 14
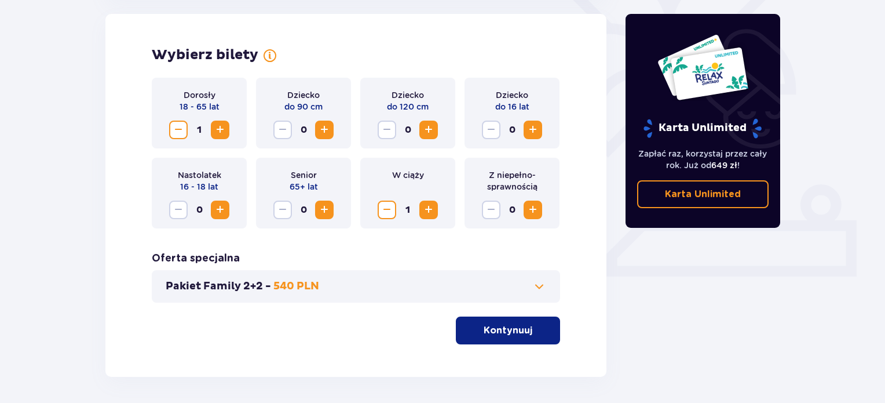
click at [503, 331] on p "Kontynuuj" at bounding box center [508, 330] width 49 height 13
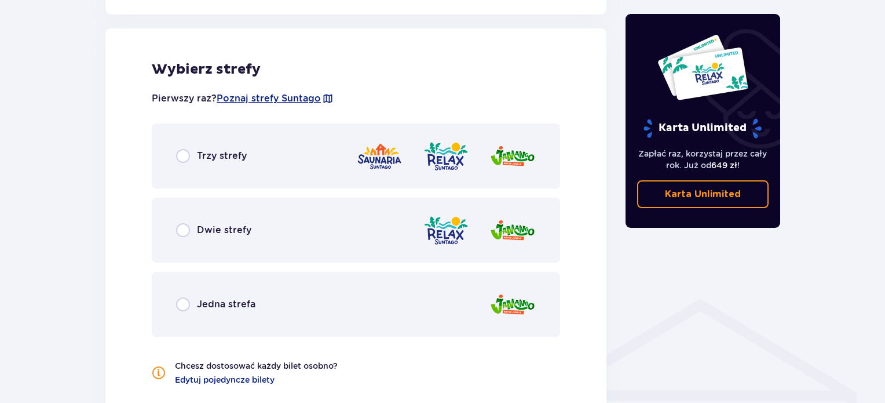
scroll to position [643, 0]
click at [177, 231] on input "radio" at bounding box center [183, 229] width 14 height 14
radio input "true"
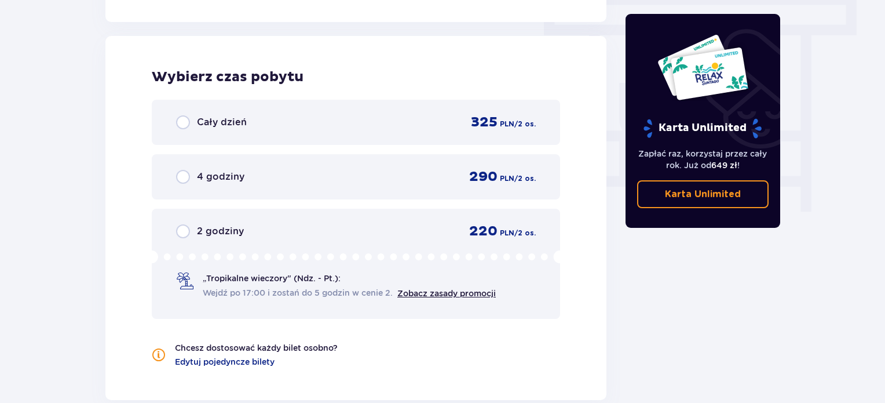
scroll to position [1046, 0]
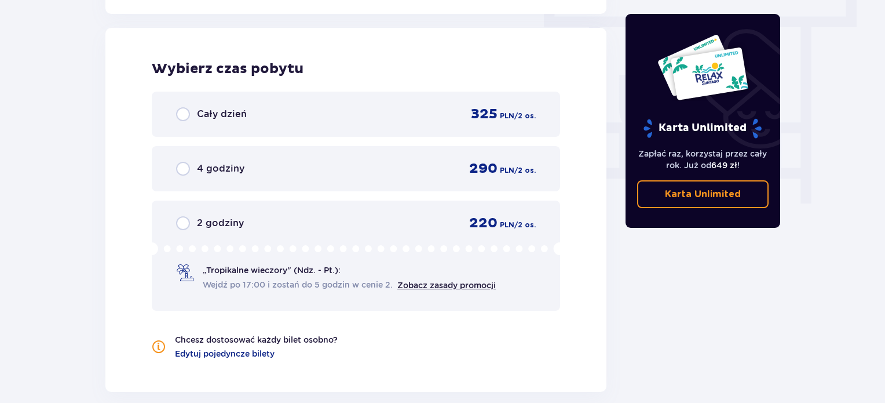
click at [180, 114] on input "radio" at bounding box center [183, 114] width 14 height 14
radio input "true"
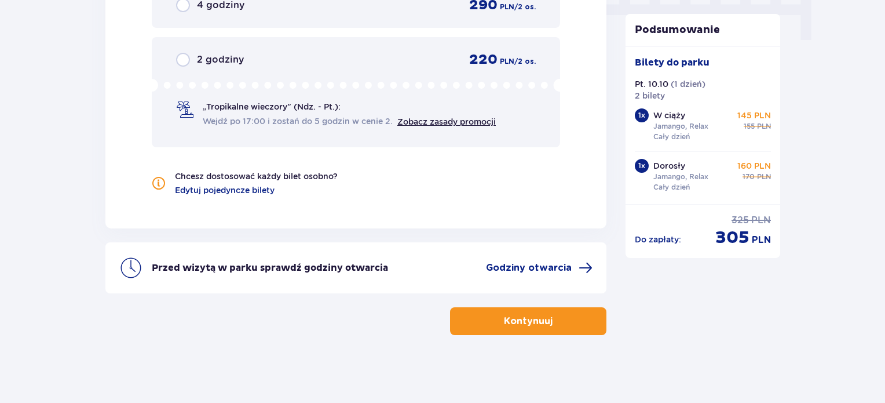
scroll to position [1209, 0]
click at [522, 325] on p "Kontynuuj" at bounding box center [528, 320] width 49 height 13
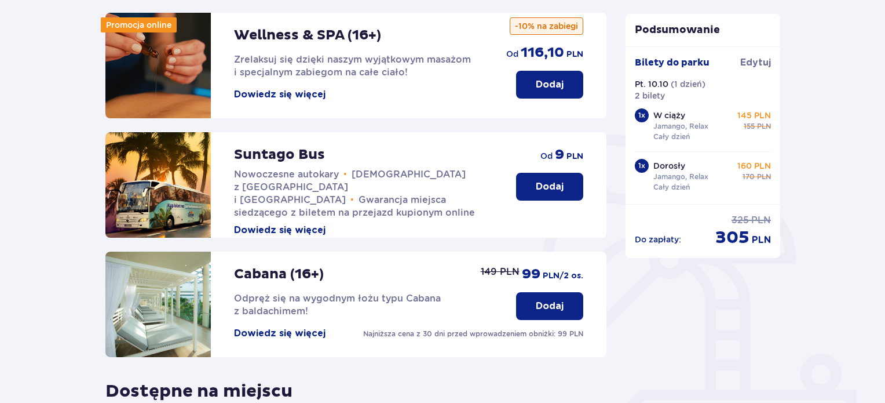
scroll to position [174, 0]
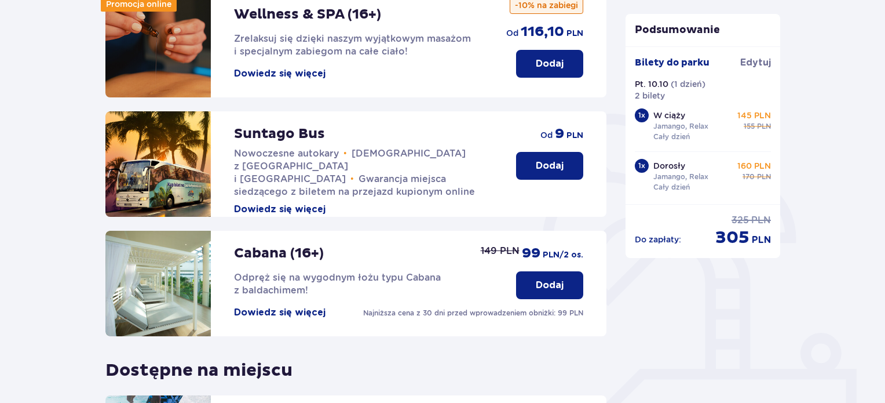
click at [564, 171] on button "Dodaj" at bounding box center [549, 166] width 67 height 28
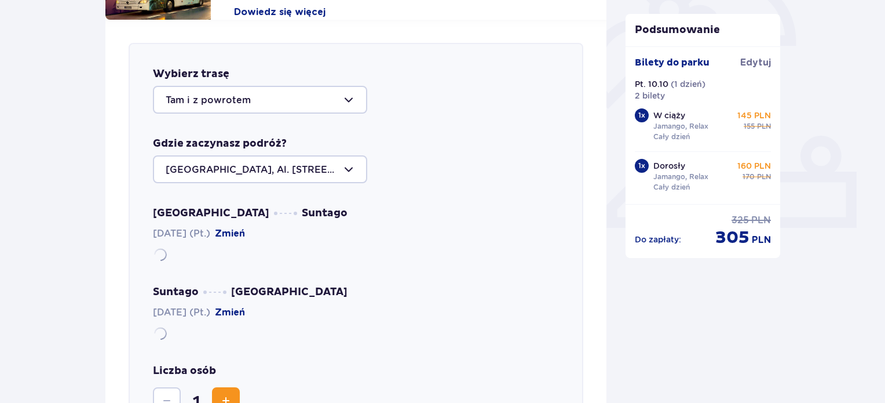
scroll to position [400, 0]
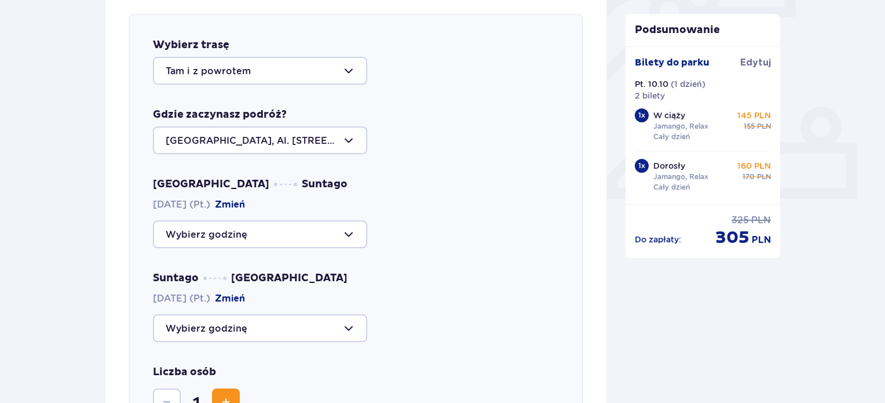
click at [228, 144] on div at bounding box center [260, 140] width 214 height 28
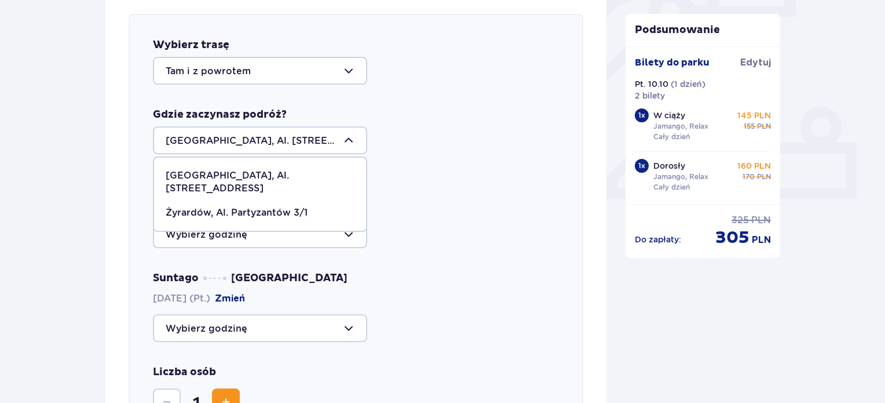
click at [226, 206] on p "Żyrardów, Al. Partyzantów 3/1" at bounding box center [237, 212] width 142 height 13
type input "Żyrardów, Al. Partyzantów 3/1"
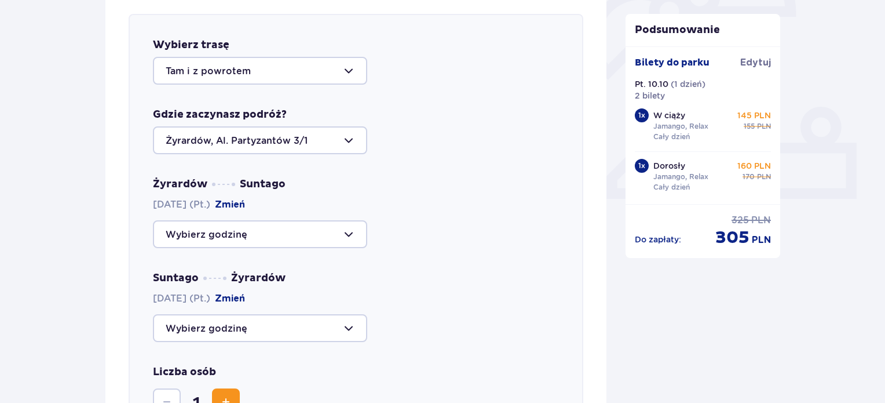
click at [219, 237] on div at bounding box center [260, 234] width 214 height 28
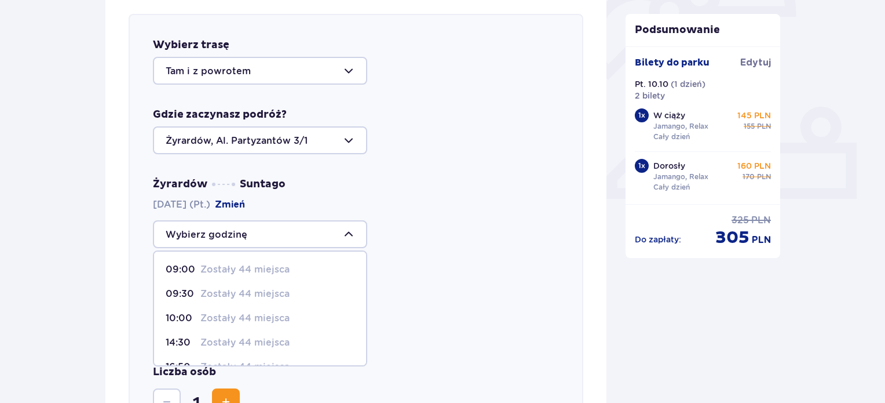
click at [217, 288] on p "Zostały 44 miejsca" at bounding box center [244, 293] width 89 height 13
type input "09:30"
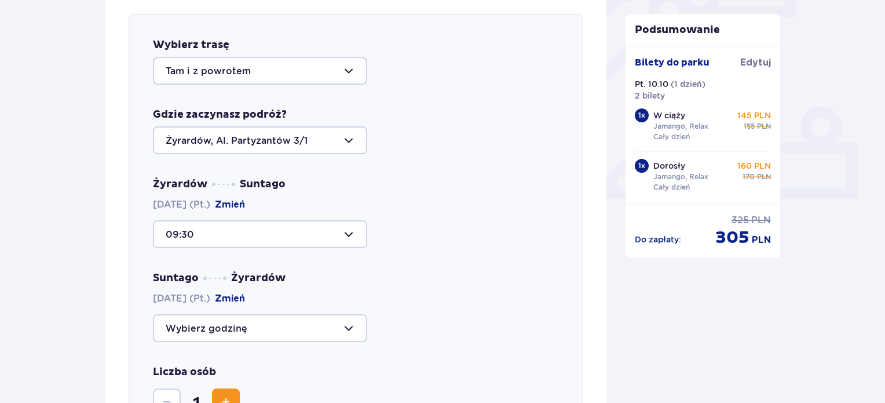
click at [221, 331] on div at bounding box center [260, 328] width 214 height 28
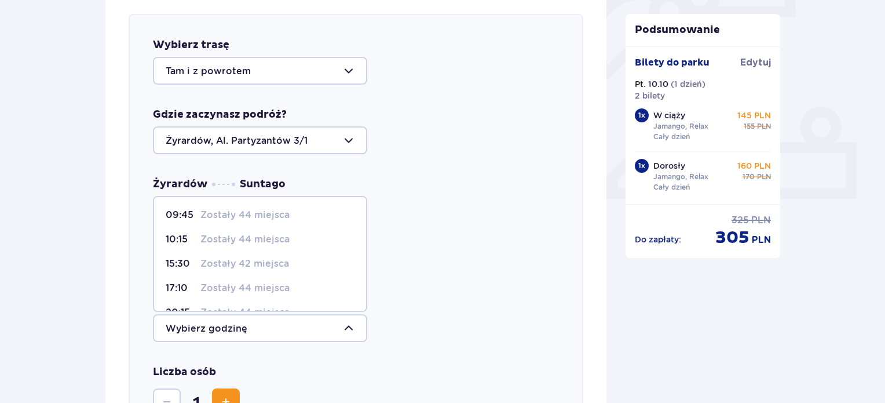
click at [211, 291] on p "Zostały 44 miejsca" at bounding box center [244, 287] width 89 height 13
type input "17:10"
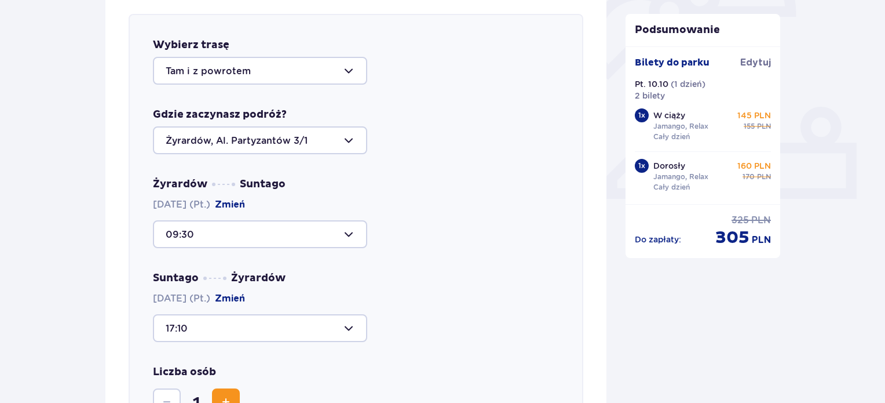
click at [23, 243] on div "Udogodnienia i atrakcje Pomiń ten krok Promocja online Wellness & SPA (16+) Zre…" at bounding box center [442, 323] width 885 height 1265
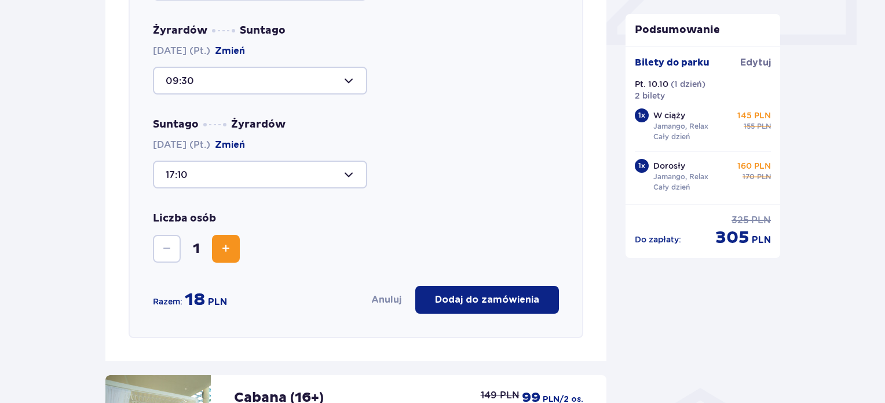
scroll to position [573, 0]
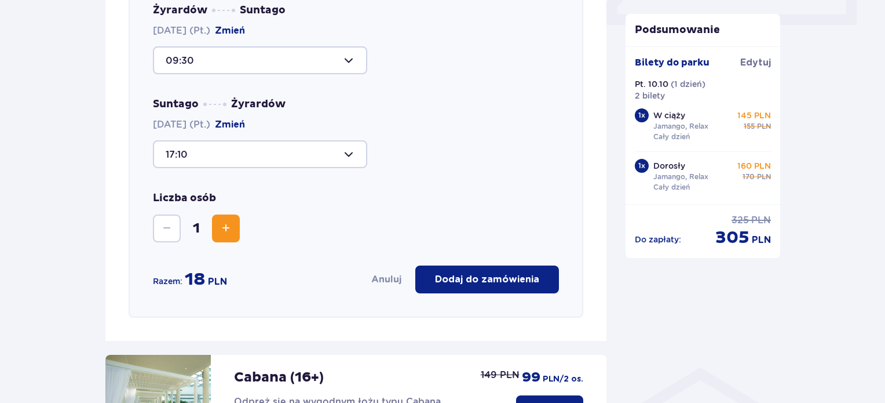
click at [229, 221] on span "Zwiększ" at bounding box center [226, 228] width 14 height 14
click at [38, 234] on div "Udogodnienia i atrakcje Pomiń ten krok Promocja online Wellness & SPA (16+) Zre…" at bounding box center [442, 149] width 885 height 1265
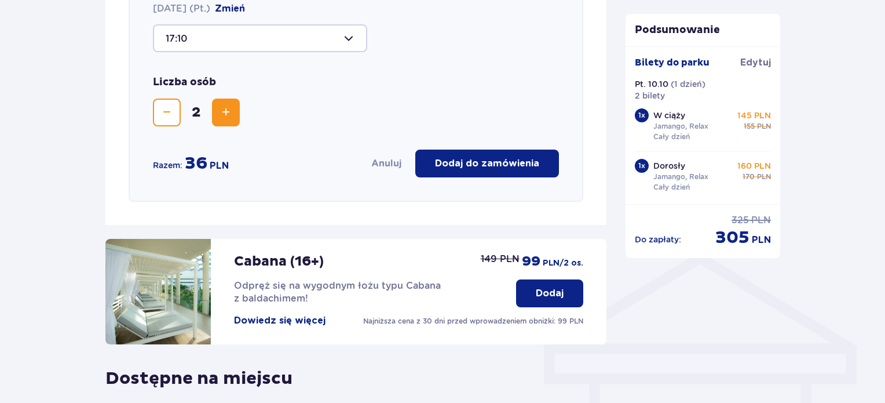
click at [480, 167] on p "Dodaj do zamówienia" at bounding box center [487, 163] width 104 height 13
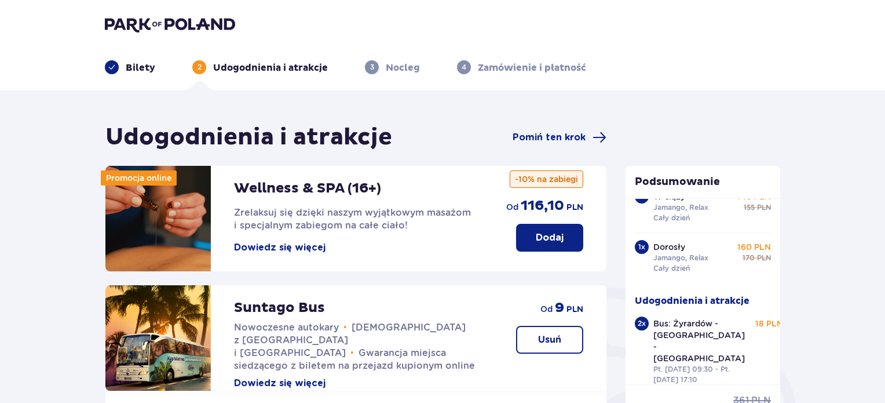
scroll to position [0, 0]
click at [164, 21] on img at bounding box center [170, 24] width 130 height 16
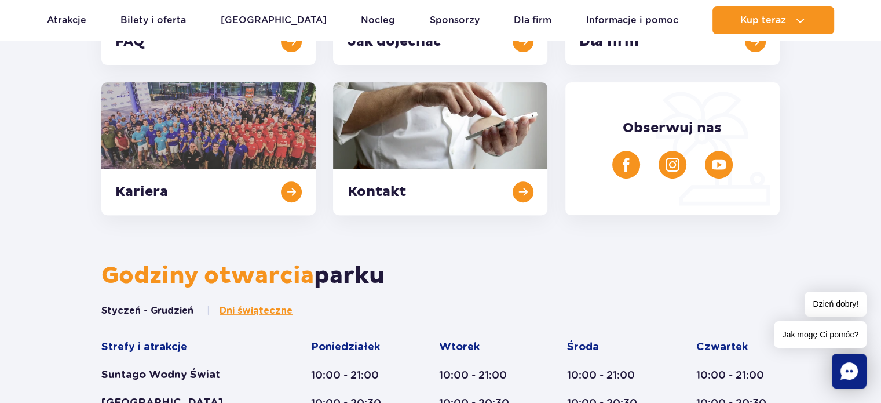
scroll to position [290, 0]
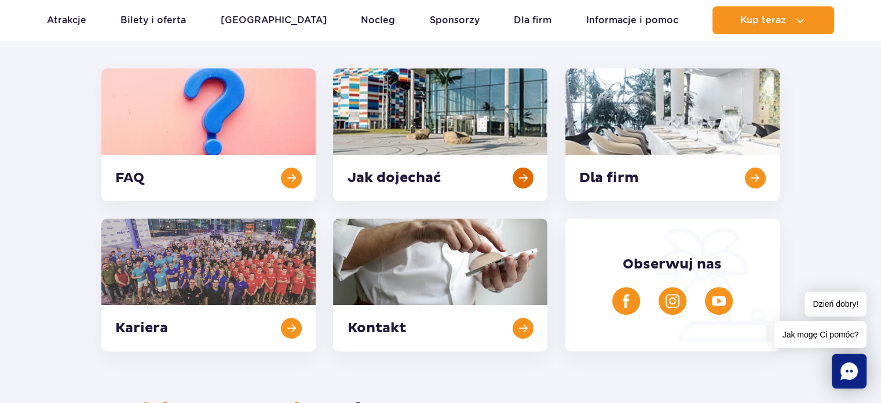
click at [529, 178] on link at bounding box center [440, 134] width 214 height 133
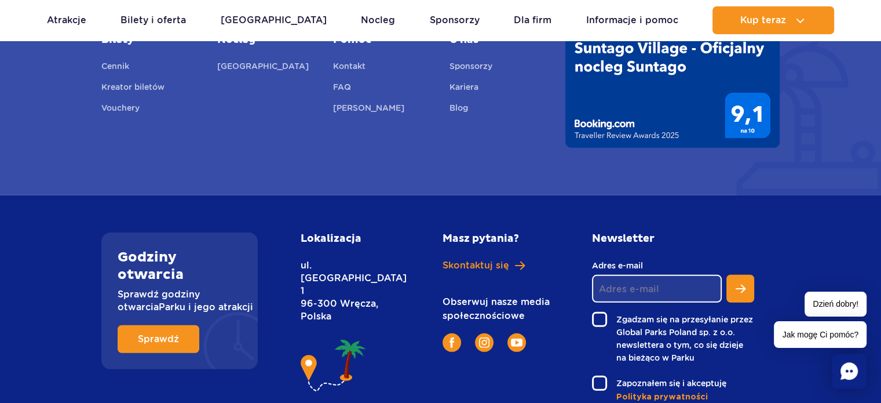
scroll to position [3265, 0]
